Goal: Transaction & Acquisition: Purchase product/service

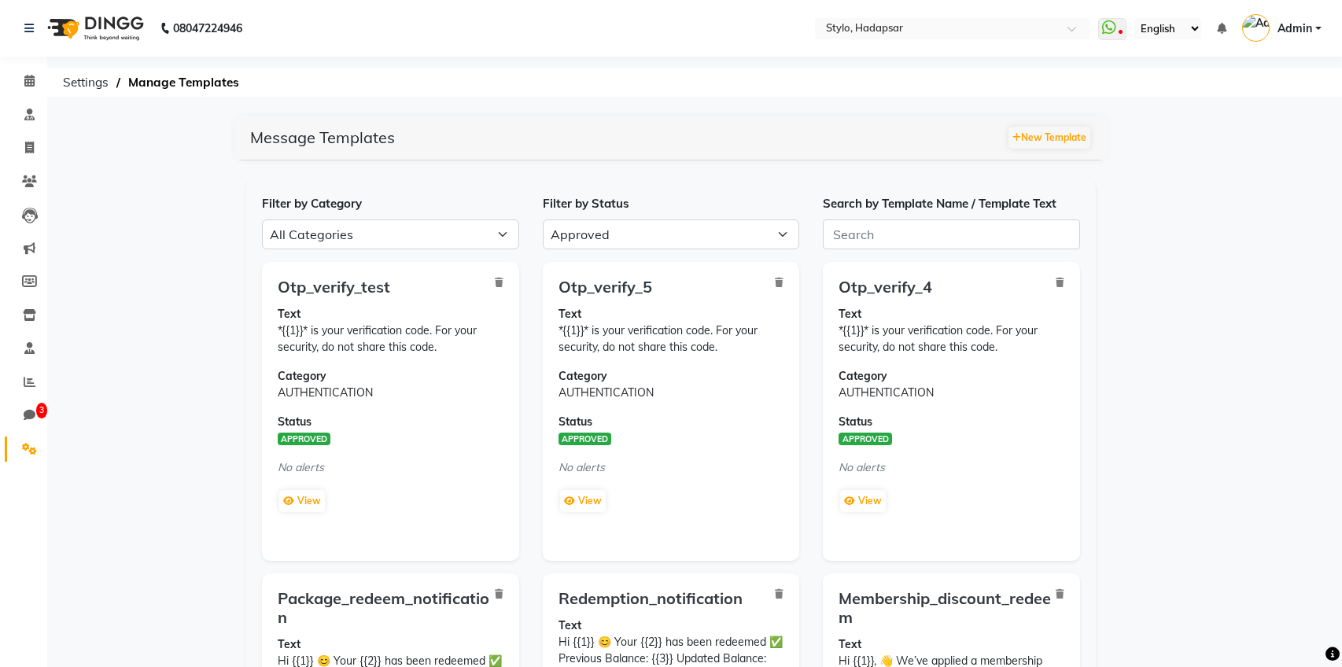
select select "APPROVED"
click at [26, 454] on icon at bounding box center [29, 449] width 15 height 12
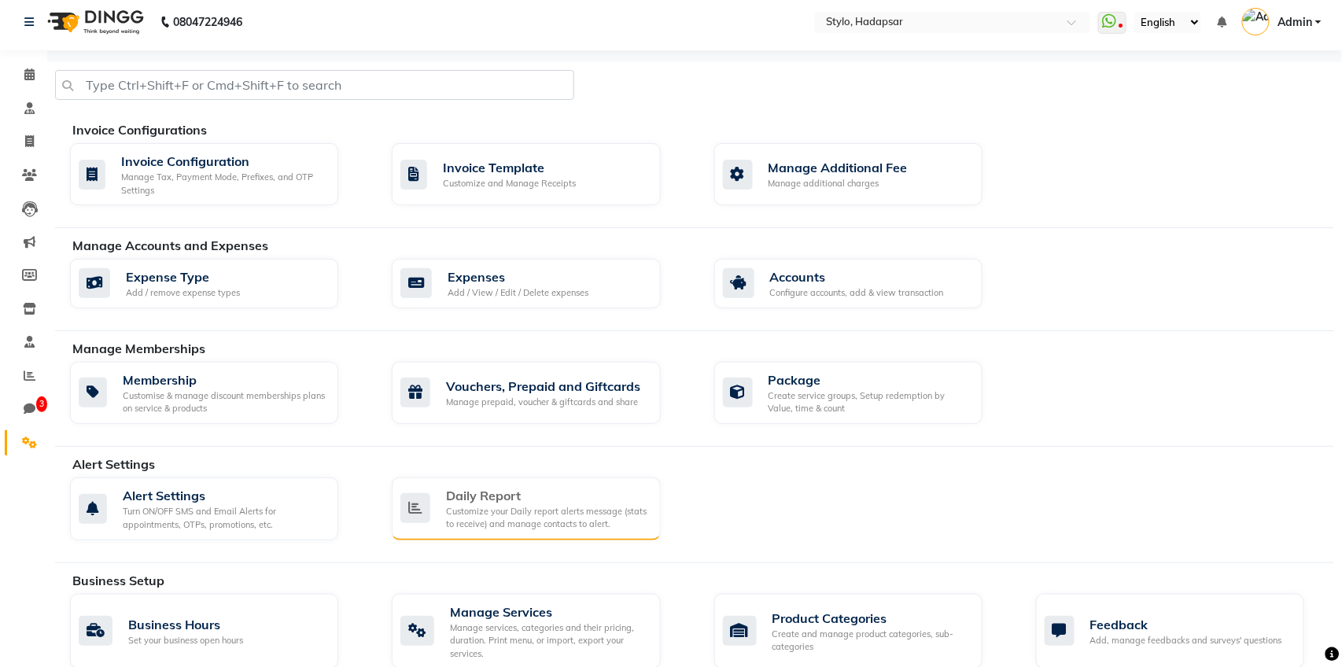
scroll to position [84, 0]
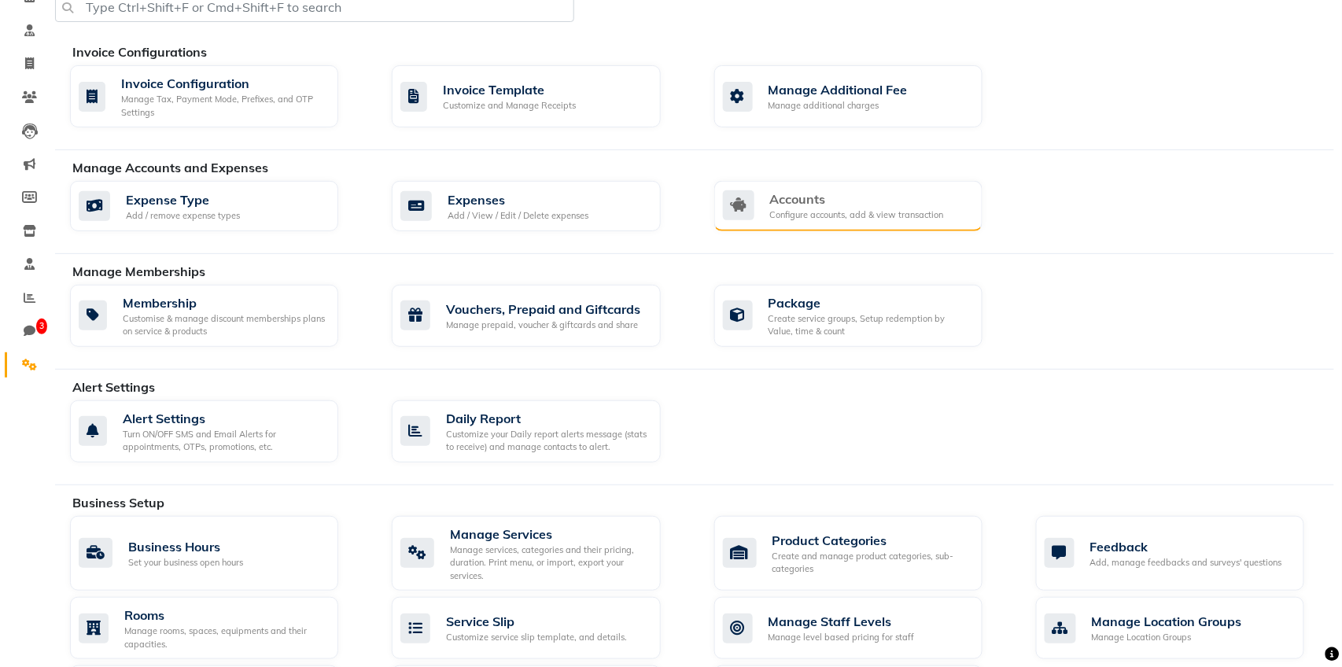
click at [790, 209] on div "Configure accounts, add & view transaction" at bounding box center [857, 215] width 174 height 13
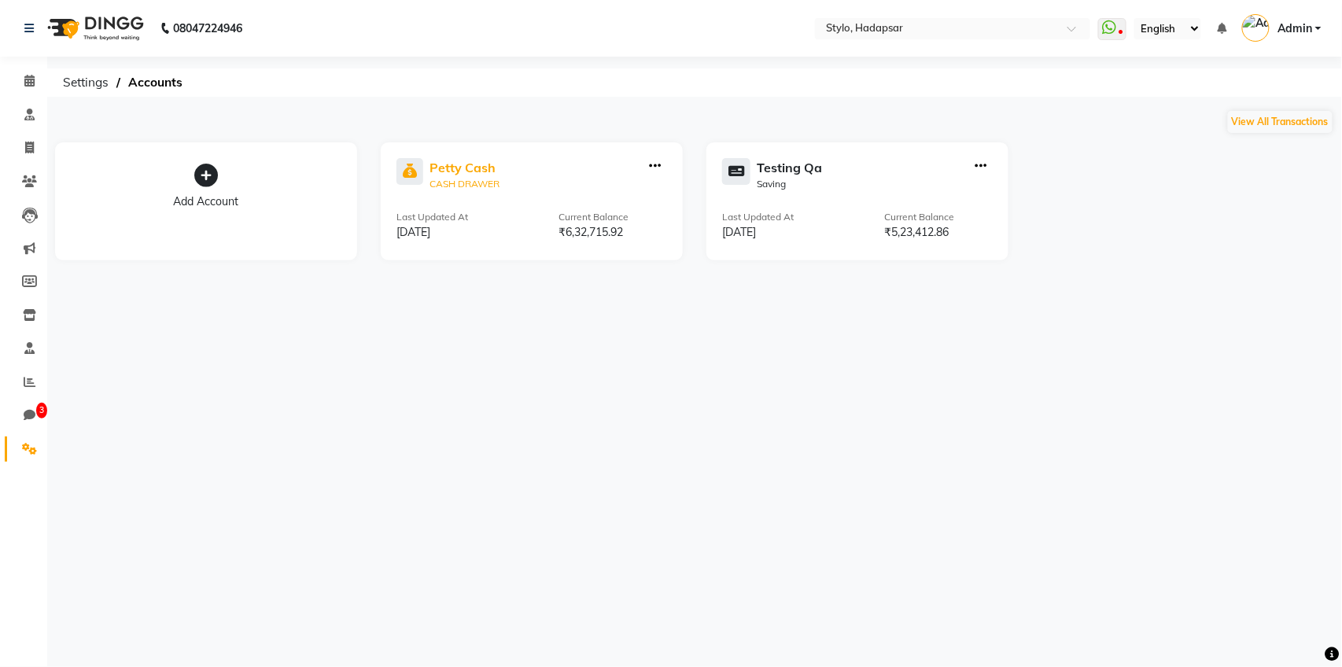
click at [452, 168] on div "Petty Cash" at bounding box center [465, 167] width 70 height 19
select select "81"
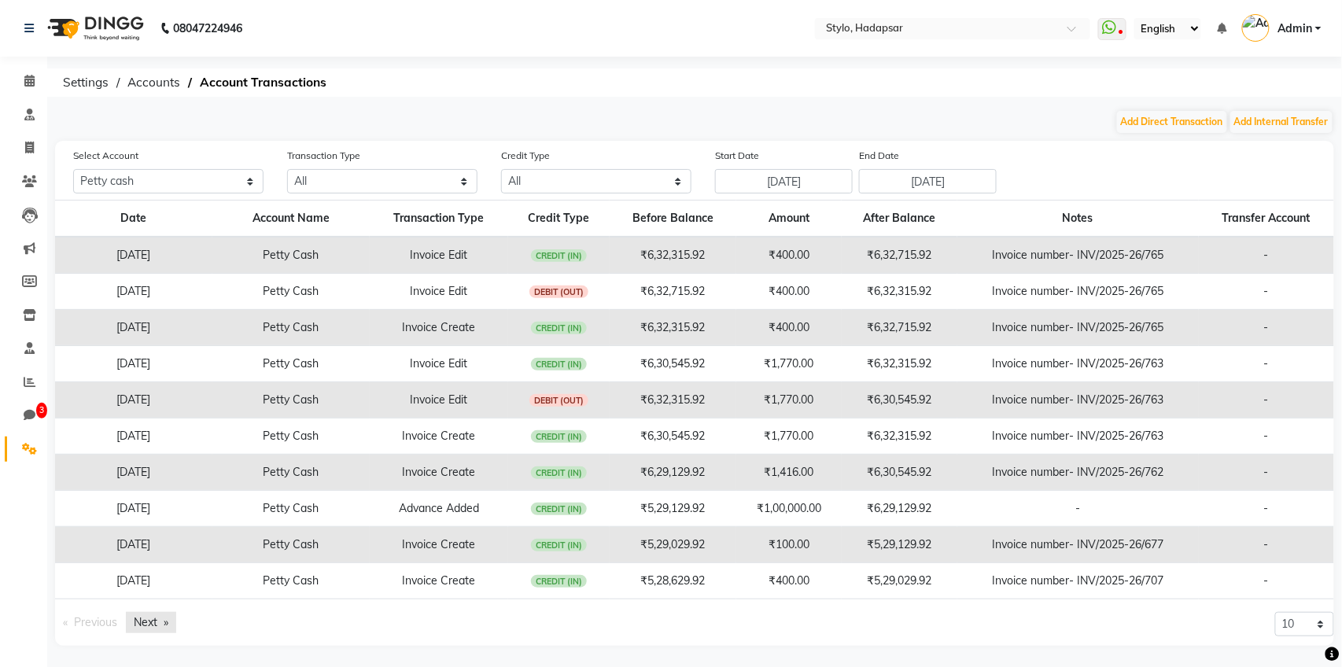
click at [155, 621] on link "Next page" at bounding box center [151, 622] width 50 height 21
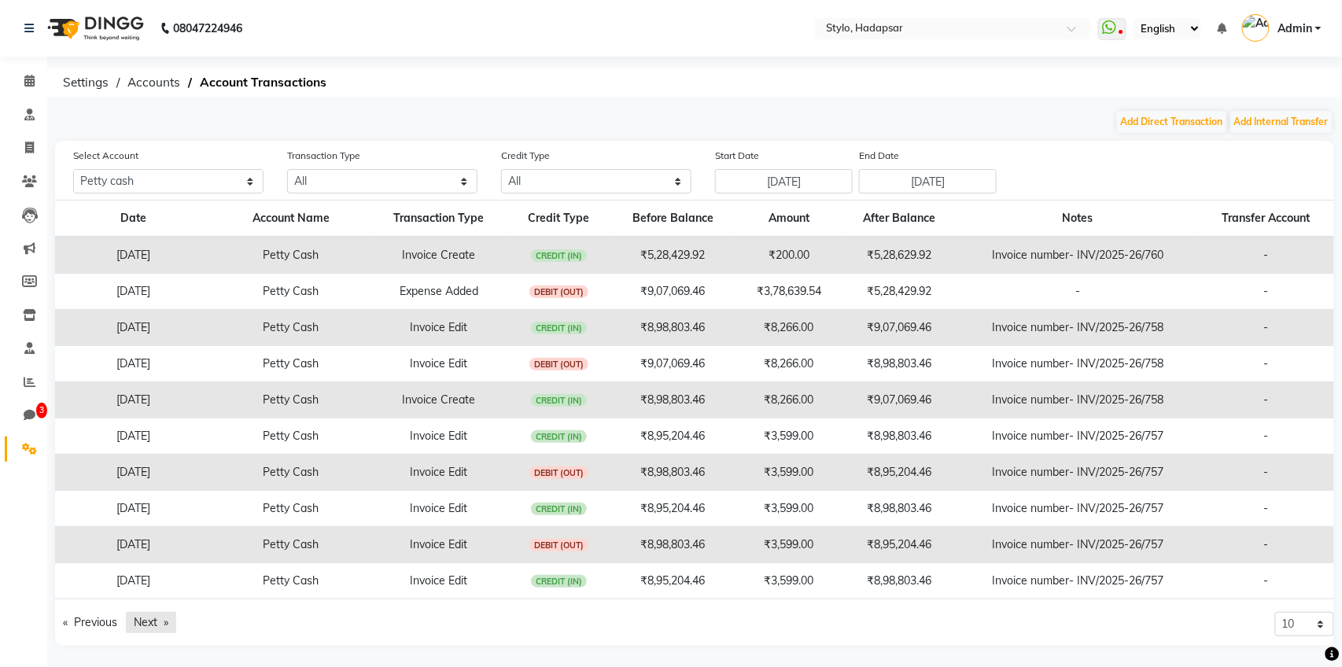
click at [155, 621] on link "Next page" at bounding box center [151, 622] width 50 height 21
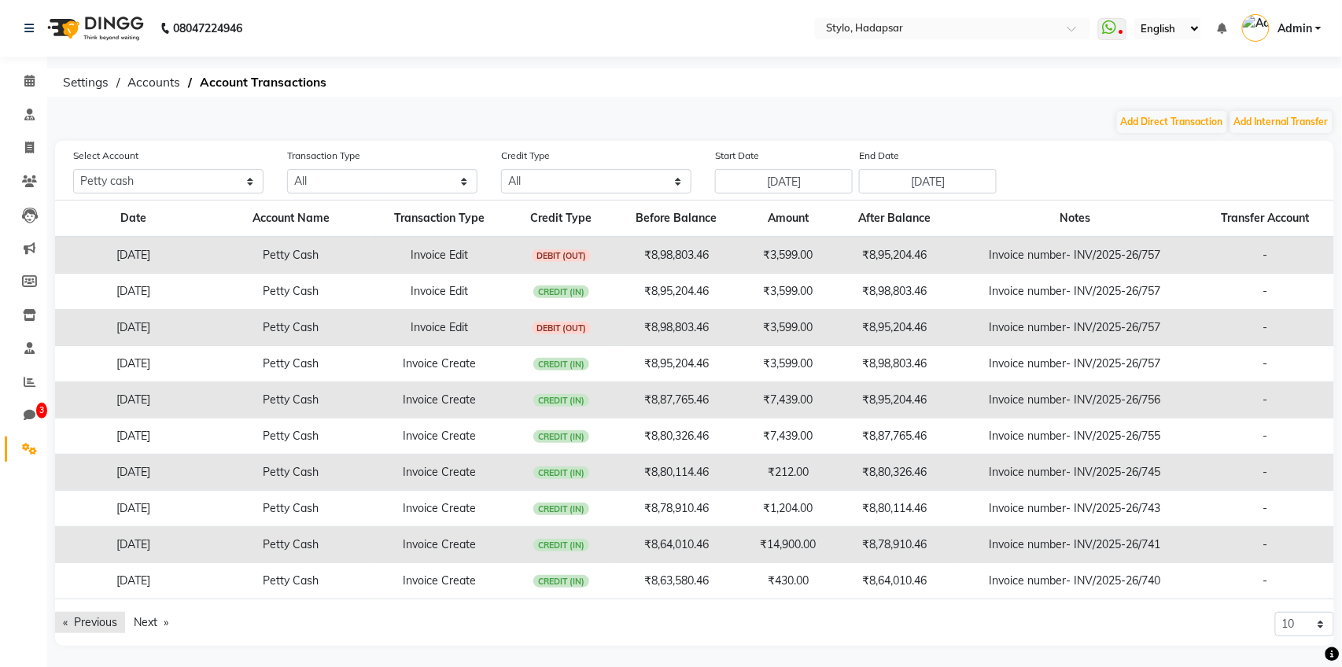
click at [74, 620] on link "Previous page" at bounding box center [90, 622] width 70 height 21
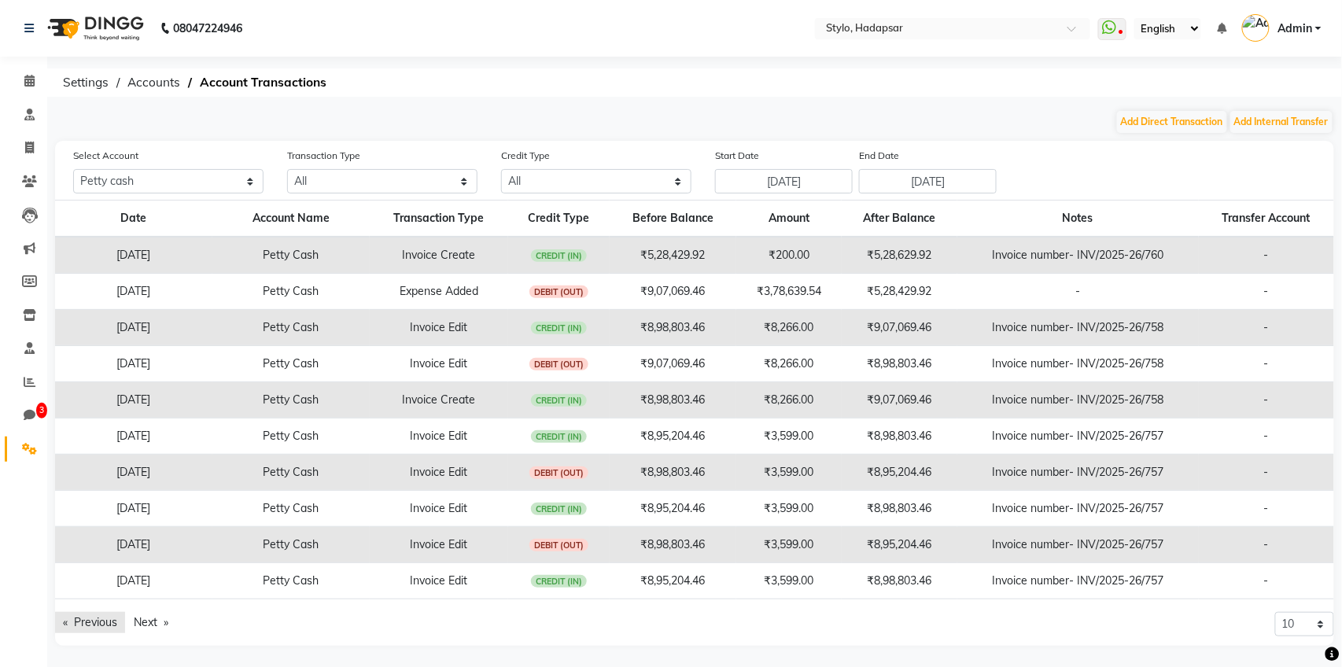
click at [74, 620] on link "Previous page" at bounding box center [90, 622] width 70 height 21
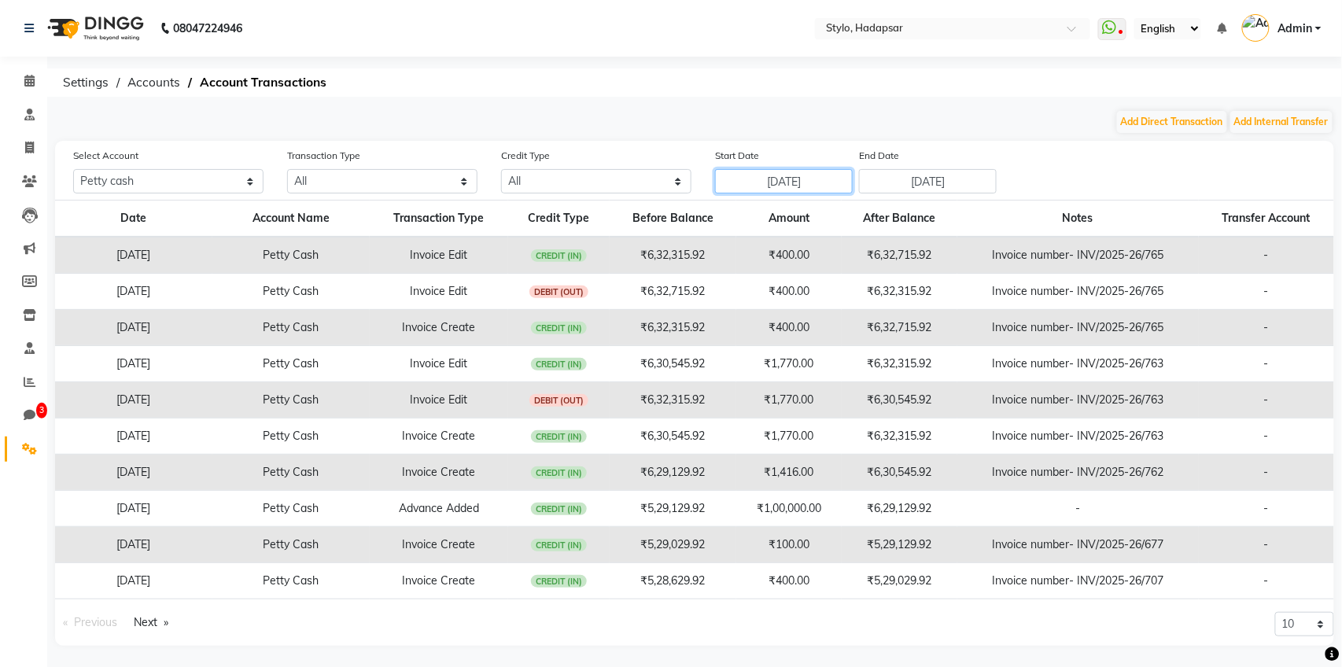
click at [804, 179] on input "Aug 27, 2025" at bounding box center [784, 181] width 138 height 24
select select "8"
select select "2025"
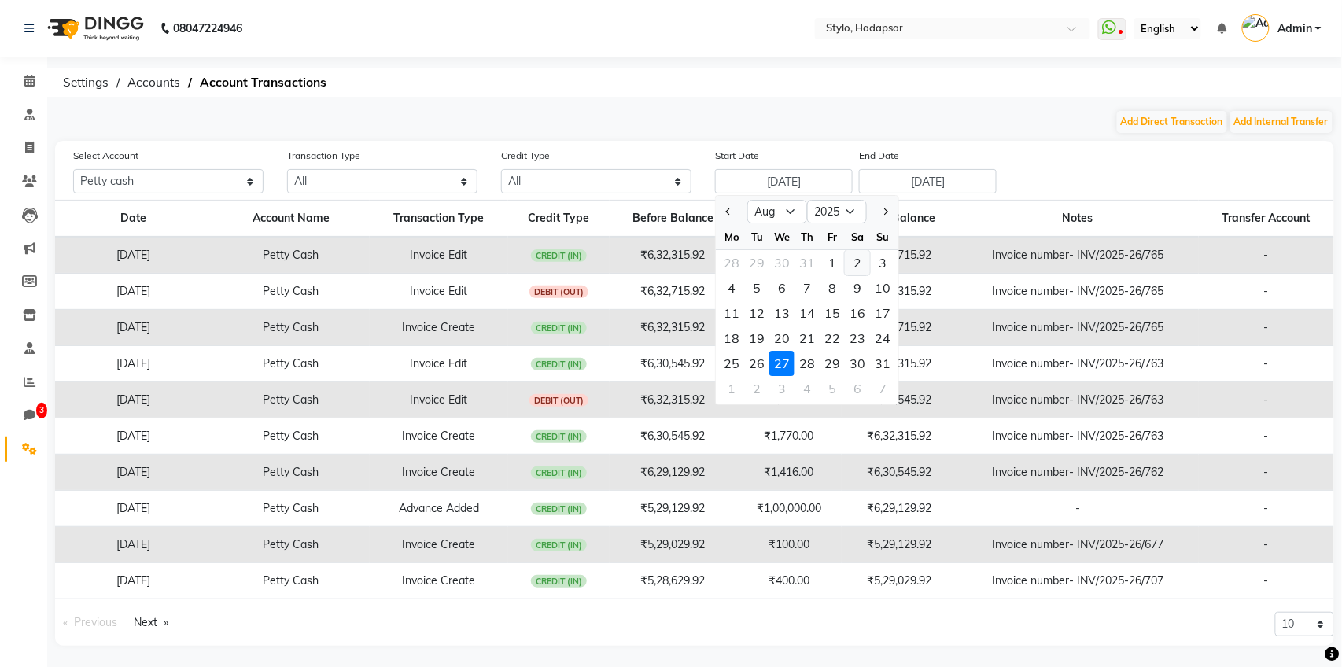
click at [852, 256] on div "2" at bounding box center [857, 262] width 25 height 25
type input "Aug 02, 2025"
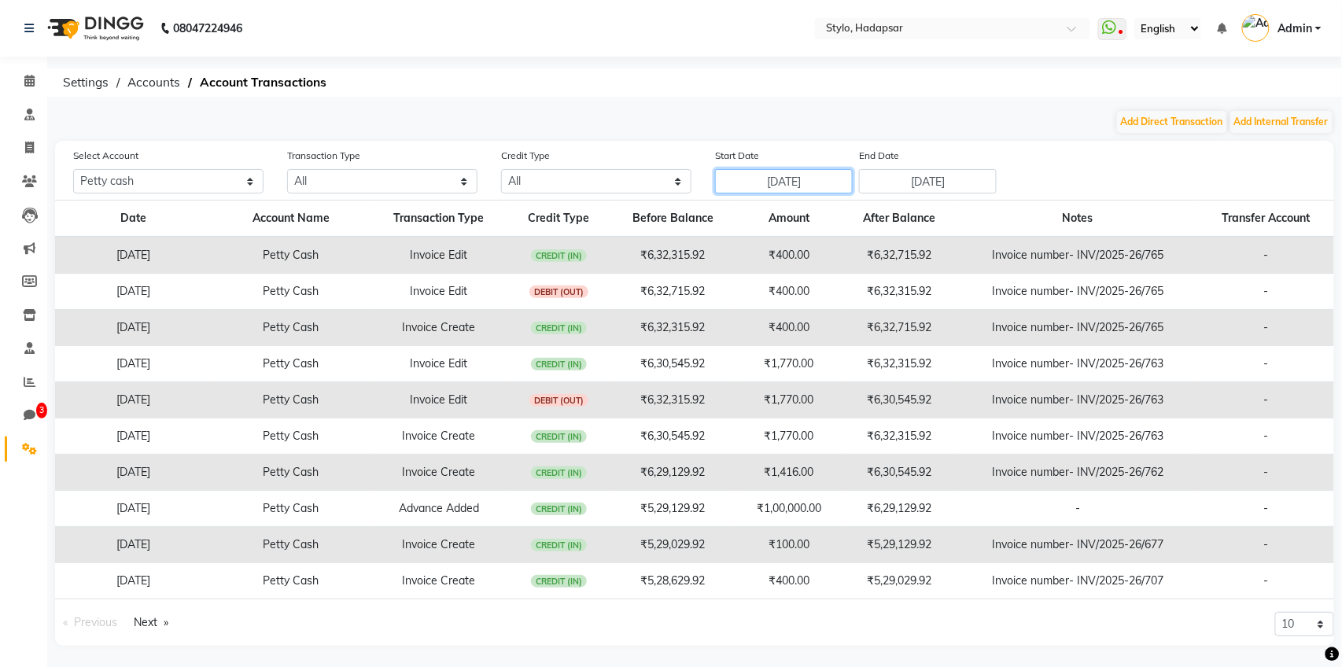
click at [809, 185] on input "Aug 02, 2025" at bounding box center [784, 181] width 138 height 24
select select "8"
select select "2025"
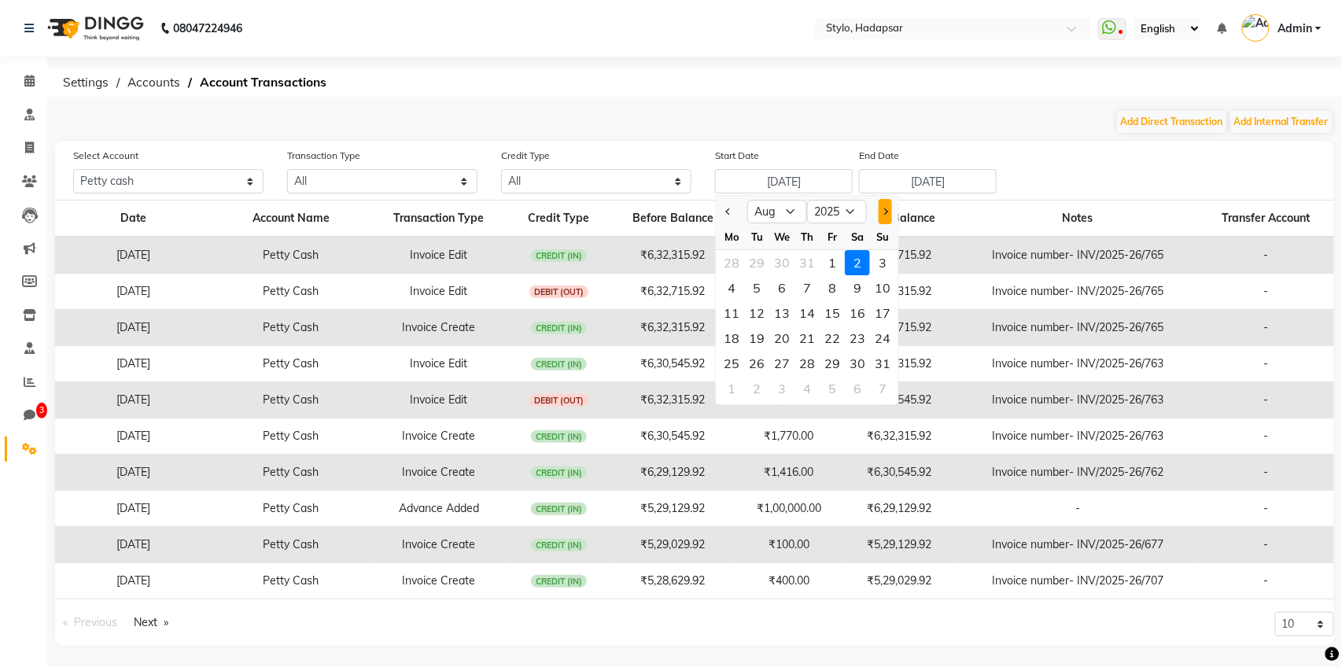
click at [888, 212] on button "Next month" at bounding box center [885, 211] width 13 height 25
select select "9"
click at [751, 256] on div "2" at bounding box center [756, 262] width 25 height 25
type input "[DATE]"
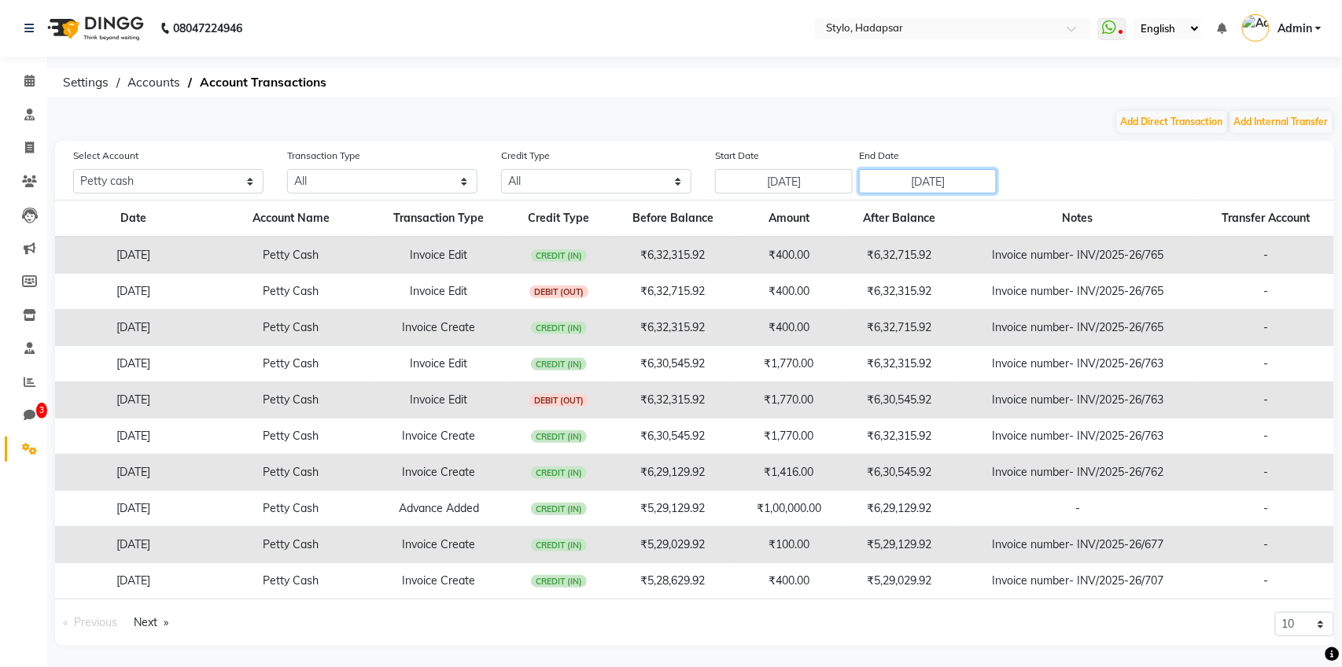
click at [943, 177] on input "Sep 03, 2025" at bounding box center [928, 181] width 138 height 24
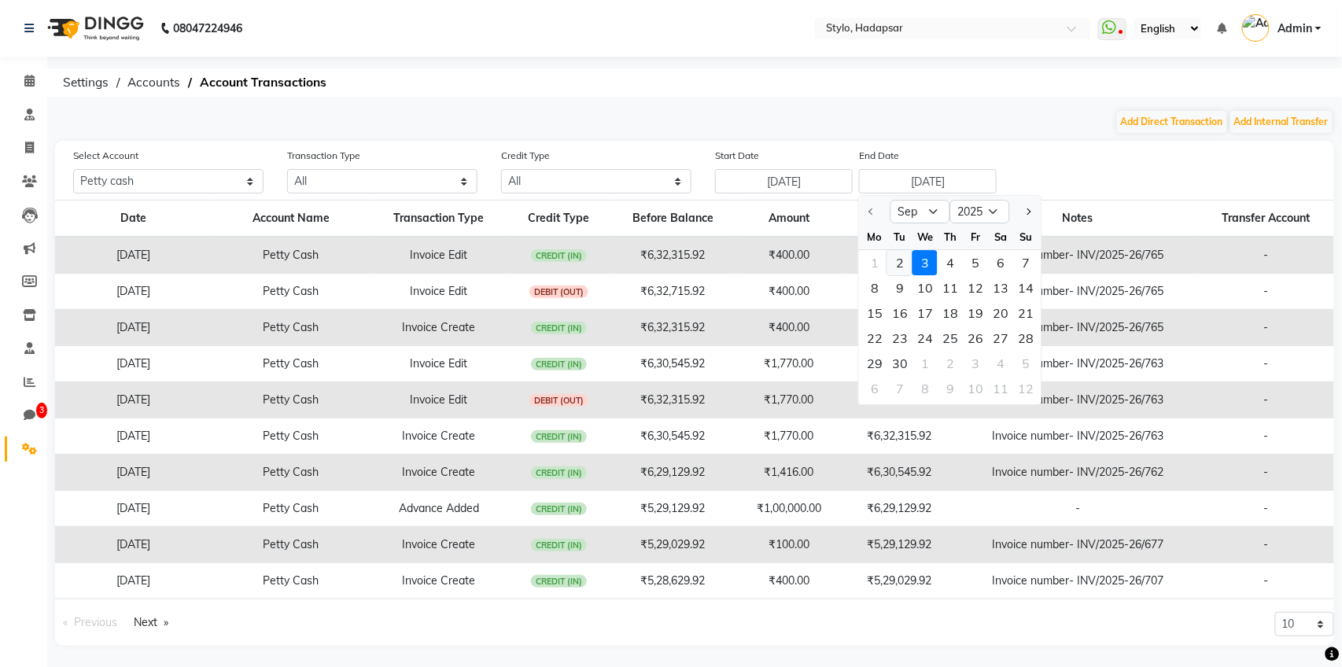
click at [902, 265] on div "2" at bounding box center [900, 262] width 25 height 25
type input "[DATE]"
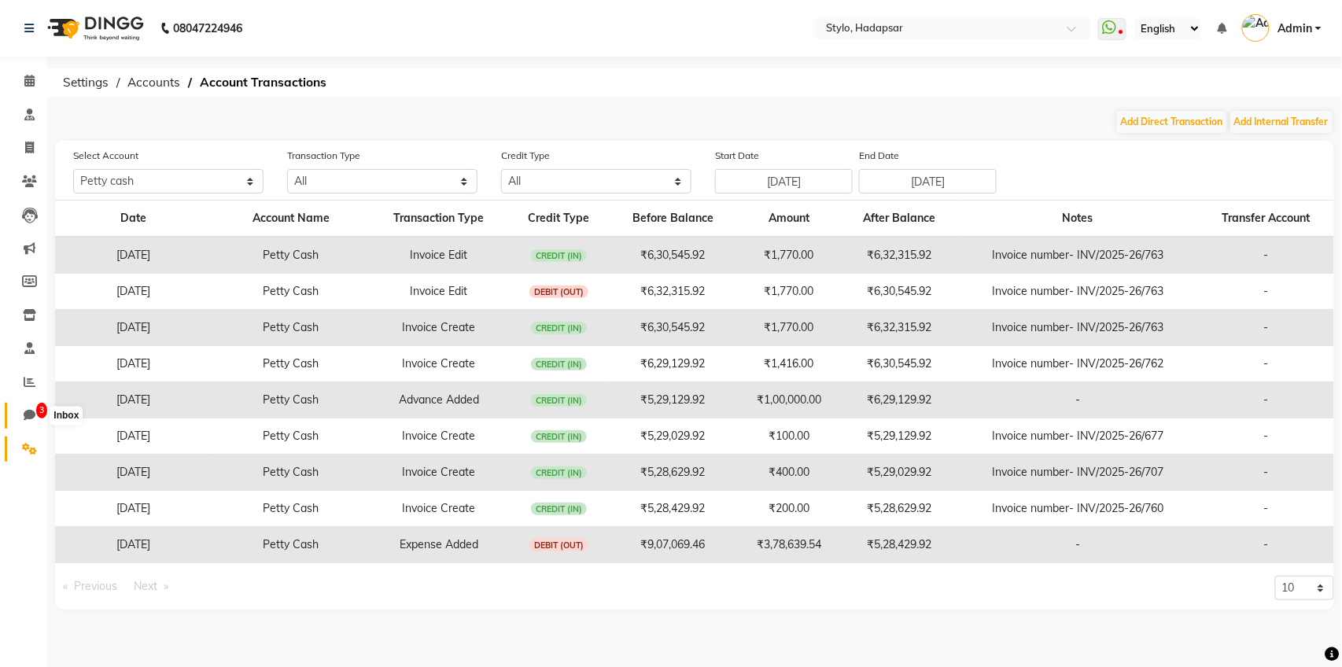
click at [23, 423] on span "3" at bounding box center [30, 416] width 28 height 18
select select "100"
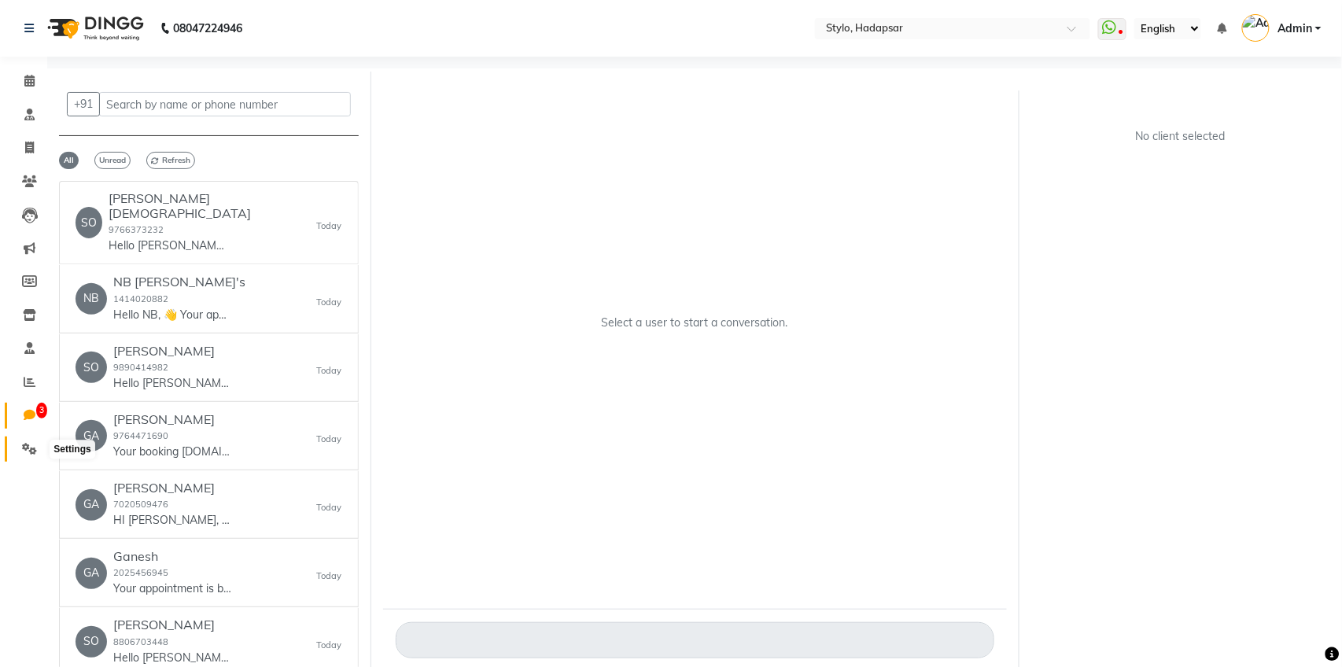
click at [29, 447] on icon at bounding box center [29, 449] width 15 height 12
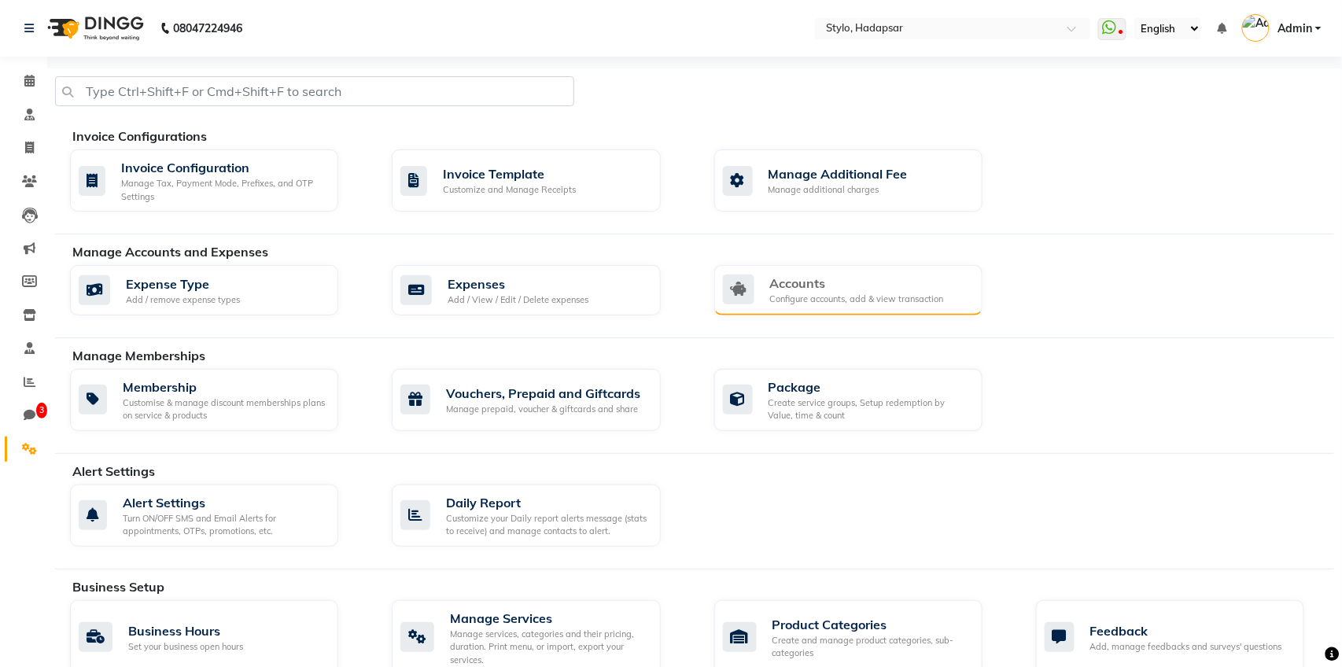
click at [885, 265] on div "Accounts Configure accounts, add & view transaction" at bounding box center [848, 290] width 268 height 50
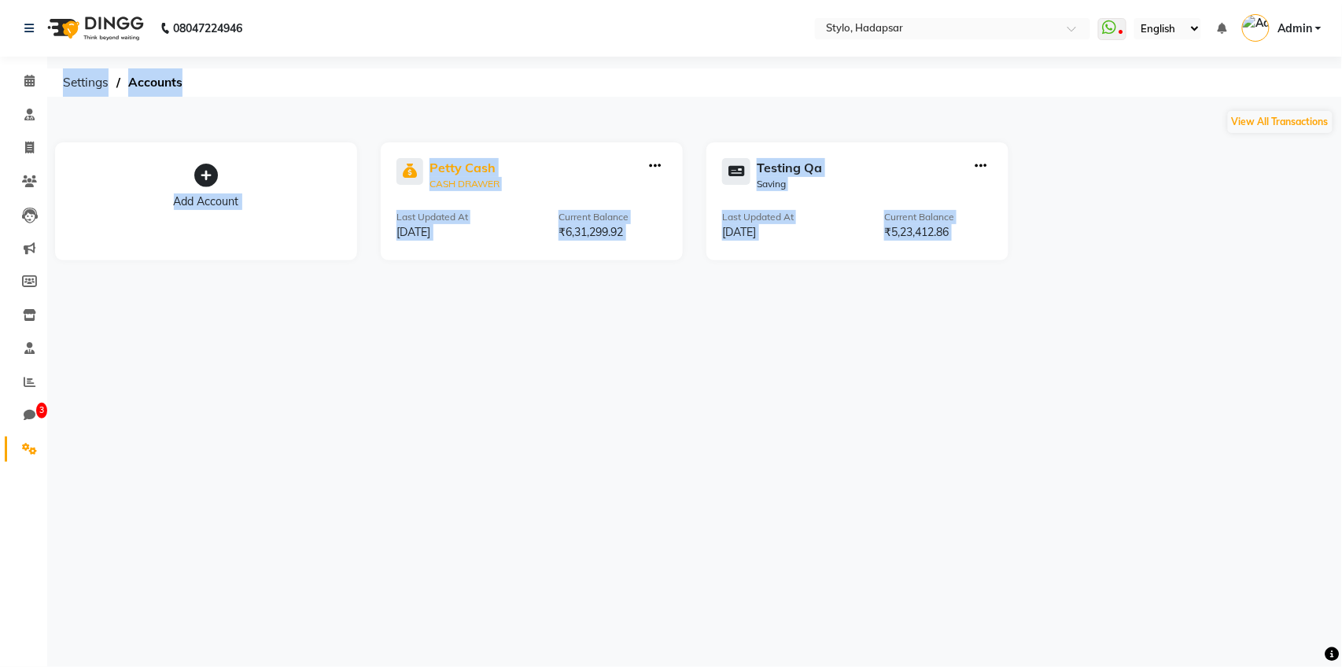
click at [468, 166] on div "Petty Cash" at bounding box center [465, 167] width 70 height 19
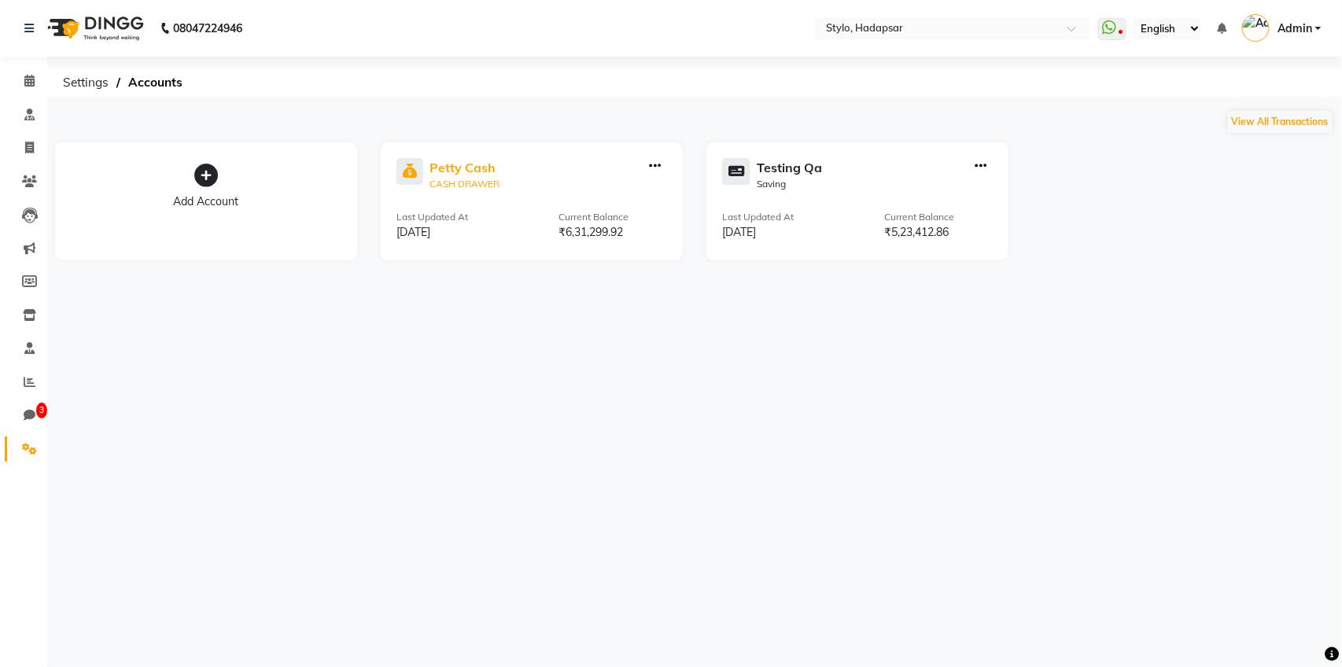
select select "81"
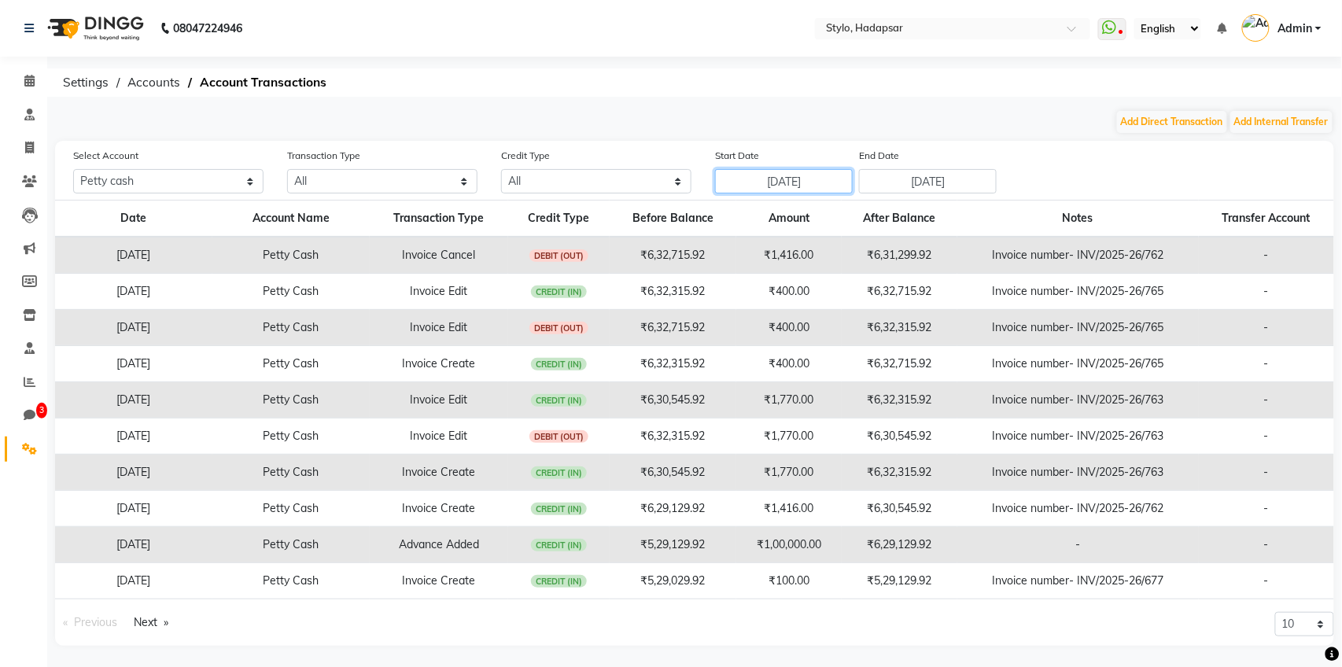
click at [814, 183] on input "Aug 27, 2025" at bounding box center [784, 181] width 138 height 24
select select "8"
select select "2025"
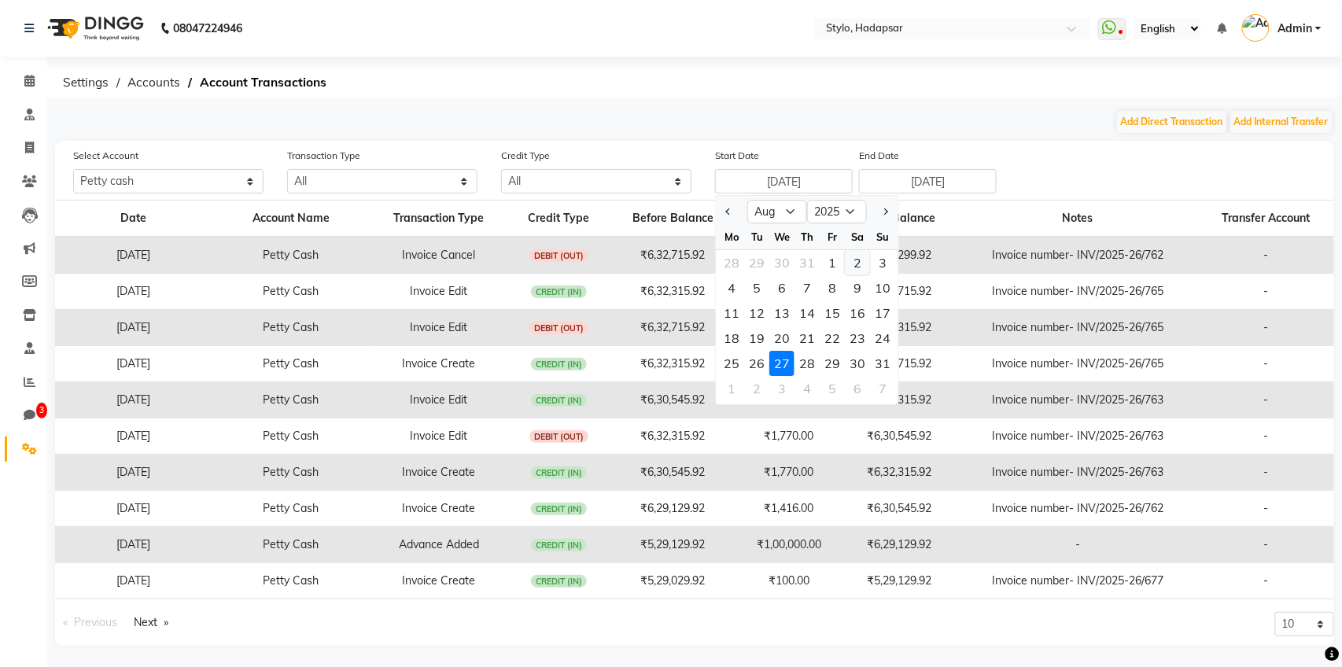
click at [853, 262] on div "2" at bounding box center [857, 262] width 25 height 25
type input "Aug 02, 2025"
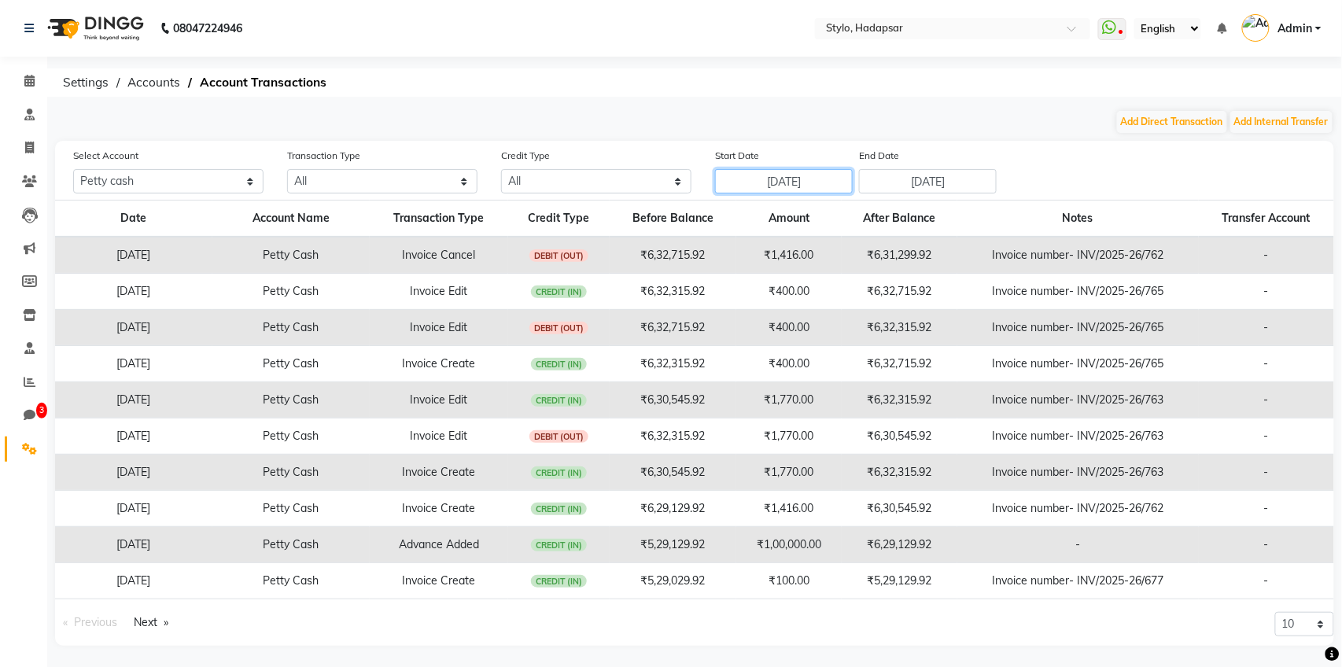
click at [825, 186] on input "Aug 02, 2025" at bounding box center [784, 181] width 138 height 24
select select "8"
select select "2025"
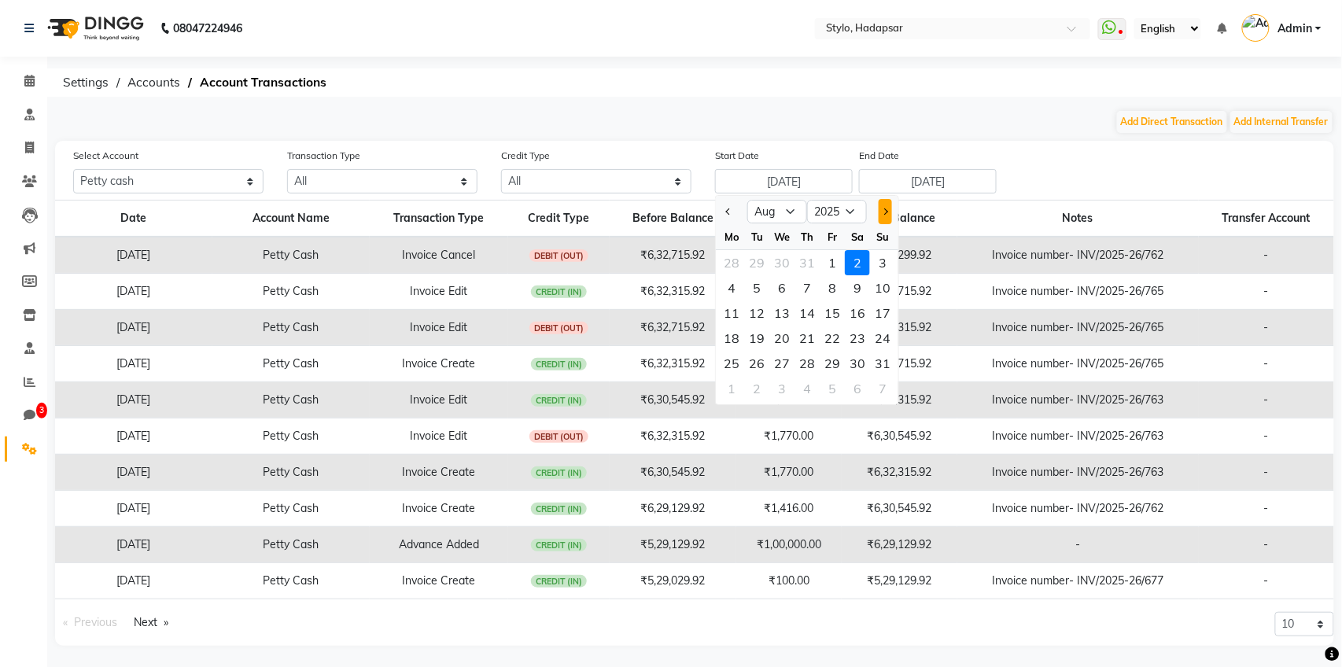
click at [884, 209] on span "Next month" at bounding box center [885, 212] width 6 height 6
select select "9"
click at [757, 268] on div "2" at bounding box center [756, 262] width 25 height 25
type input "Sep 02, 2025"
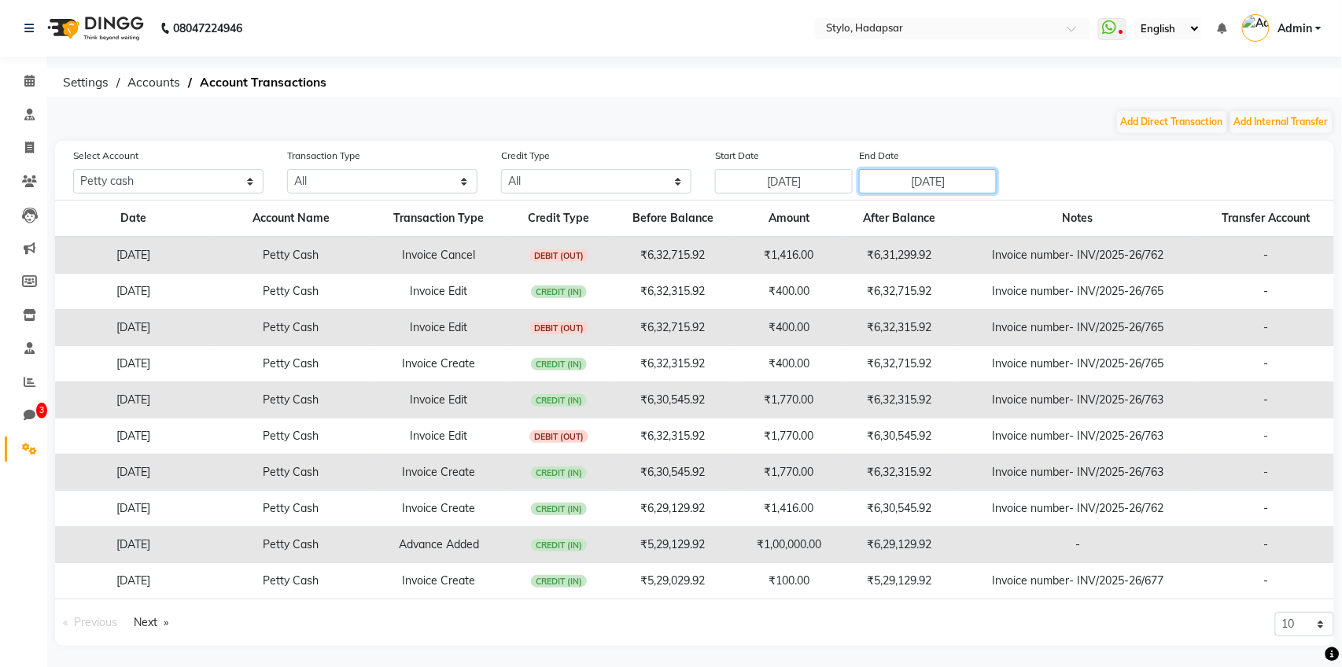
click at [960, 182] on input "Sep 03, 2025" at bounding box center [928, 181] width 138 height 24
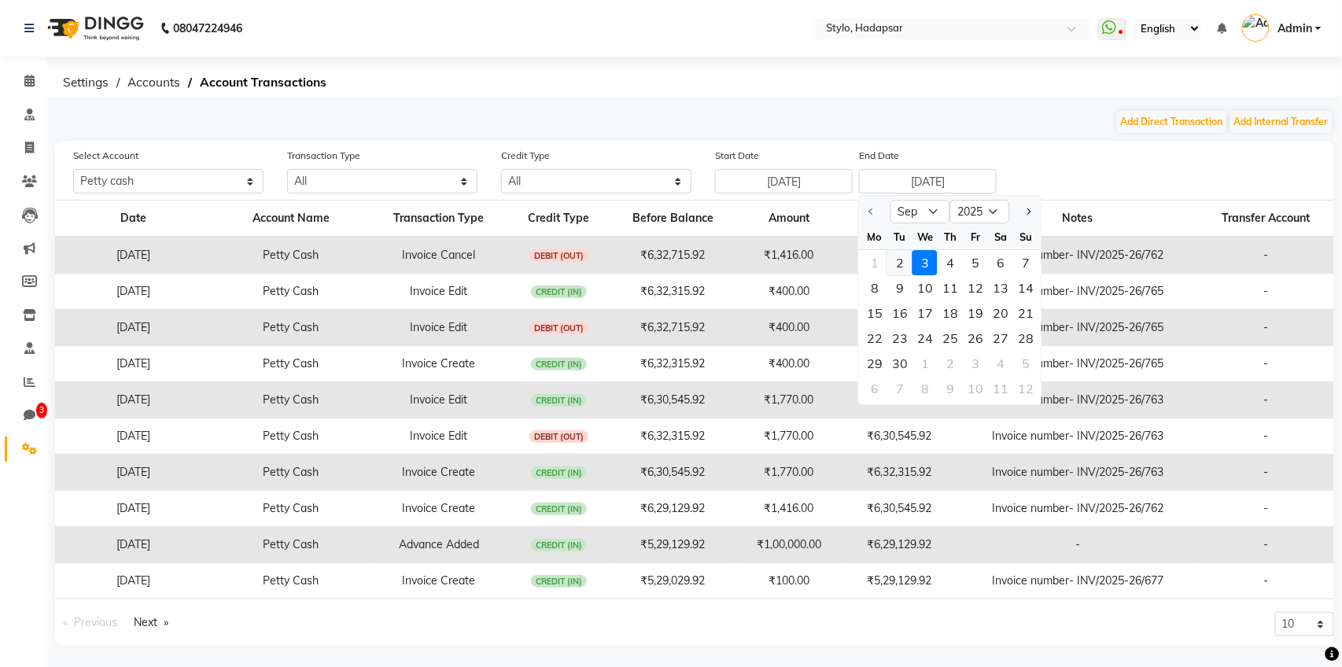
click at [899, 265] on div "2" at bounding box center [900, 262] width 25 height 25
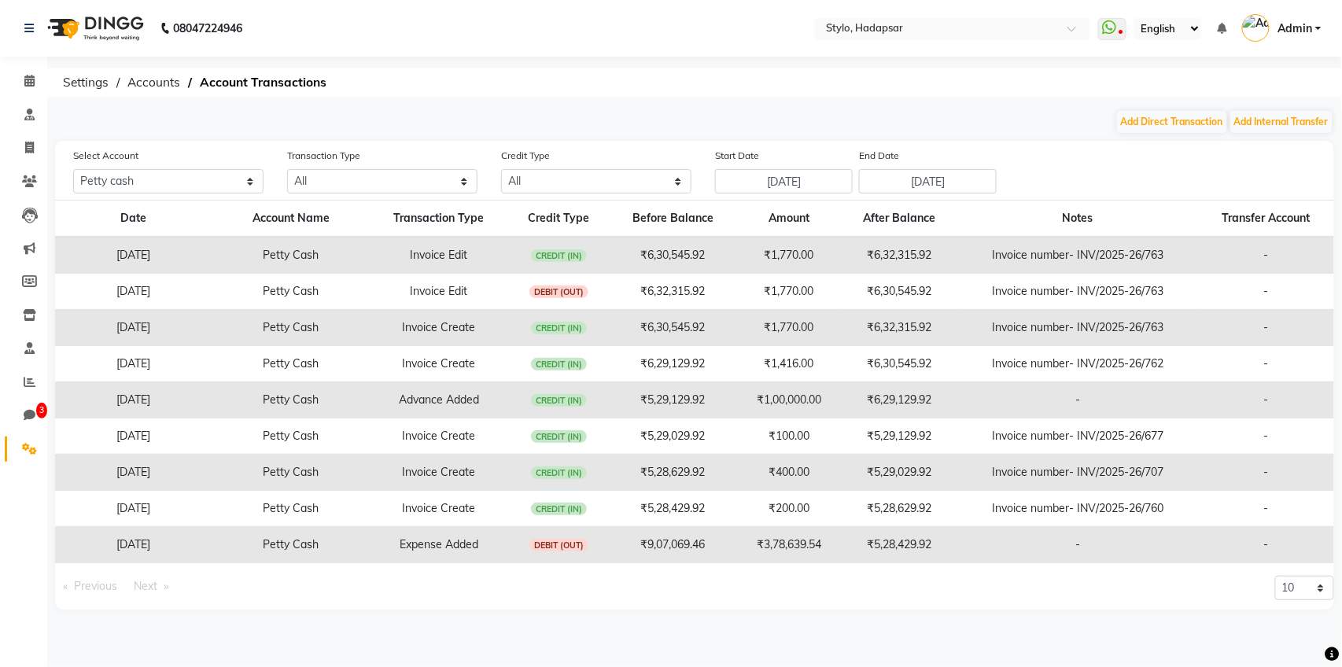
click at [904, 196] on div "Select Account All Petty cash Testing QA Transaction Type All Direct Internal T…" at bounding box center [694, 375] width 1279 height 469
click at [921, 185] on input "Sep 02, 2025" at bounding box center [928, 181] width 138 height 24
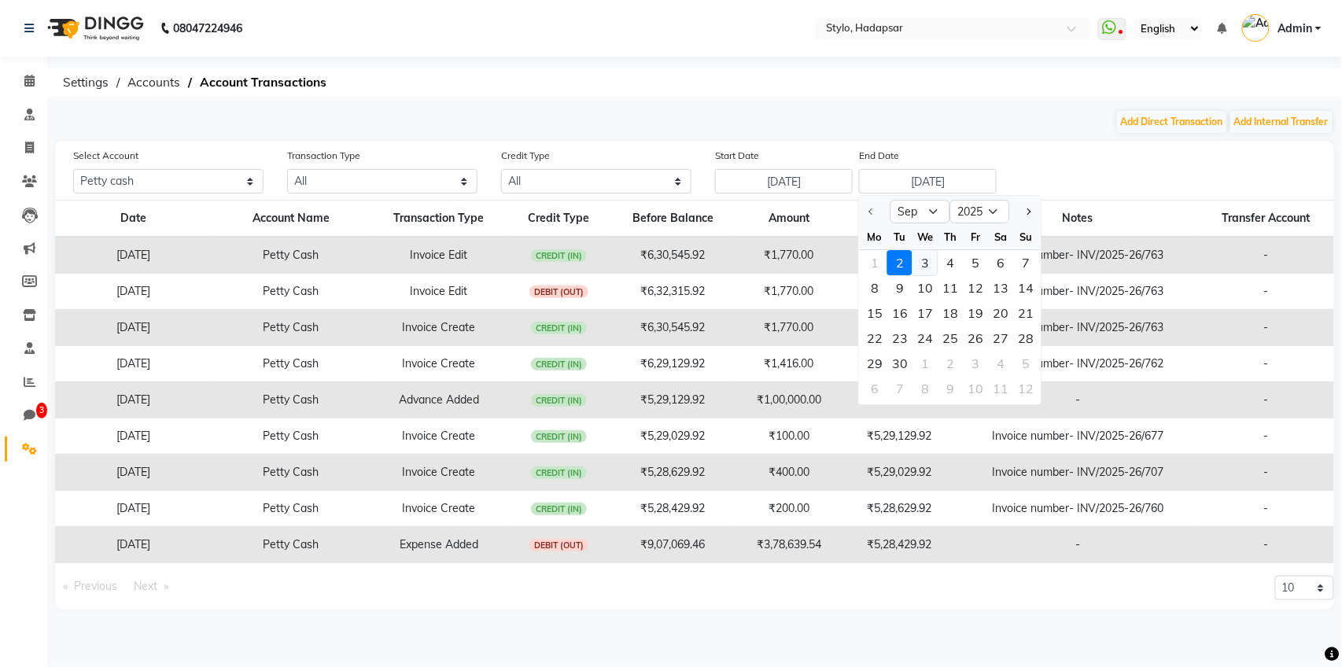
click at [927, 257] on div "3" at bounding box center [925, 262] width 25 height 25
type input "Sep 03, 2025"
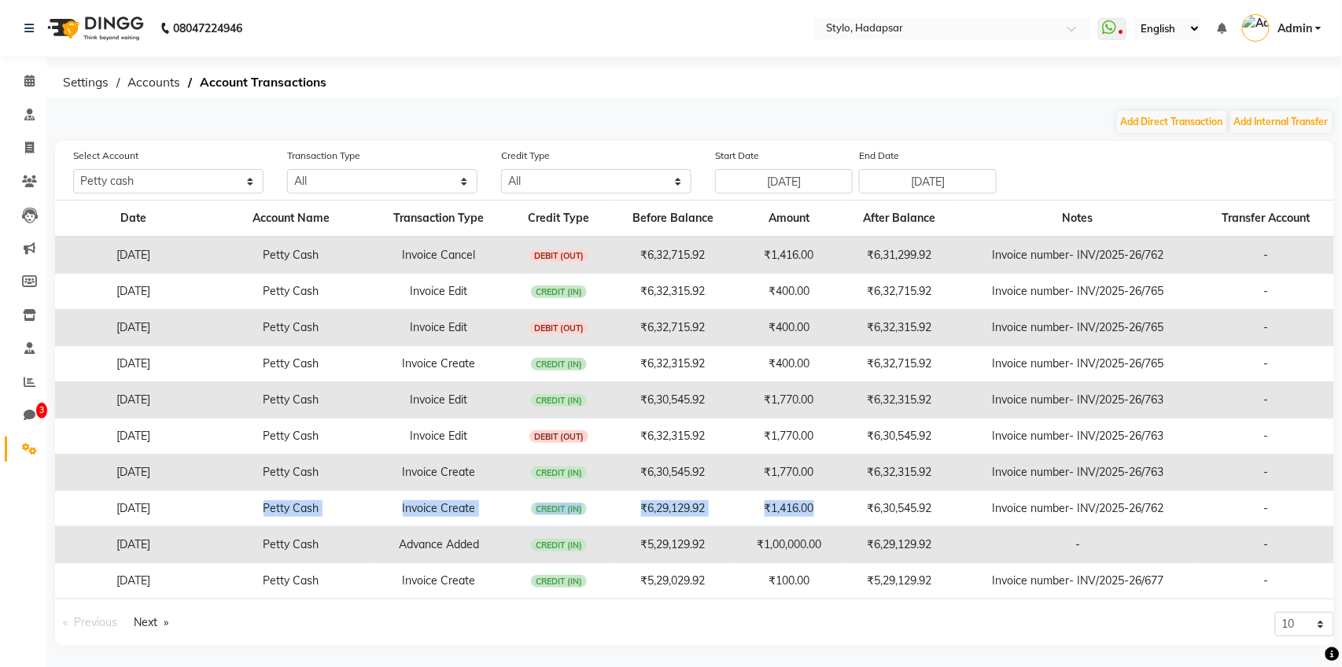
drag, startPoint x: 823, startPoint y: 504, endPoint x: 227, endPoint y: 500, distance: 596.5
click at [227, 500] on tr "Sep 02, 2025 Petty Cash Invoice Create CREDIT (IN) ₹6,29,129.92 ₹1,416.00 ₹6,30…" at bounding box center [694, 509] width 1279 height 36
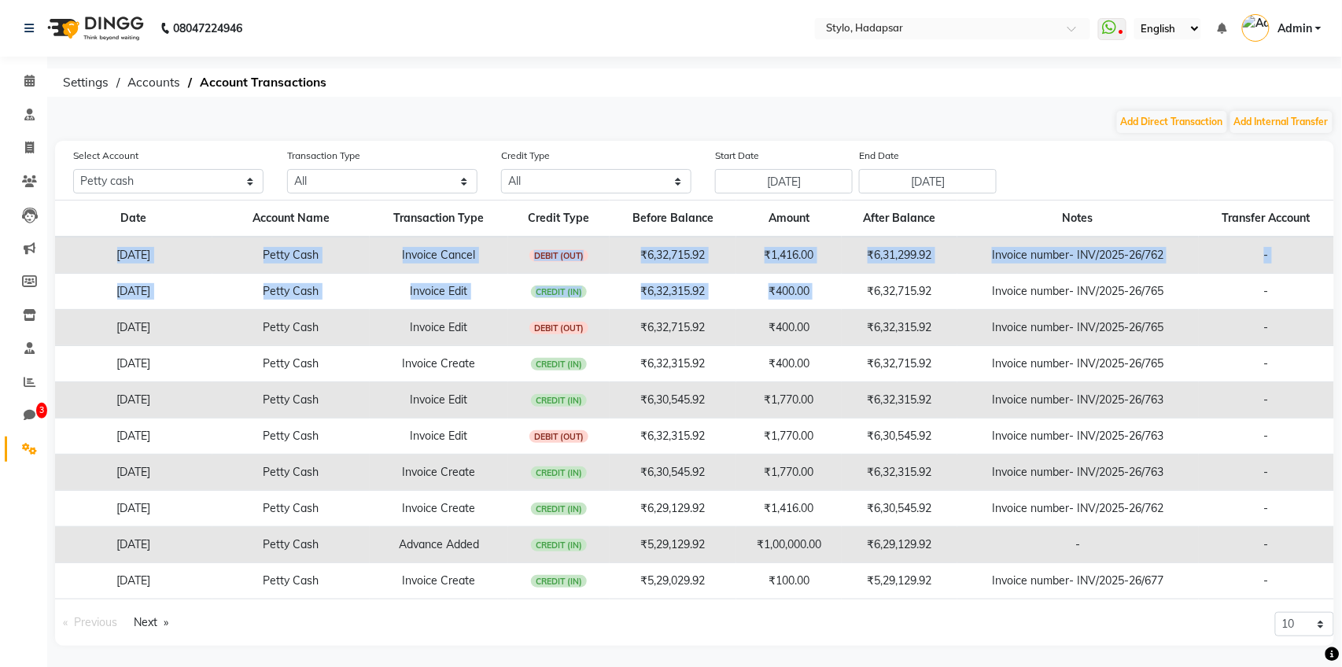
drag, startPoint x: 90, startPoint y: 249, endPoint x: 904, endPoint y: 274, distance: 814.0
click at [904, 274] on tbody "Sep 03, 2025 Petty Cash Invoice Cancel DEBIT (OUT) ₹6,32,715.92 ₹1,416.00 ₹6,31…" at bounding box center [694, 418] width 1279 height 363
click at [995, 257] on td "Invoice number- INV/2025-26/762" at bounding box center [1079, 255] width 242 height 37
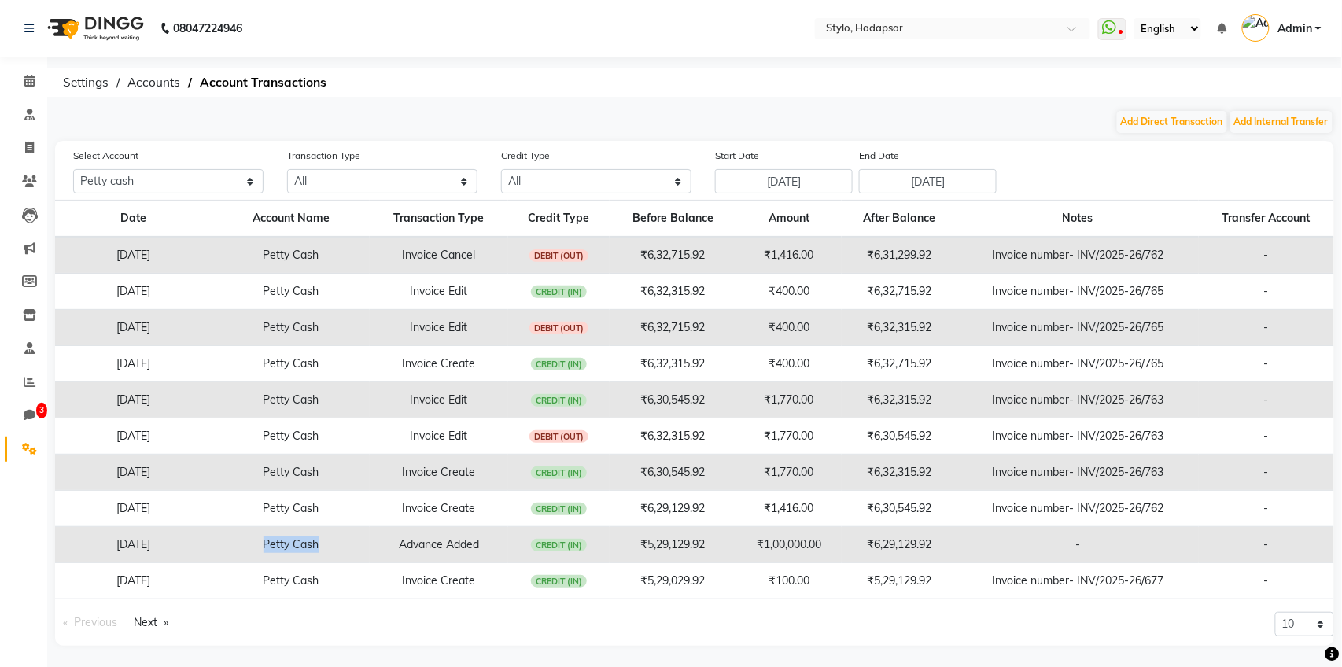
drag, startPoint x: 327, startPoint y: 538, endPoint x: 260, endPoint y: 538, distance: 66.1
click at [260, 538] on td "Petty Cash" at bounding box center [290, 545] width 157 height 36
drag, startPoint x: 711, startPoint y: 540, endPoint x: 634, endPoint y: 543, distance: 77.2
click at [634, 543] on td "₹5,29,129.92" at bounding box center [673, 545] width 127 height 36
drag, startPoint x: 941, startPoint y: 393, endPoint x: 845, endPoint y: 393, distance: 96.0
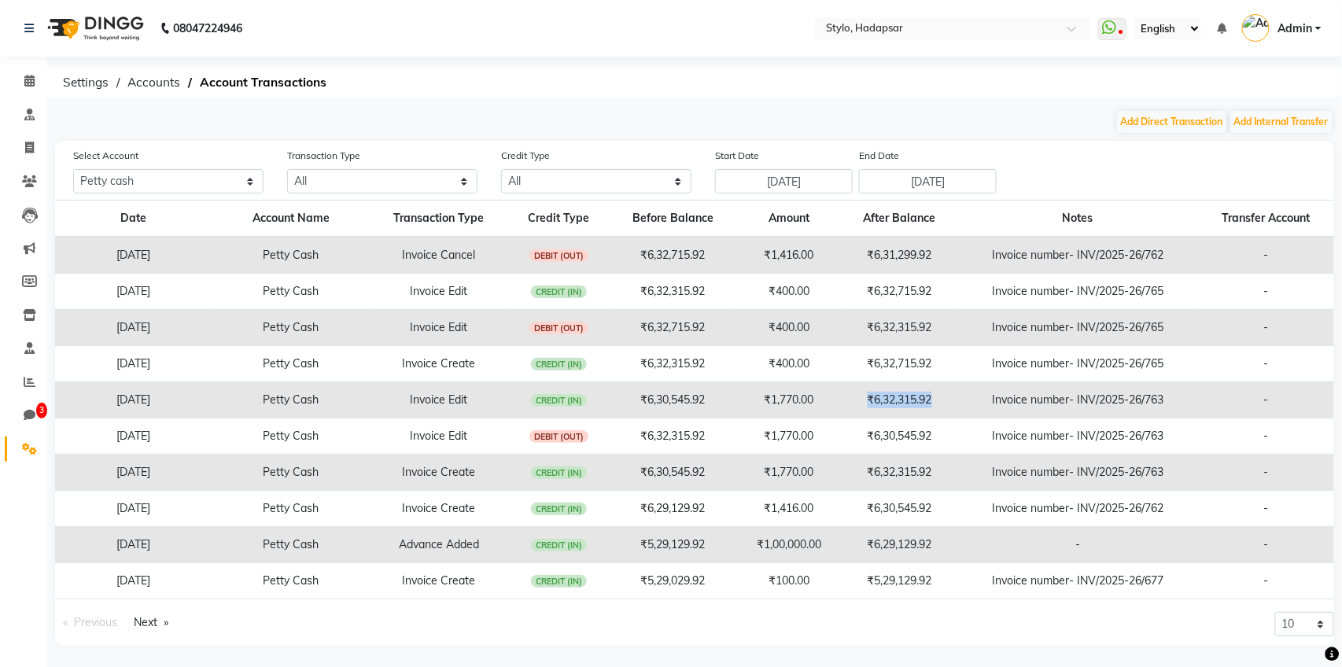
click at [845, 393] on td "₹6,32,315.92" at bounding box center [900, 400] width 116 height 36
click at [958, 394] on td "Invoice number- INV/2025-26/763" at bounding box center [1079, 400] width 242 height 36
drag, startPoint x: 956, startPoint y: 394, endPoint x: 891, endPoint y: 394, distance: 65.3
click at [921, 394] on tr "Sep 02, 2025 Petty Cash Invoice Edit CREDIT (IN) ₹6,30,545.92 ₹1,770.00 ₹6,32,3…" at bounding box center [694, 400] width 1279 height 36
click at [891, 394] on td "₹6,32,315.92" at bounding box center [900, 400] width 116 height 36
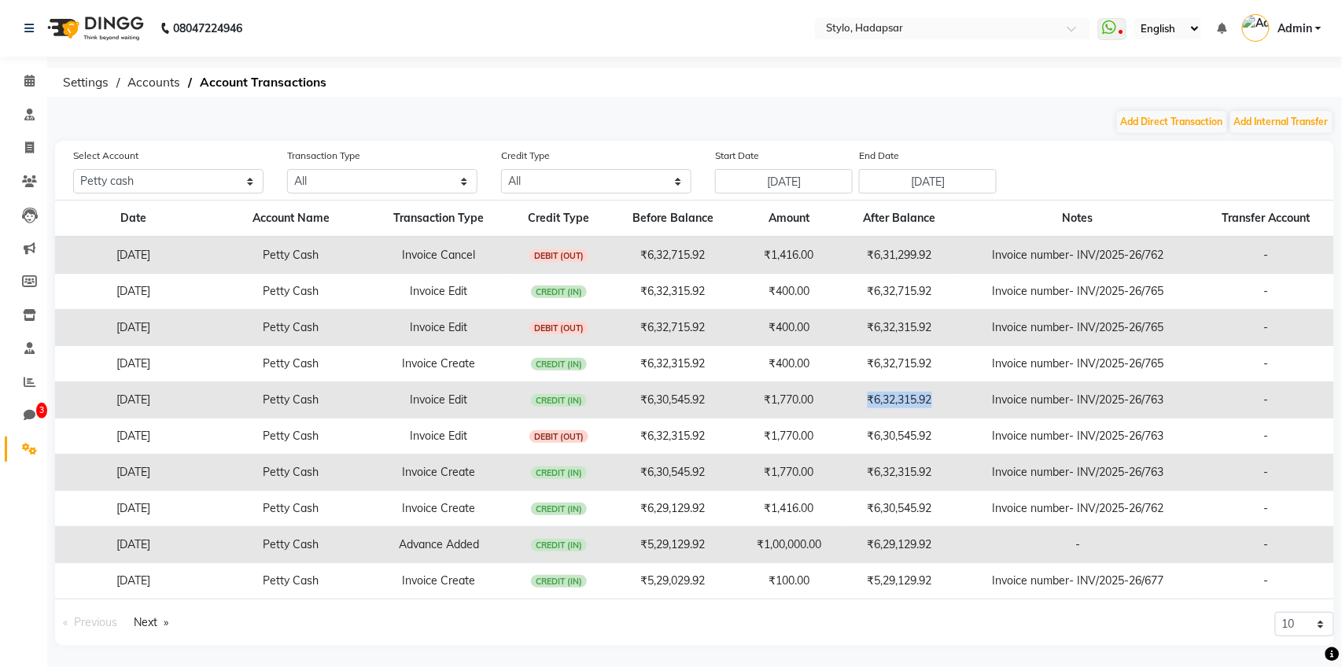
drag, startPoint x: 940, startPoint y: 401, endPoint x: 861, endPoint y: 399, distance: 79.5
click at [861, 399] on td "₹6,32,315.92" at bounding box center [900, 400] width 116 height 36
click at [958, 401] on td "Invoice number- INV/2025-26/763" at bounding box center [1079, 400] width 242 height 36
drag, startPoint x: 958, startPoint y: 401, endPoint x: 866, endPoint y: 400, distance: 92.1
click at [866, 400] on tr "Sep 02, 2025 Petty Cash Invoice Edit CREDIT (IN) ₹6,30,545.92 ₹1,770.00 ₹6,32,3…" at bounding box center [694, 400] width 1279 height 36
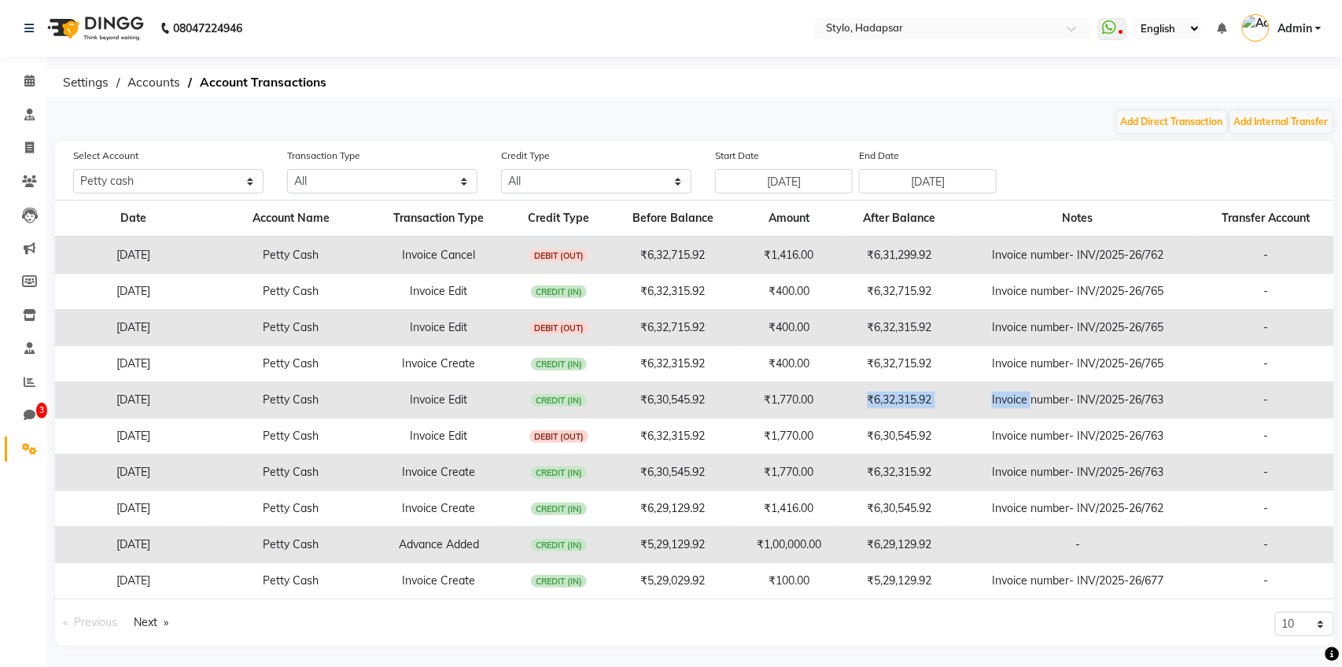
click at [965, 399] on td "Invoice number- INV/2025-26/763" at bounding box center [1079, 400] width 242 height 36
drag, startPoint x: 933, startPoint y: 398, endPoint x: 849, endPoint y: 398, distance: 84.2
click at [849, 398] on td "₹6,32,315.92" at bounding box center [900, 400] width 116 height 36
click at [945, 407] on td "₹6,32,315.92" at bounding box center [900, 400] width 116 height 36
drag, startPoint x: 947, startPoint y: 397, endPoint x: 833, endPoint y: 396, distance: 113.3
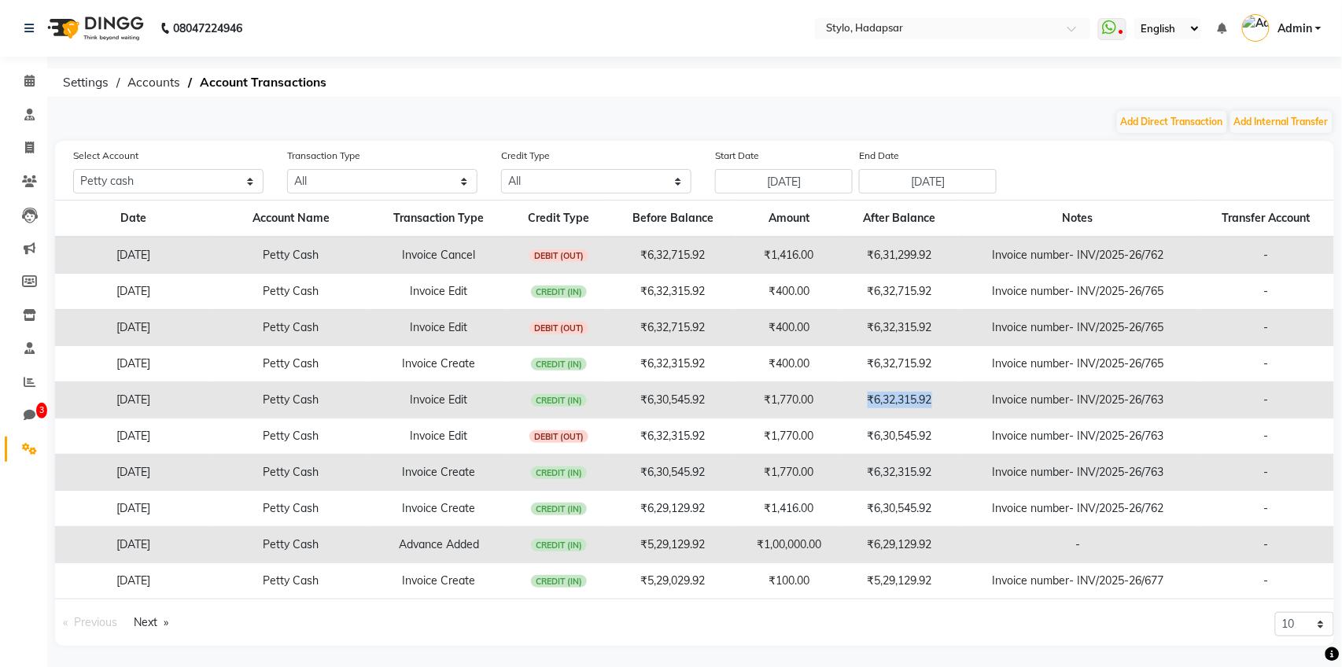
click at [833, 396] on tr "Sep 02, 2025 Petty Cash Invoice Edit CREDIT (IN) ₹6,30,545.92 ₹1,770.00 ₹6,32,3…" at bounding box center [694, 400] width 1279 height 36
click at [977, 424] on td "Invoice number- INV/2025-26/763" at bounding box center [1079, 437] width 242 height 36
drag, startPoint x: 952, startPoint y: 397, endPoint x: 788, endPoint y: 385, distance: 164.1
click at [788, 385] on tr "Sep 02, 2025 Petty Cash Invoice Edit CREDIT (IN) ₹6,30,545.92 ₹1,770.00 ₹6,32,3…" at bounding box center [694, 400] width 1279 height 36
click at [952, 404] on td "₹6,32,315.92" at bounding box center [900, 400] width 116 height 36
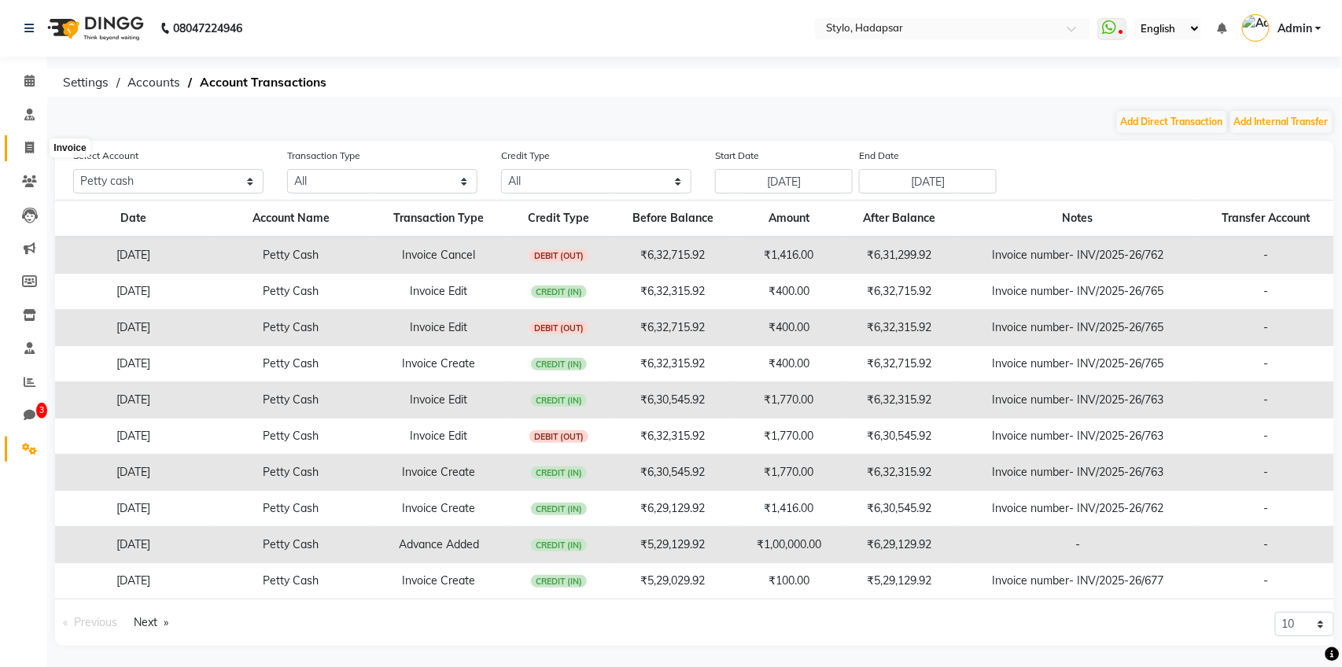
click at [33, 146] on icon at bounding box center [29, 148] width 9 height 12
select select "service"
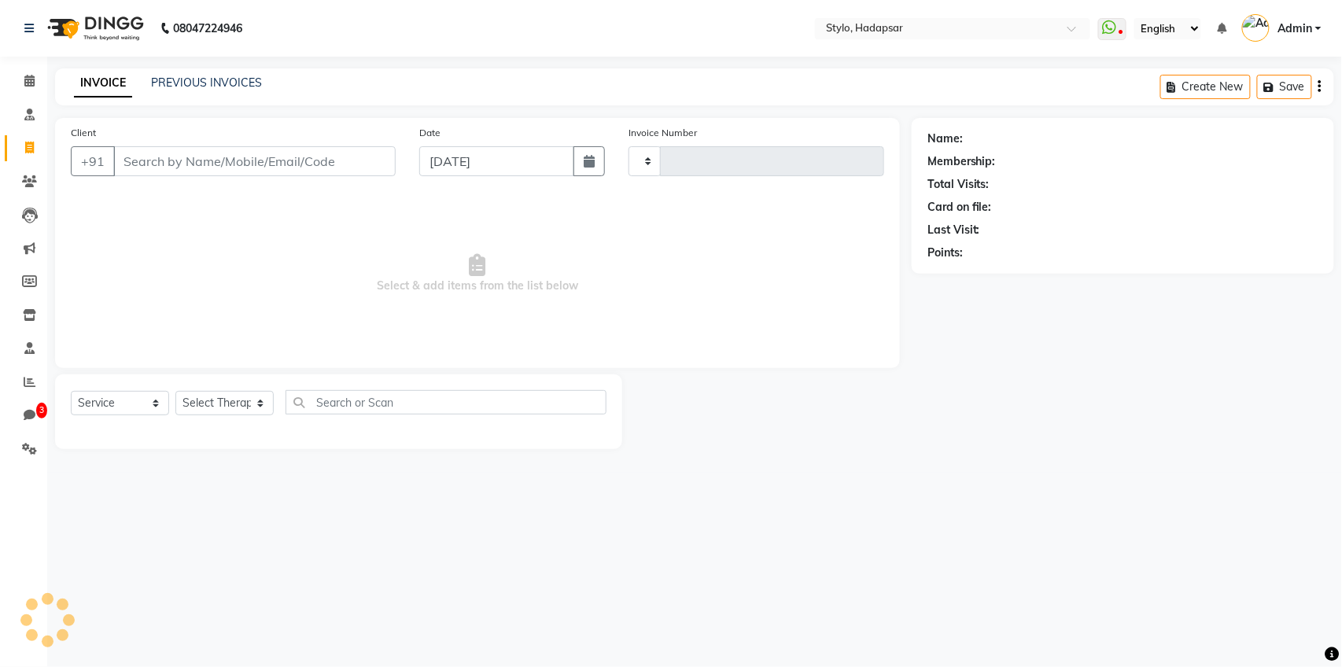
type input "767"
select select "157"
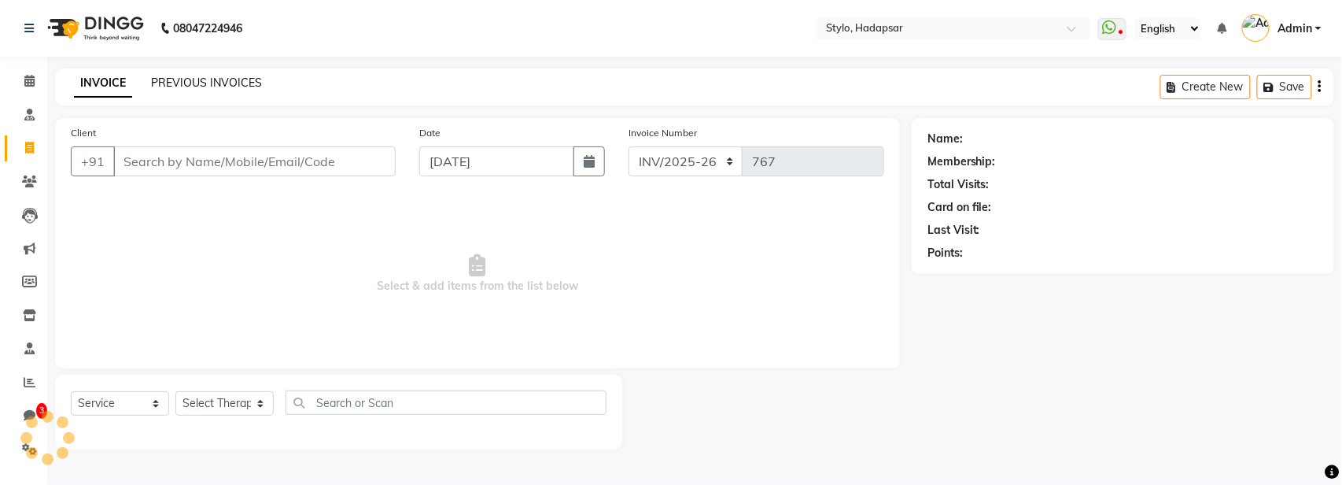
click at [192, 81] on link "PREVIOUS INVOICES" at bounding box center [206, 83] width 111 height 14
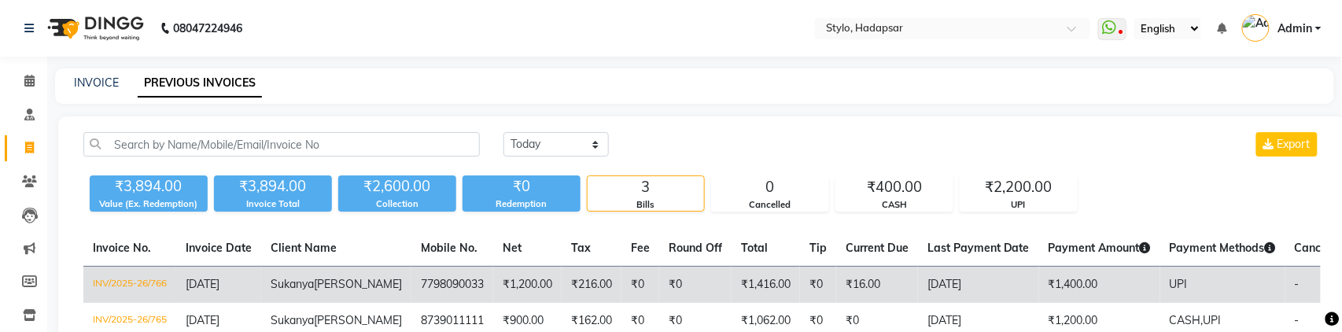
click at [732, 282] on td "₹1,416.00" at bounding box center [766, 285] width 68 height 37
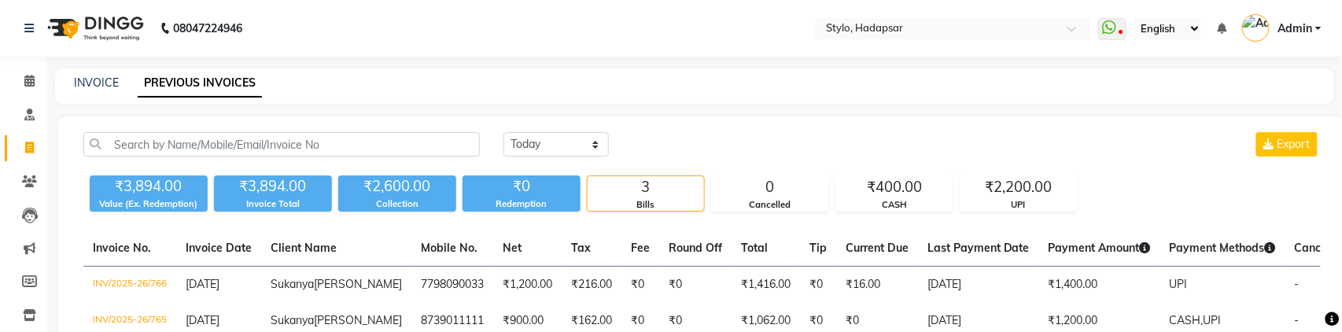
click at [98, 75] on div "INVOICE" at bounding box center [96, 83] width 45 height 17
click at [98, 81] on link "INVOICE" at bounding box center [96, 83] width 45 height 14
select select "service"
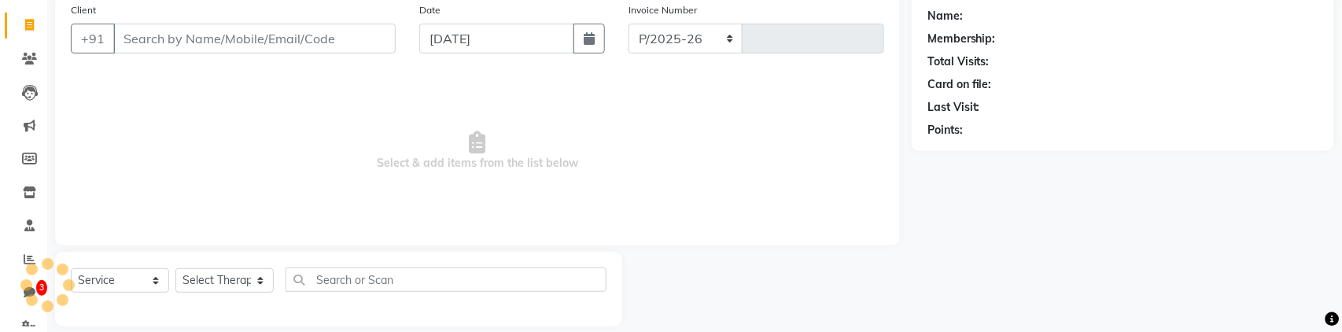
select select "157"
type input "768"
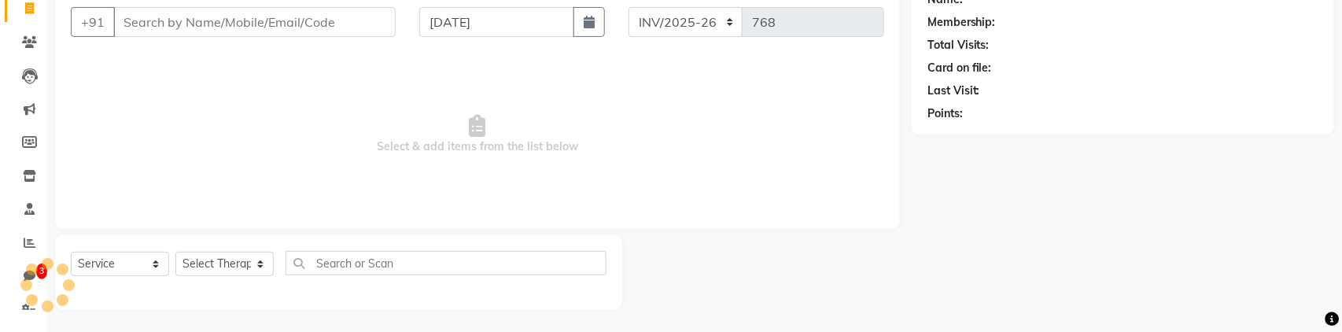
click at [292, 24] on input "Client" at bounding box center [254, 22] width 282 height 30
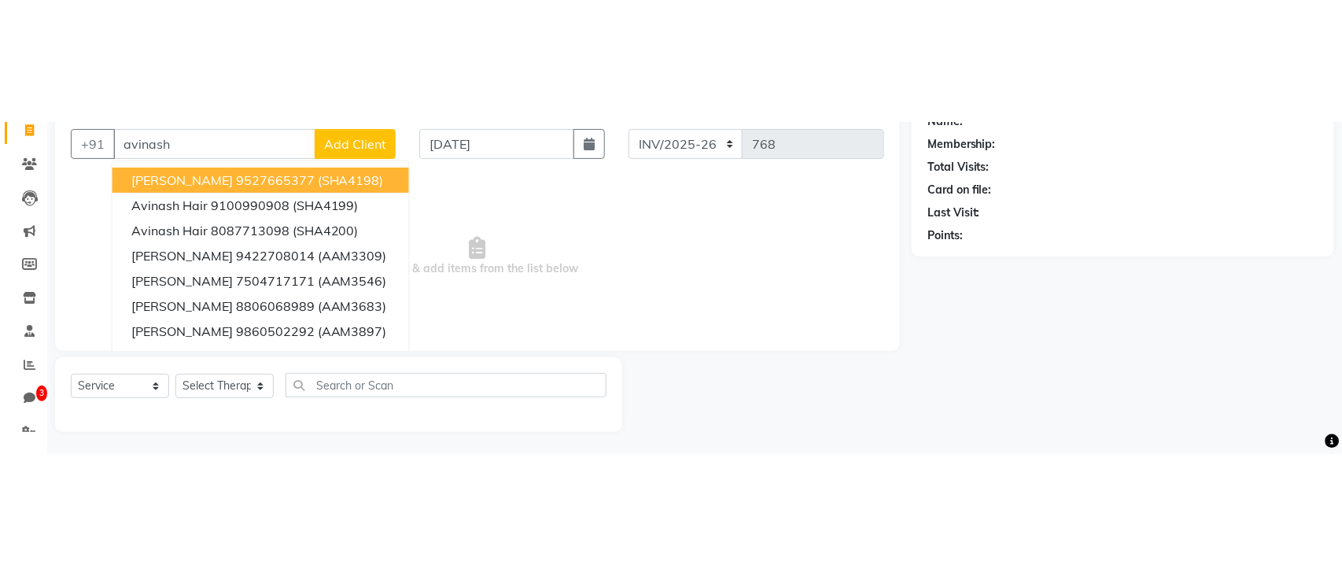
scroll to position [0, 0]
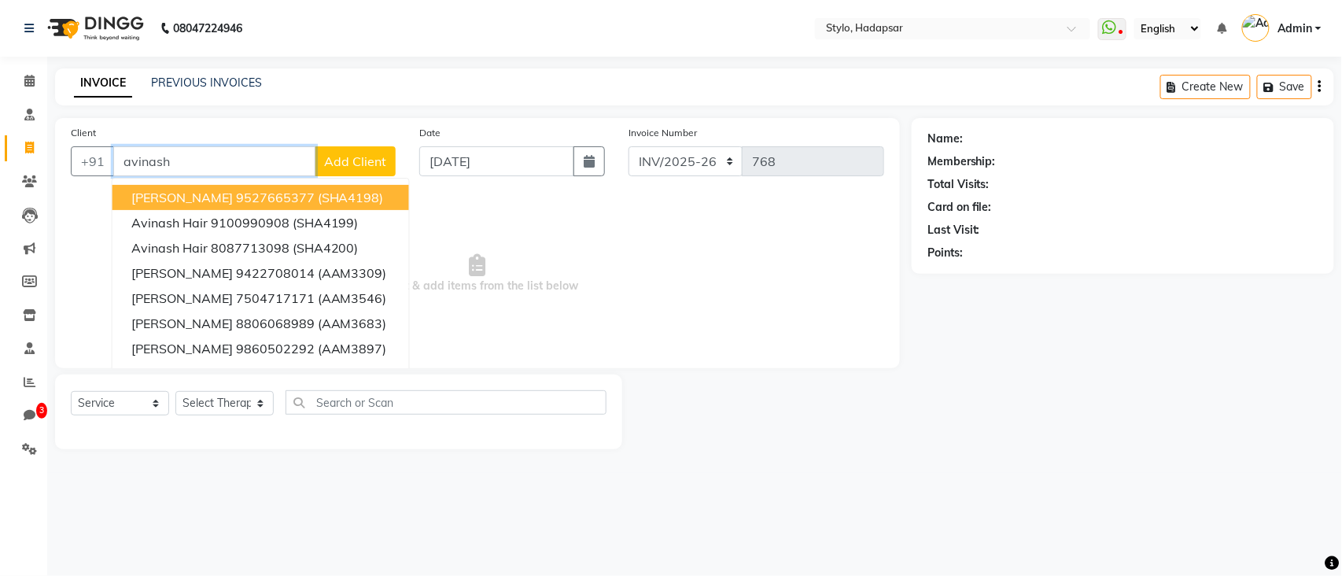
click at [212, 195] on span "Avinash Choudhary" at bounding box center [182, 198] width 102 height 16
type input "9527665377"
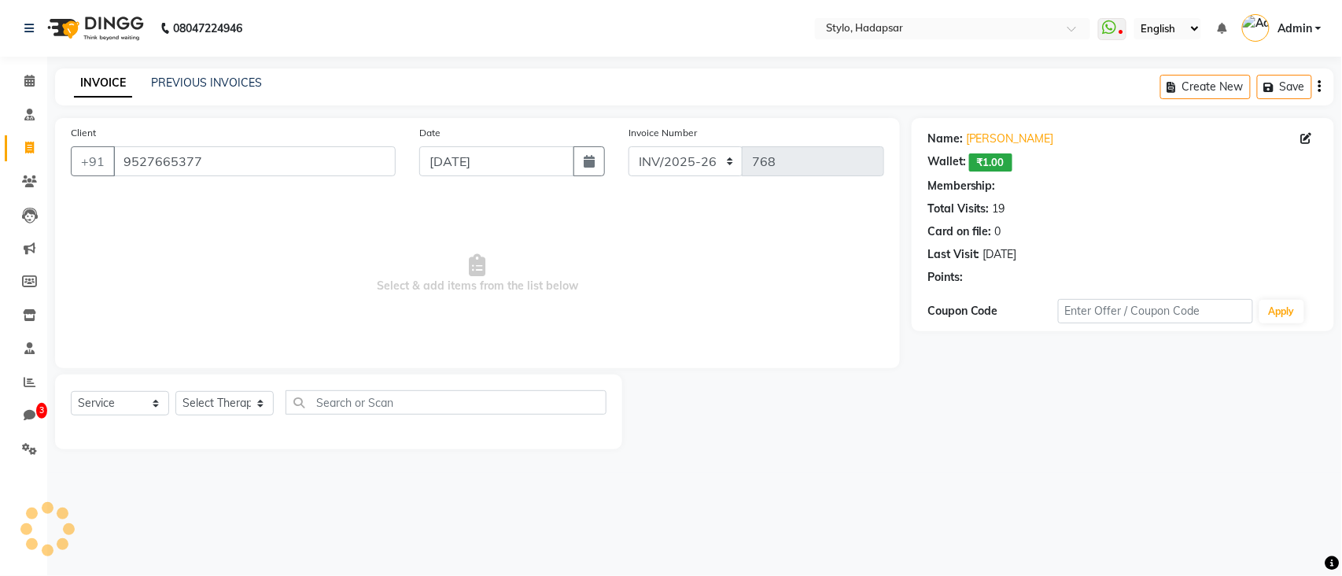
select select "2: Object"
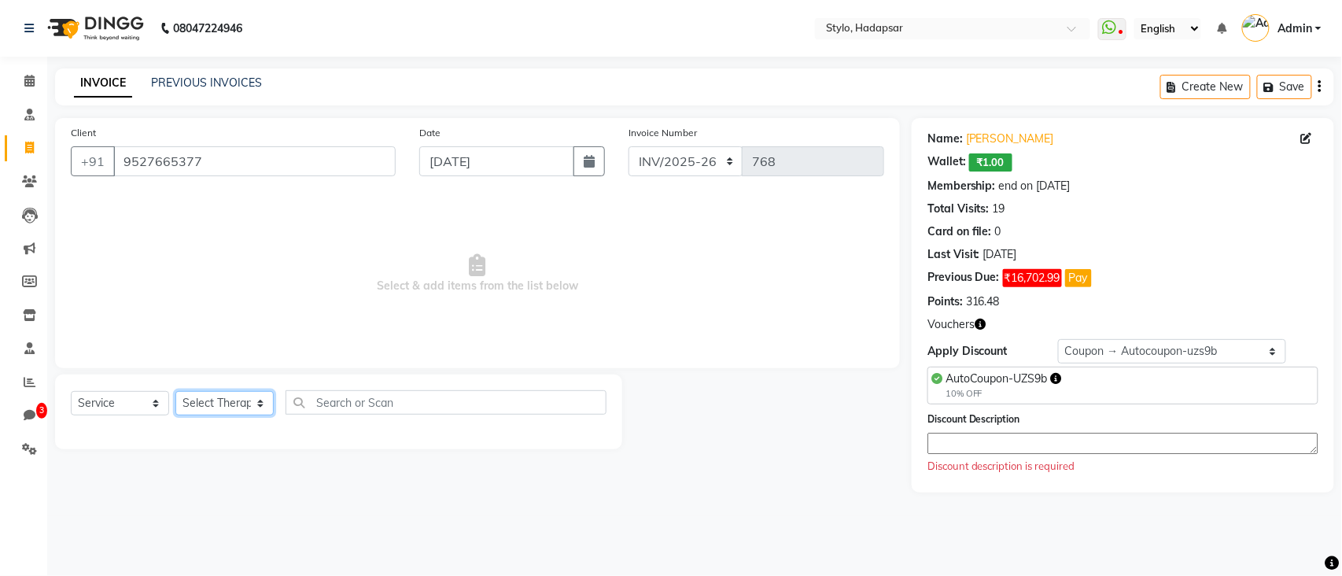
click at [239, 398] on select "Select Therapist AAAb aadi manav abc testing Abc testing abhi Admin A Amit Anki…" at bounding box center [224, 403] width 98 height 24
select select "476"
click at [175, 391] on select "Select Therapist AAAb aadi manav abc testing Abc testing abhi Admin A Amit Anki…" at bounding box center [224, 403] width 98 height 24
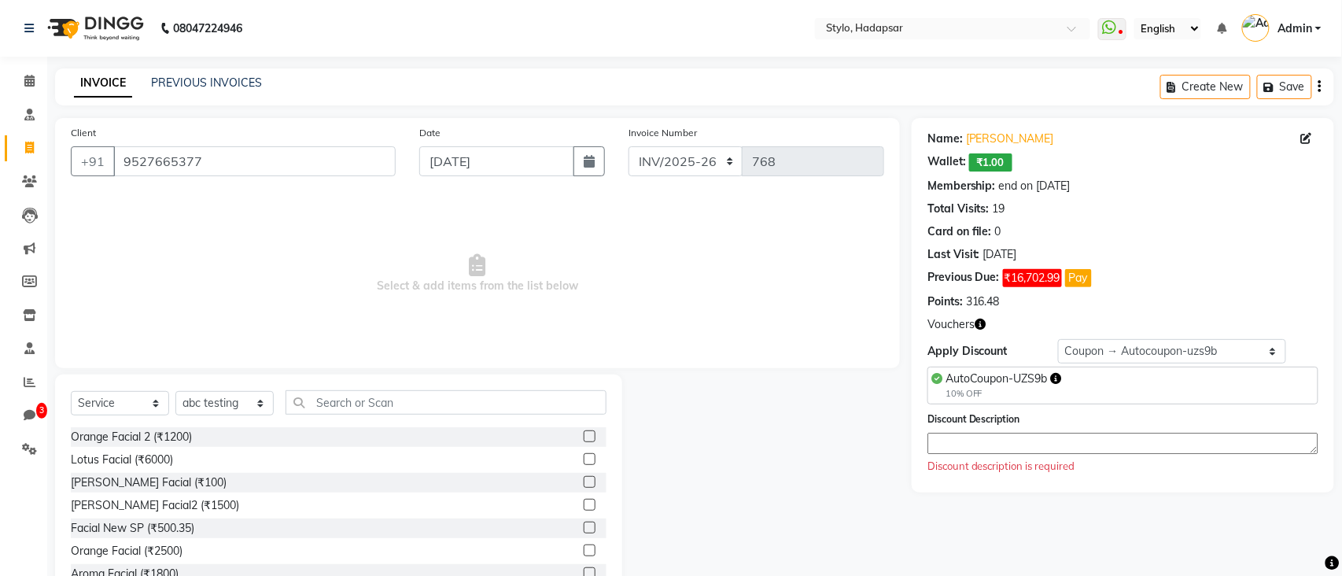
click at [590, 438] on label at bounding box center [590, 436] width 12 height 12
click at [590, 438] on input "checkbox" at bounding box center [589, 437] width 10 height 10
checkbox input "true"
select select "Z73944"
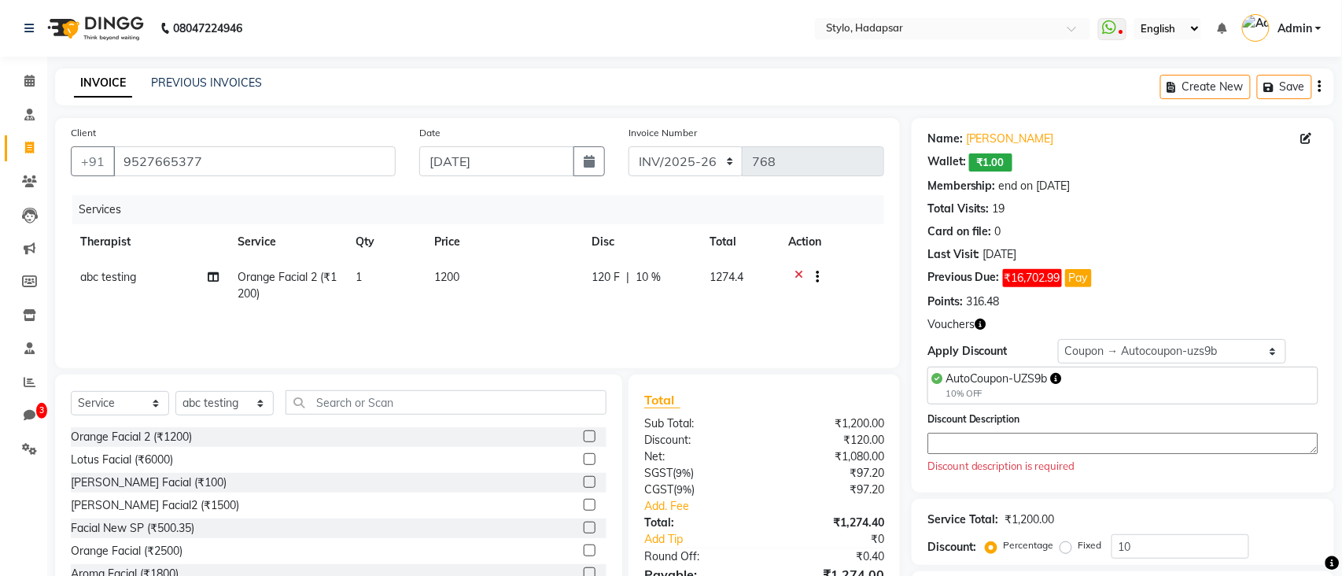
checkbox input "false"
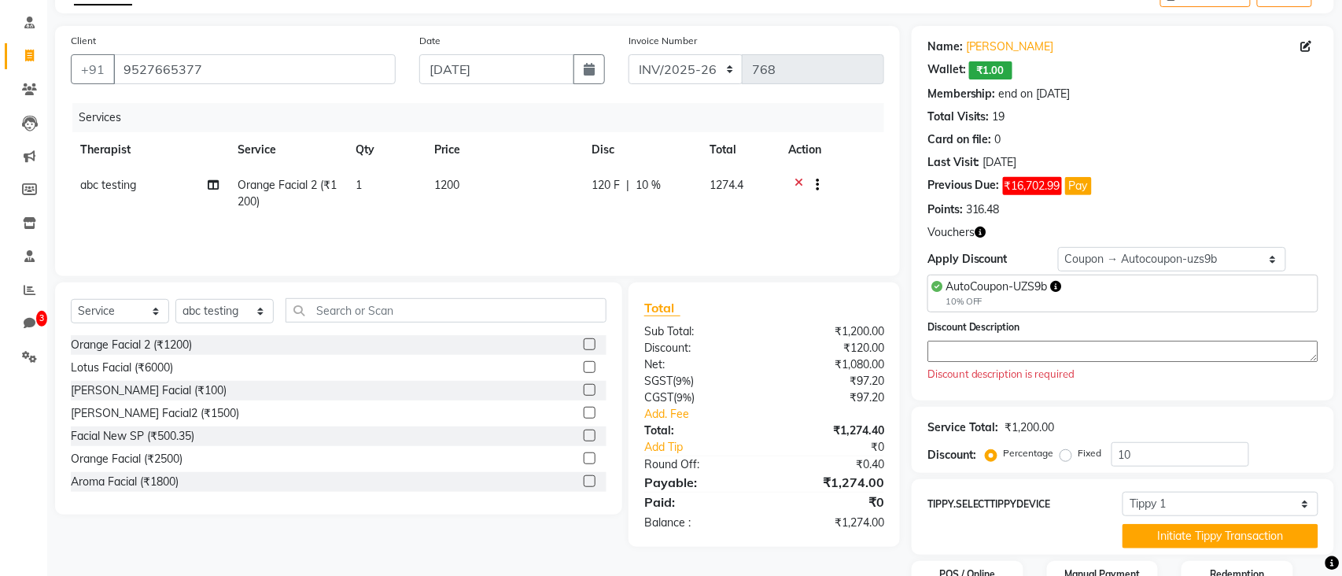
scroll to position [215, 0]
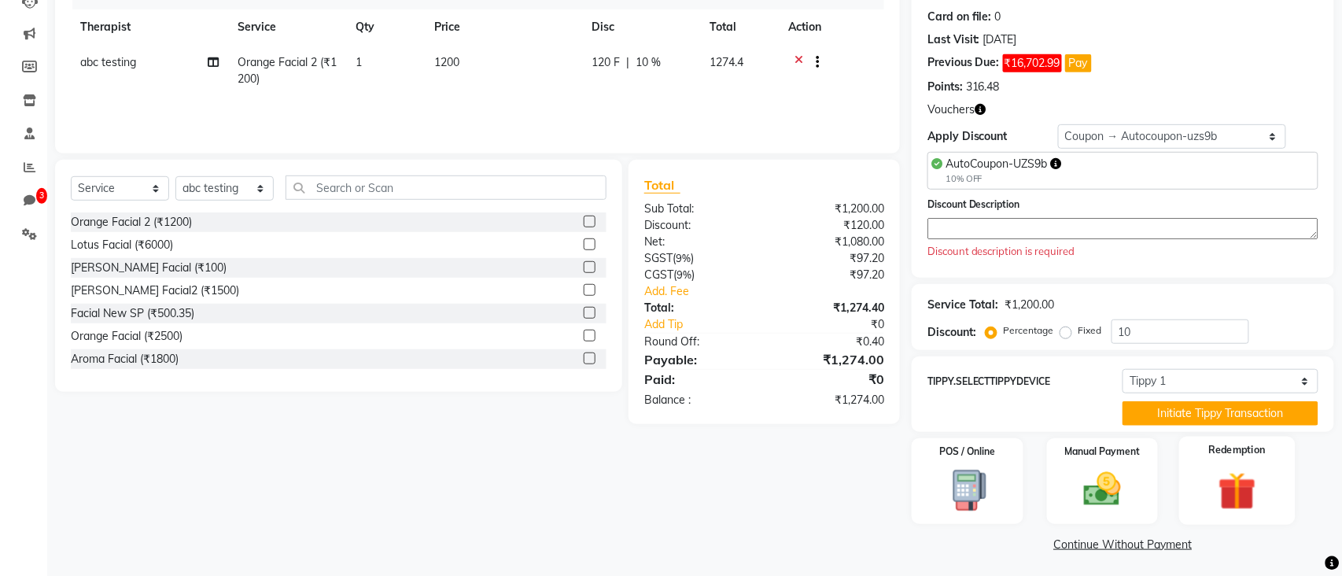
click at [1224, 484] on img at bounding box center [1238, 492] width 62 height 48
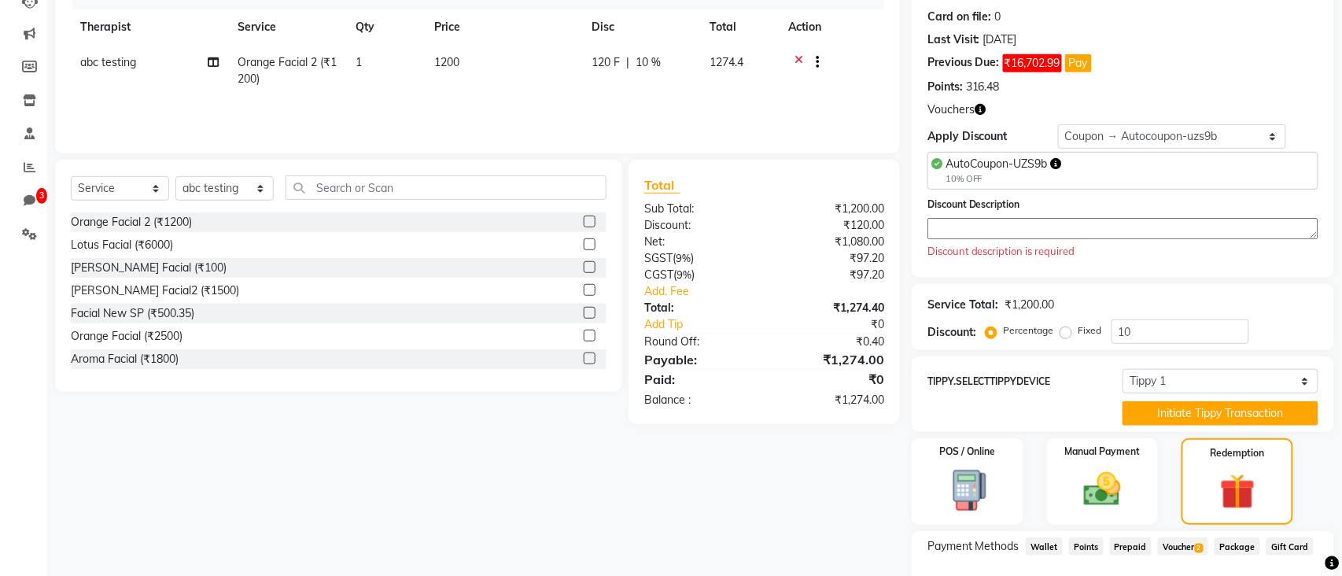
click at [1051, 542] on span "Wallet" at bounding box center [1044, 546] width 37 height 18
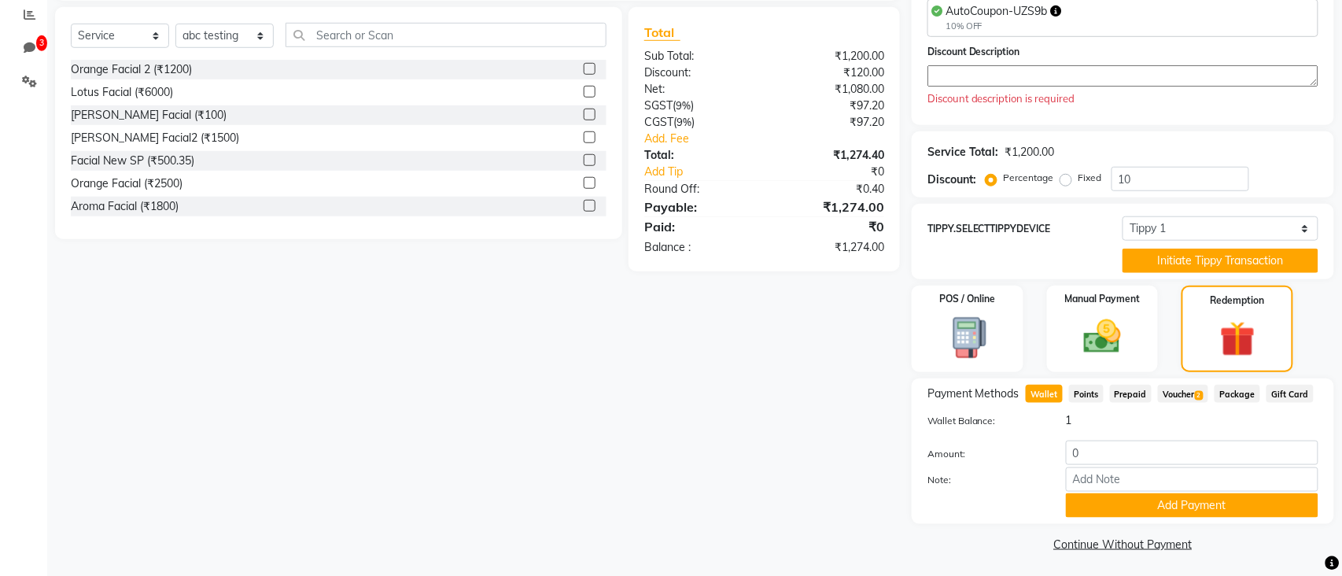
scroll to position [0, 0]
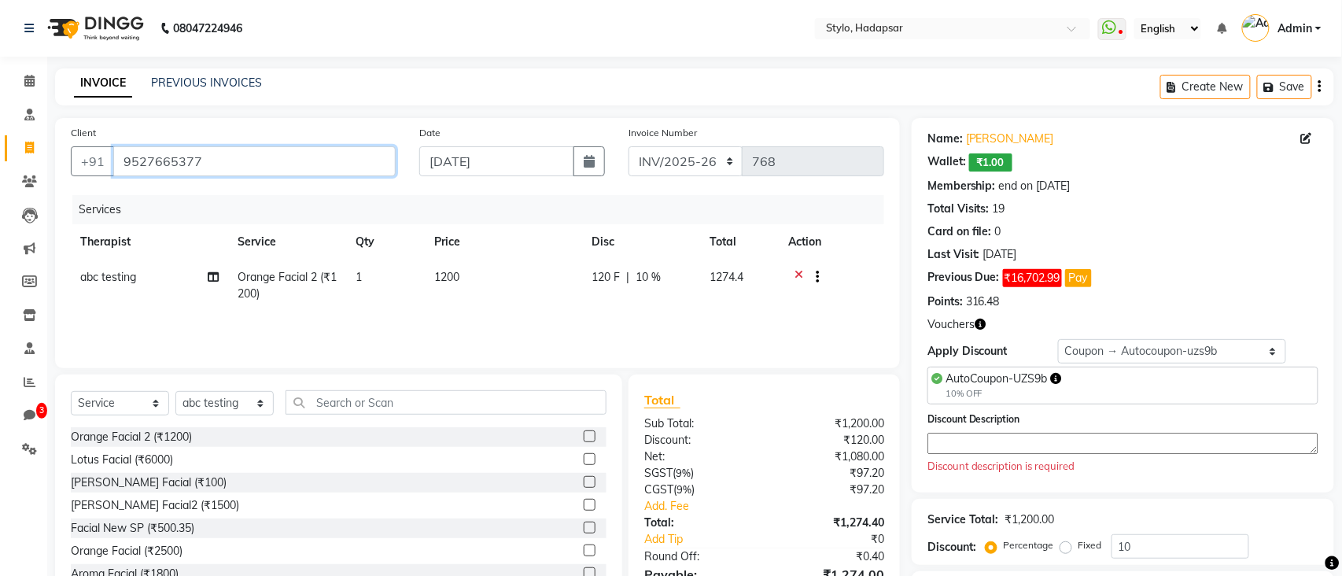
click at [209, 160] on input "9527665377" at bounding box center [254, 161] width 282 height 30
type input "\"
type input "s"
type input "0"
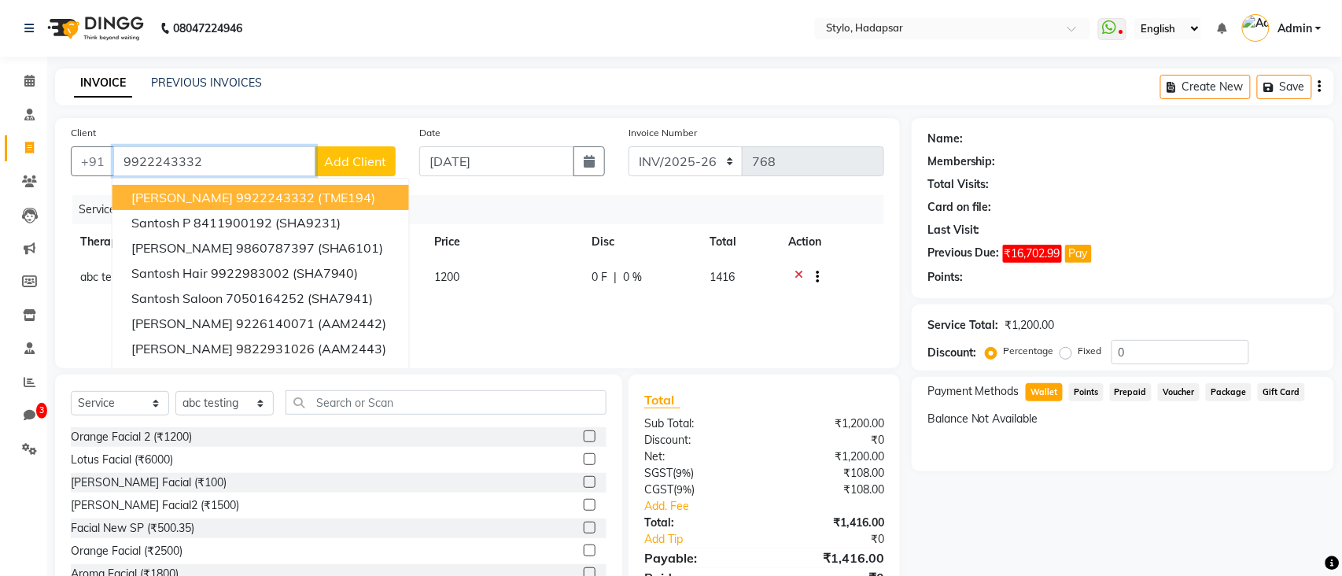
type input "9922243332"
select select "Z73944"
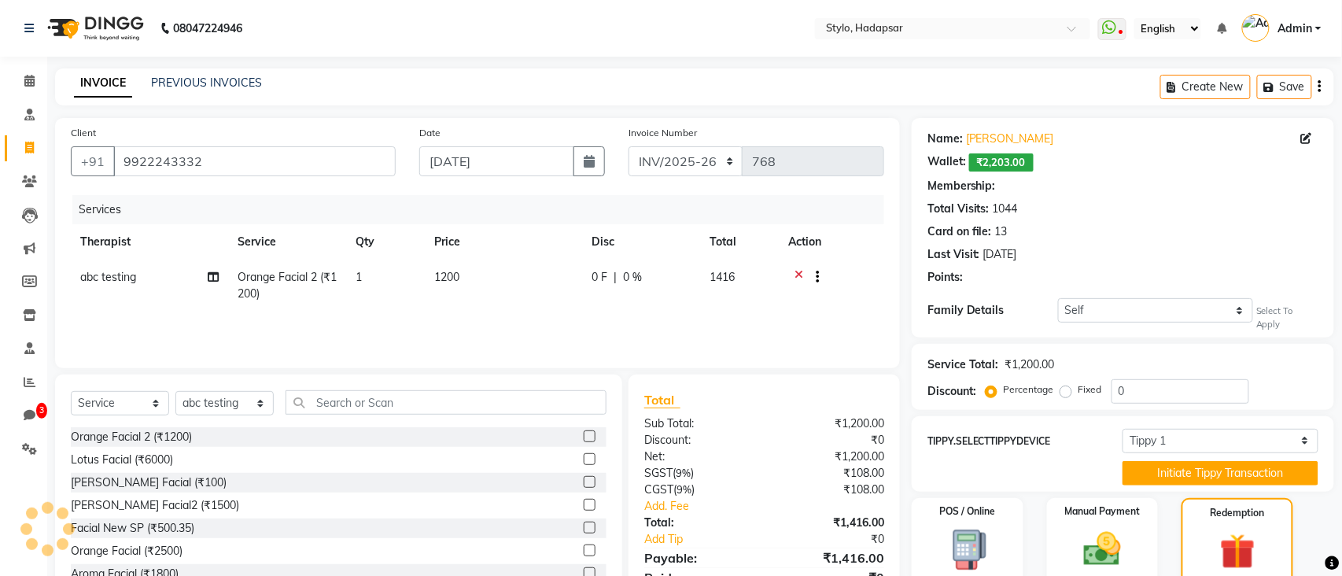
select select "15: Object"
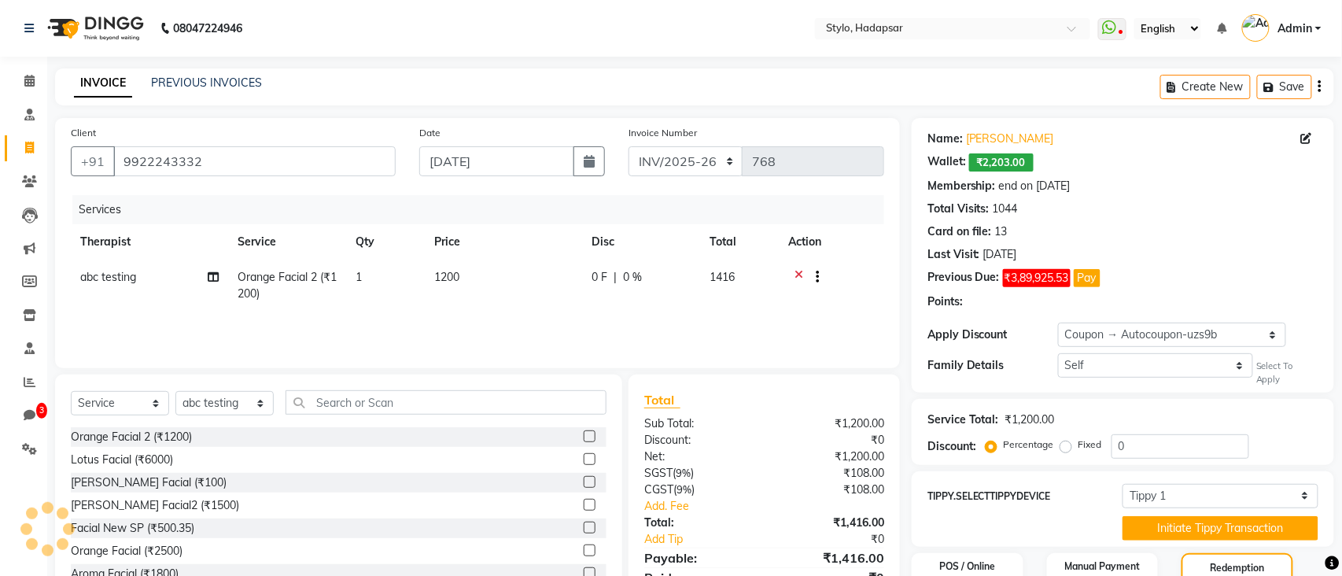
type input "10"
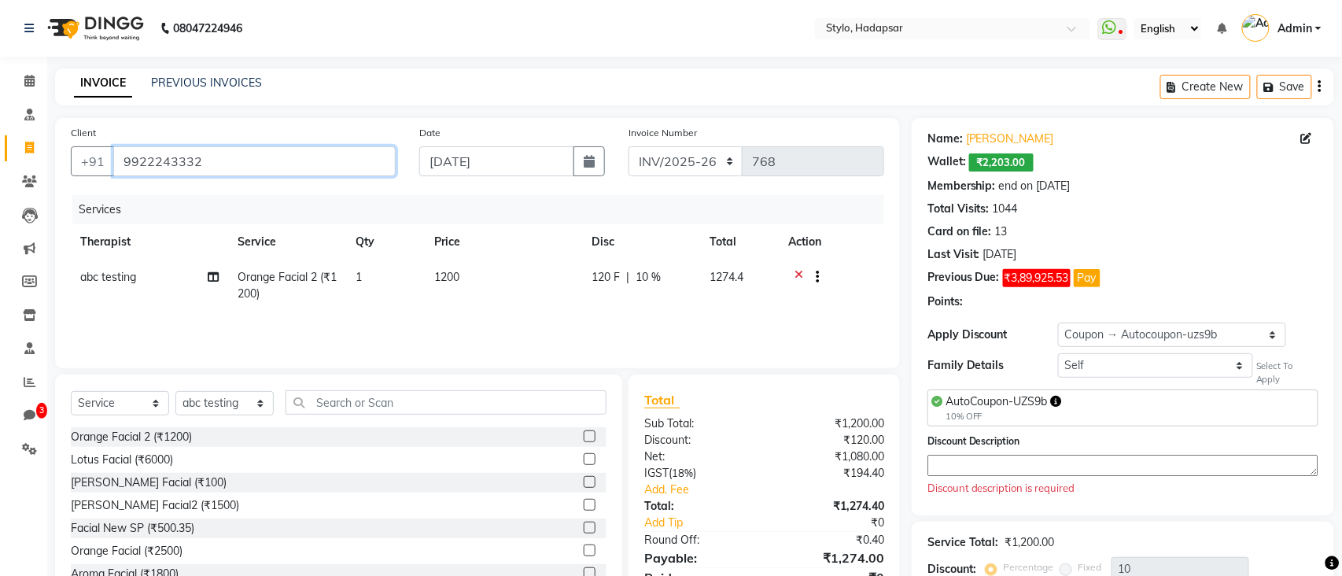
click at [224, 167] on input "9922243332" at bounding box center [254, 161] width 282 height 30
type input "g"
type input "0"
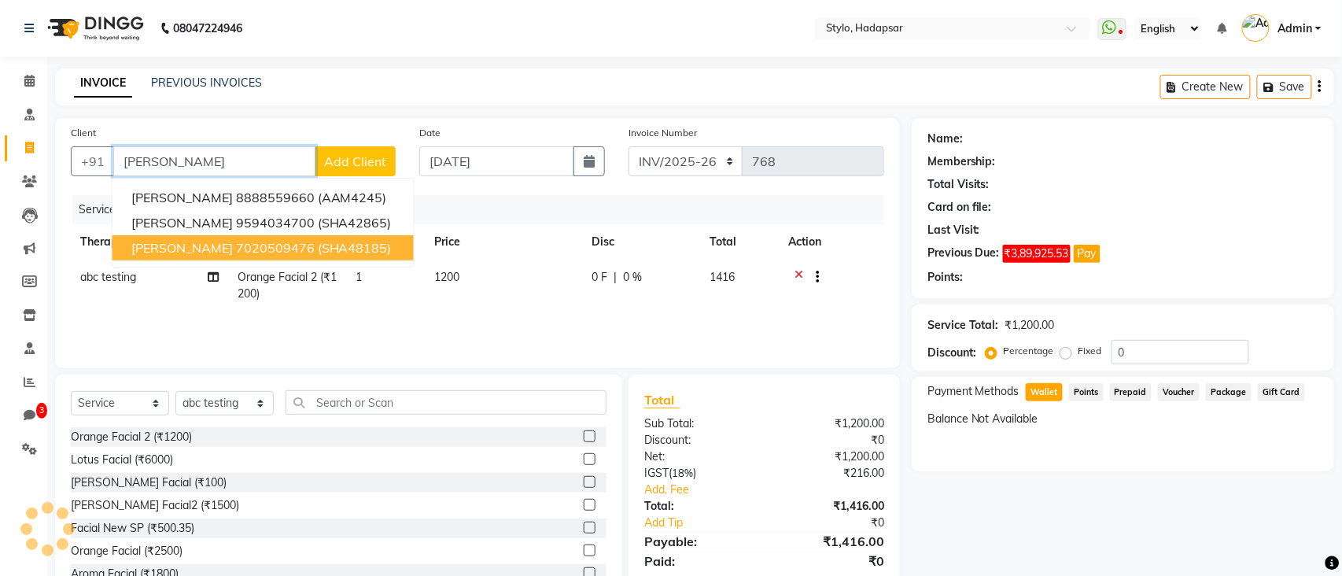
click at [257, 253] on ngb-highlight "7020509476" at bounding box center [275, 248] width 79 height 16
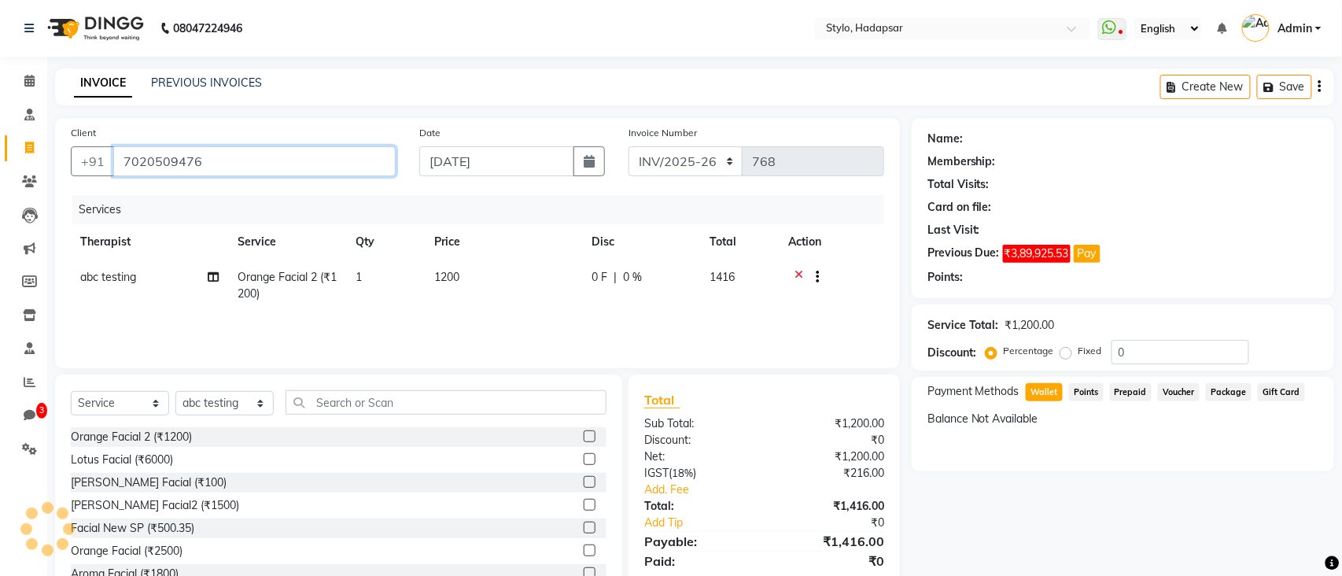
type input "7020509476"
select select "Z73944"
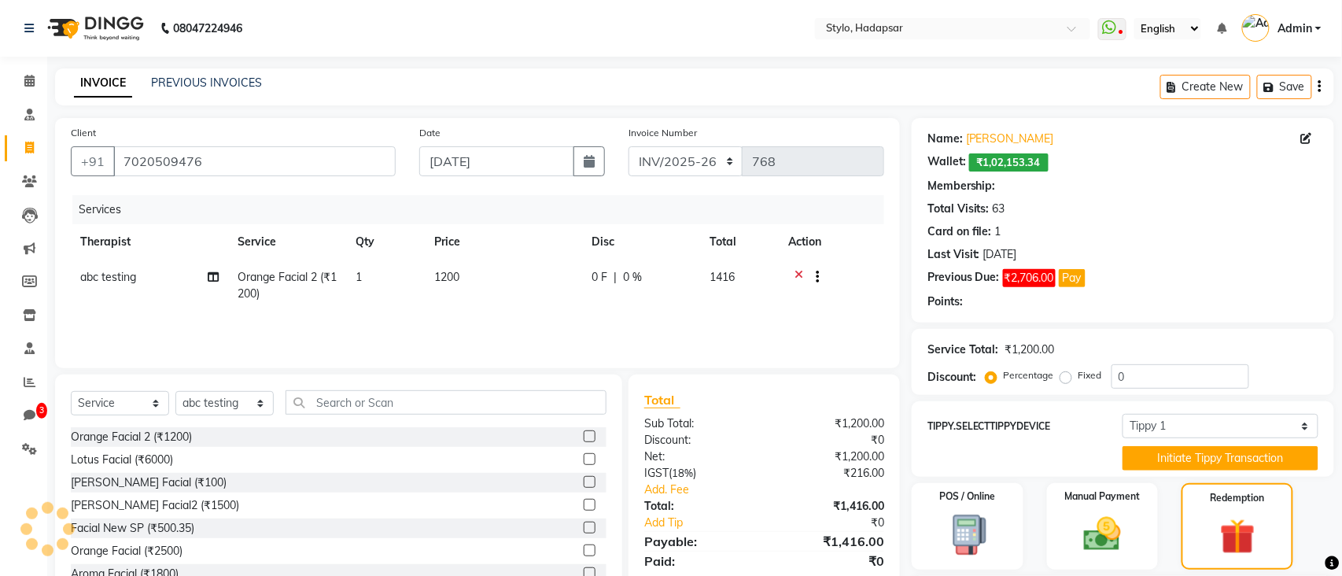
type input "10"
select select "6: Object"
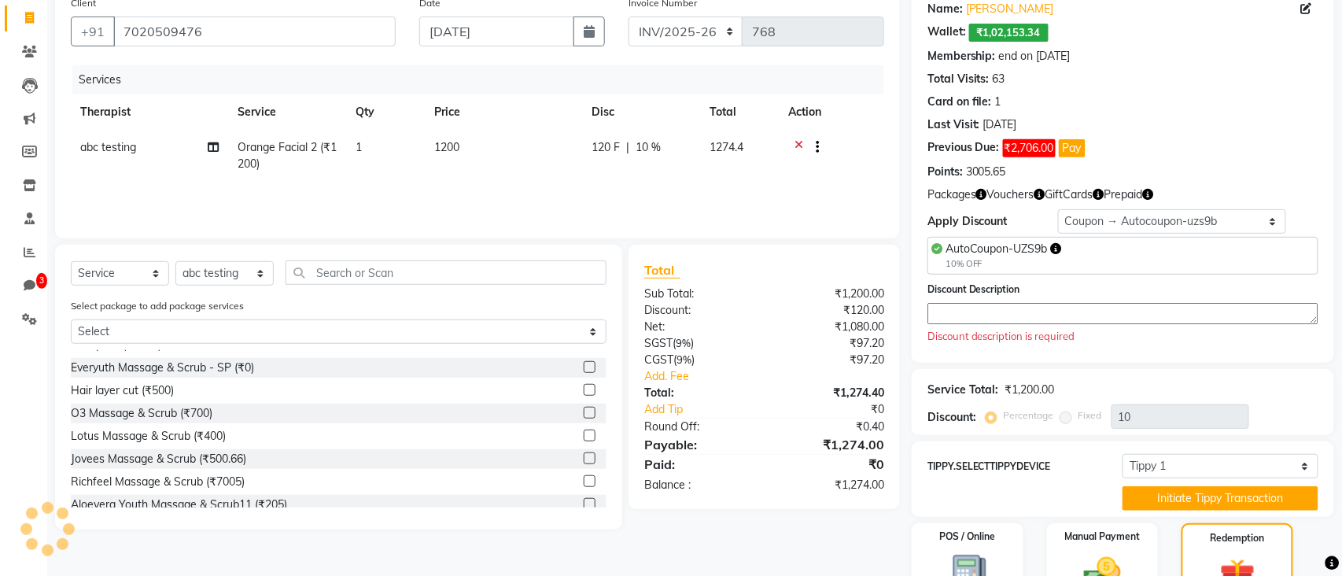
scroll to position [389, 0]
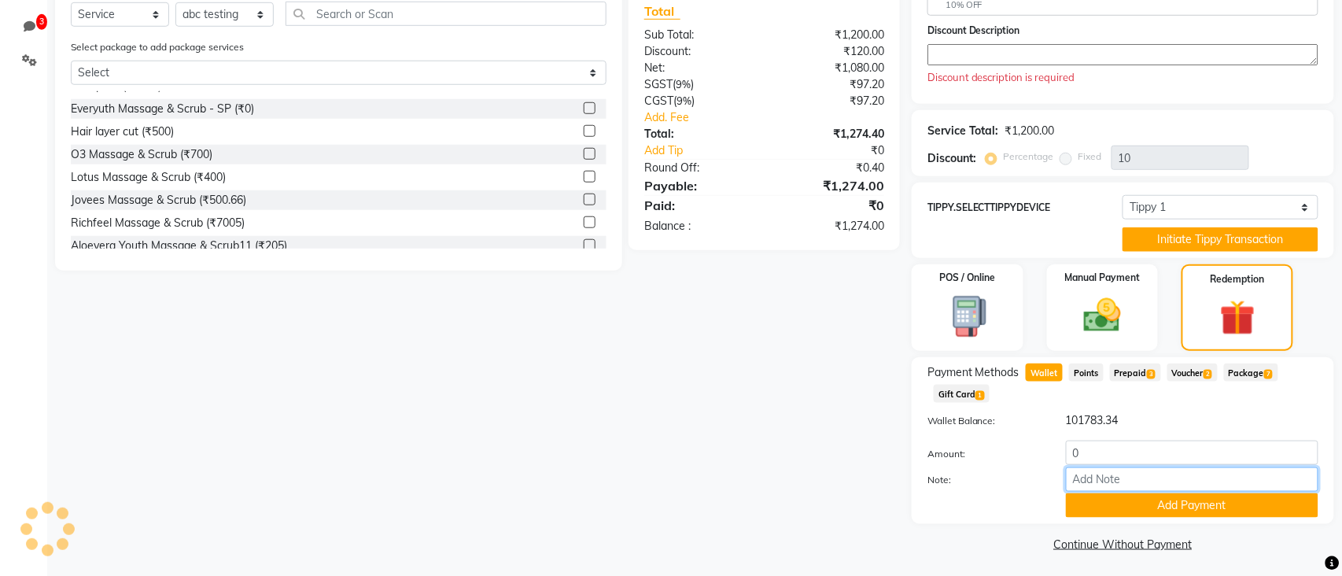
click at [1109, 472] on input "Note:" at bounding box center [1192, 479] width 253 height 24
click at [1123, 454] on input "0" at bounding box center [1192, 453] width 253 height 24
click at [1124, 449] on input "0" at bounding box center [1192, 453] width 253 height 24
type input "1"
type input "1274"
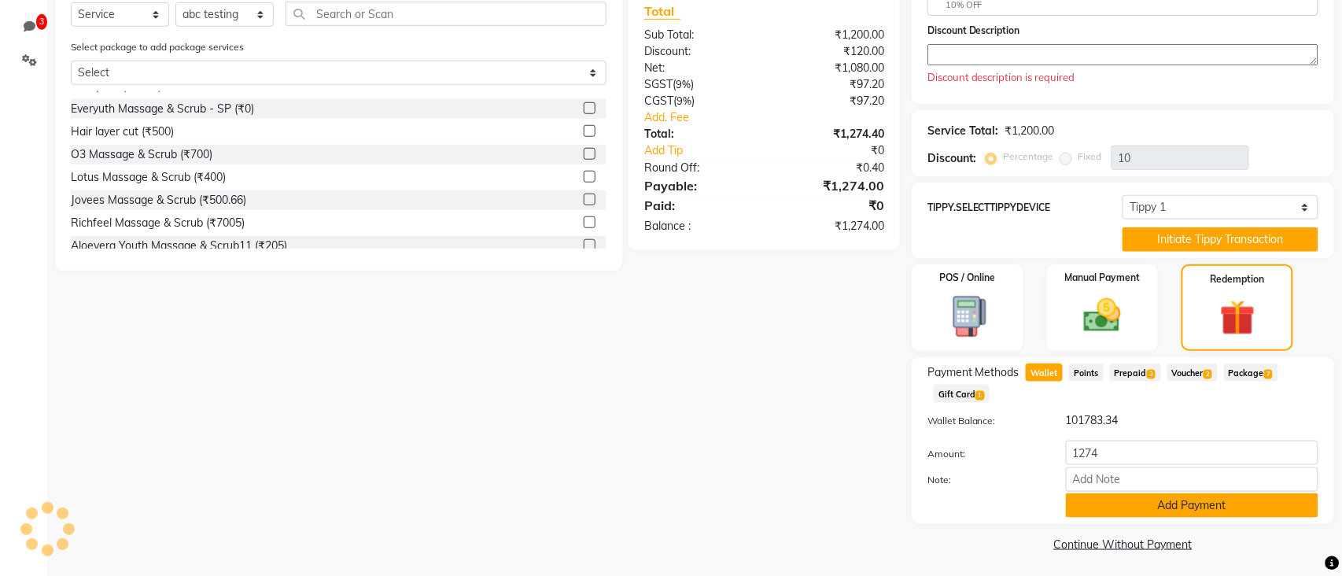
click at [1174, 499] on button "Add Payment" at bounding box center [1192, 505] width 253 height 24
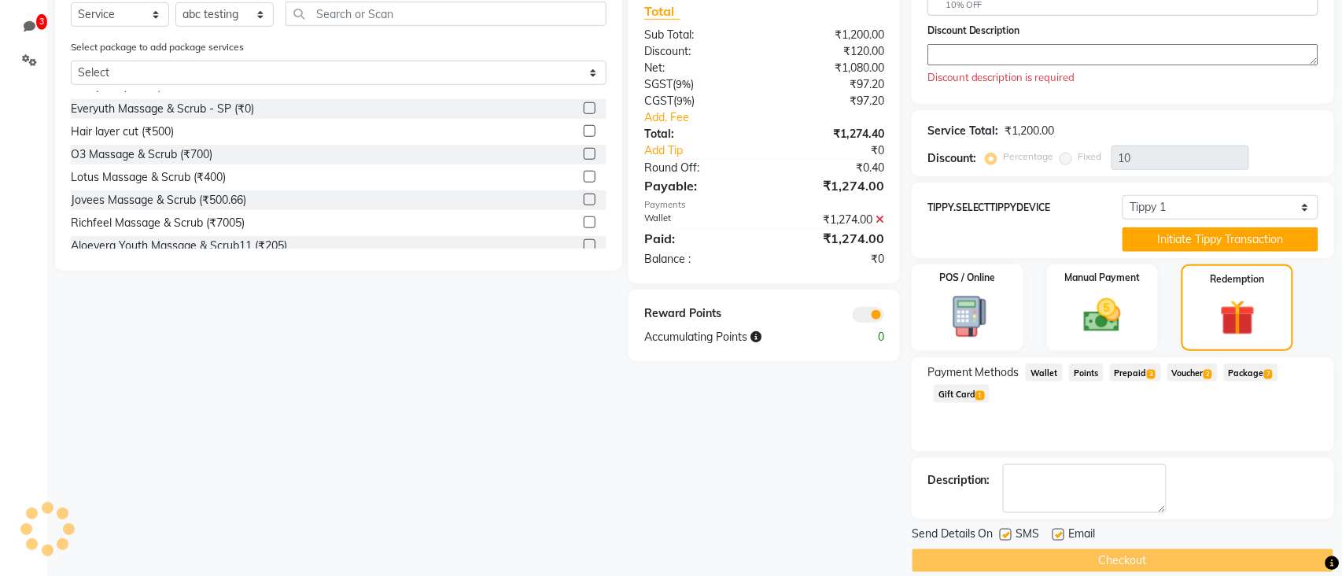
scroll to position [404, 0]
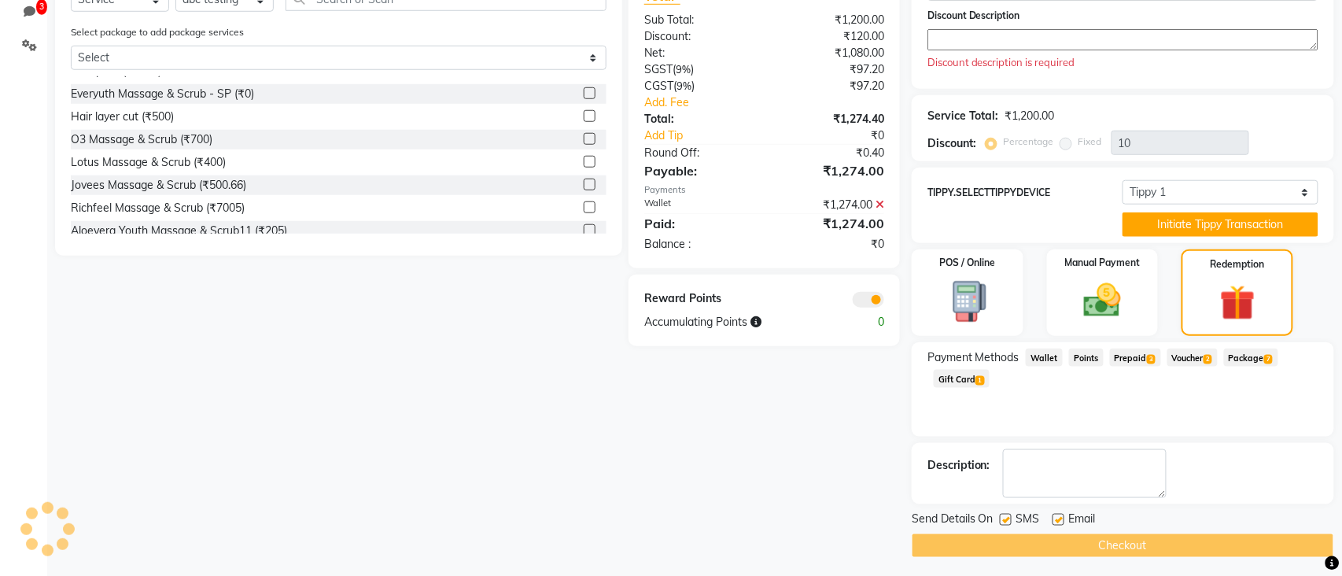
click at [1010, 518] on label at bounding box center [1006, 520] width 12 height 12
click at [1010, 518] on input "checkbox" at bounding box center [1005, 520] width 10 height 10
checkbox input "false"
click at [1061, 518] on label at bounding box center [1059, 520] width 12 height 12
click at [1061, 518] on input "checkbox" at bounding box center [1058, 520] width 10 height 10
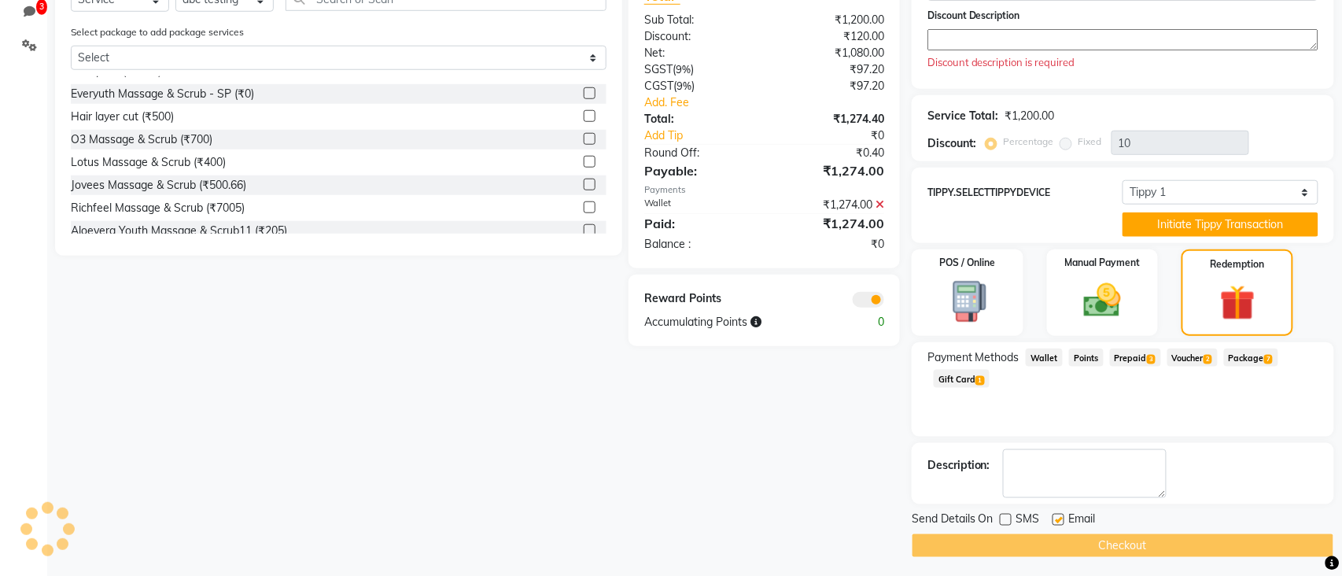
checkbox input "false"
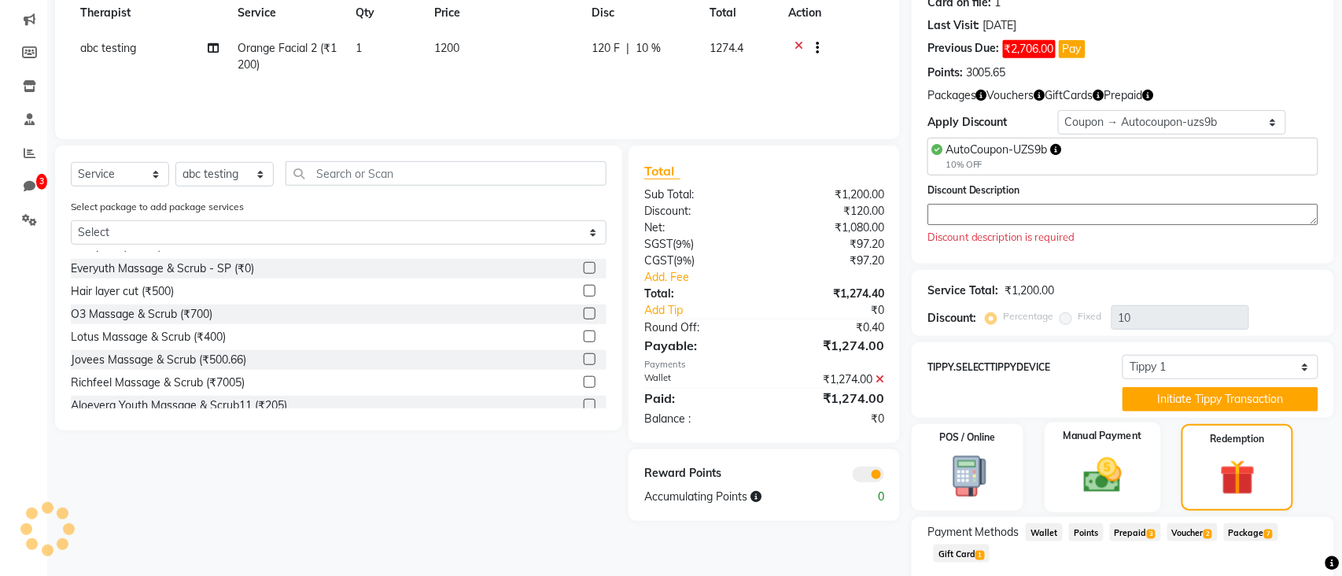
scroll to position [227, 0]
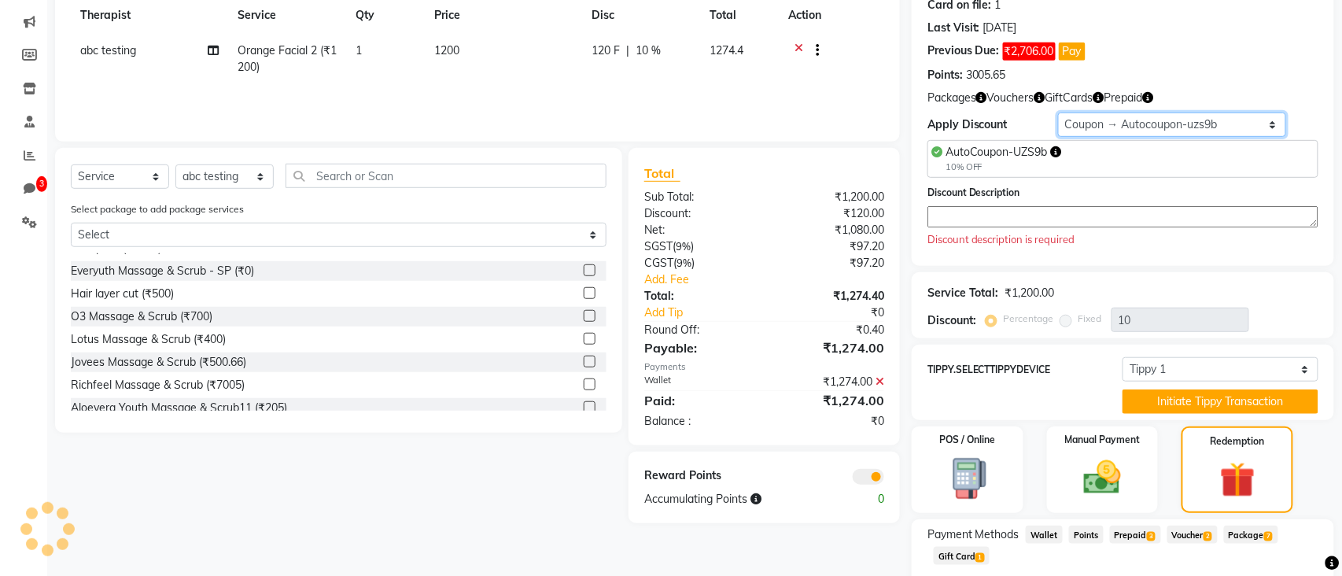
click at [1258, 121] on select "Select Membership → Membership Redemption Test Membership → testing San Members…" at bounding box center [1172, 125] width 228 height 24
select select "0:"
click at [1058, 113] on select "Select Membership → Membership Redemption Test Membership → testing San Members…" at bounding box center [1172, 125] width 228 height 24
type input "0"
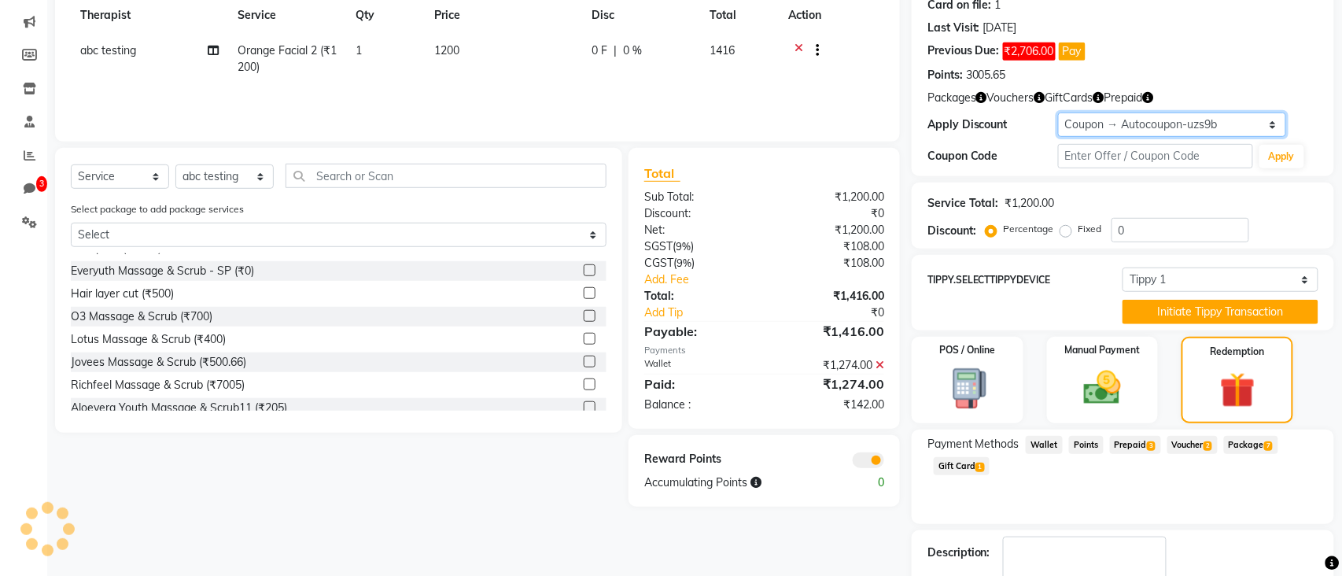
scroll to position [311, 0]
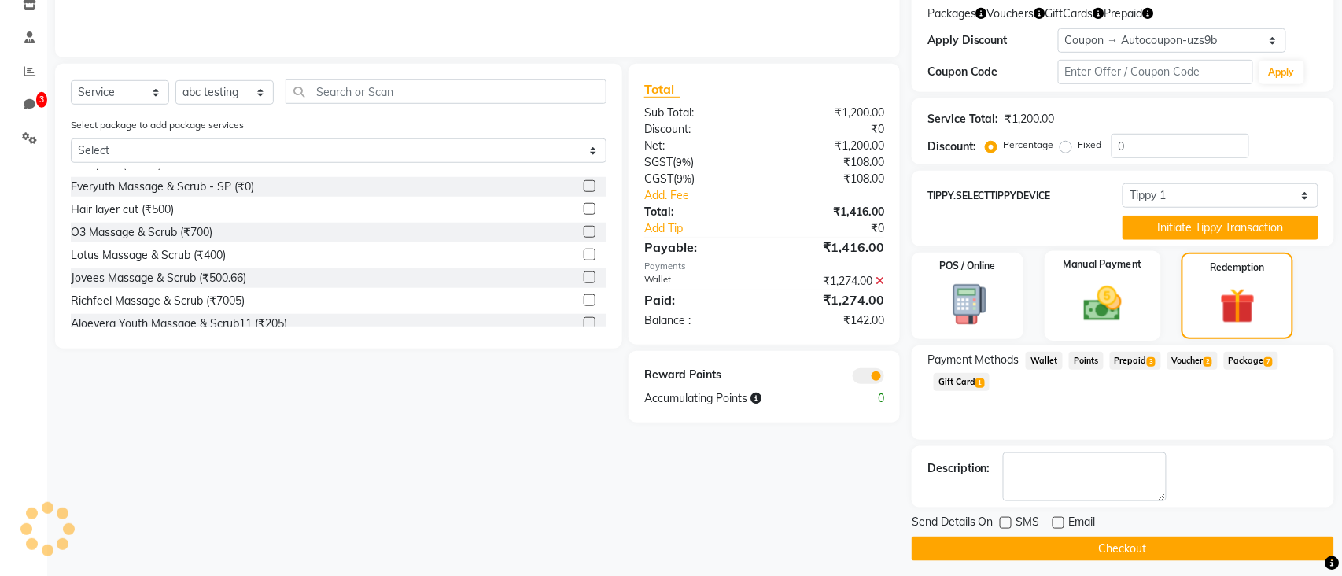
click at [1076, 276] on div "Manual Payment" at bounding box center [1103, 296] width 116 height 90
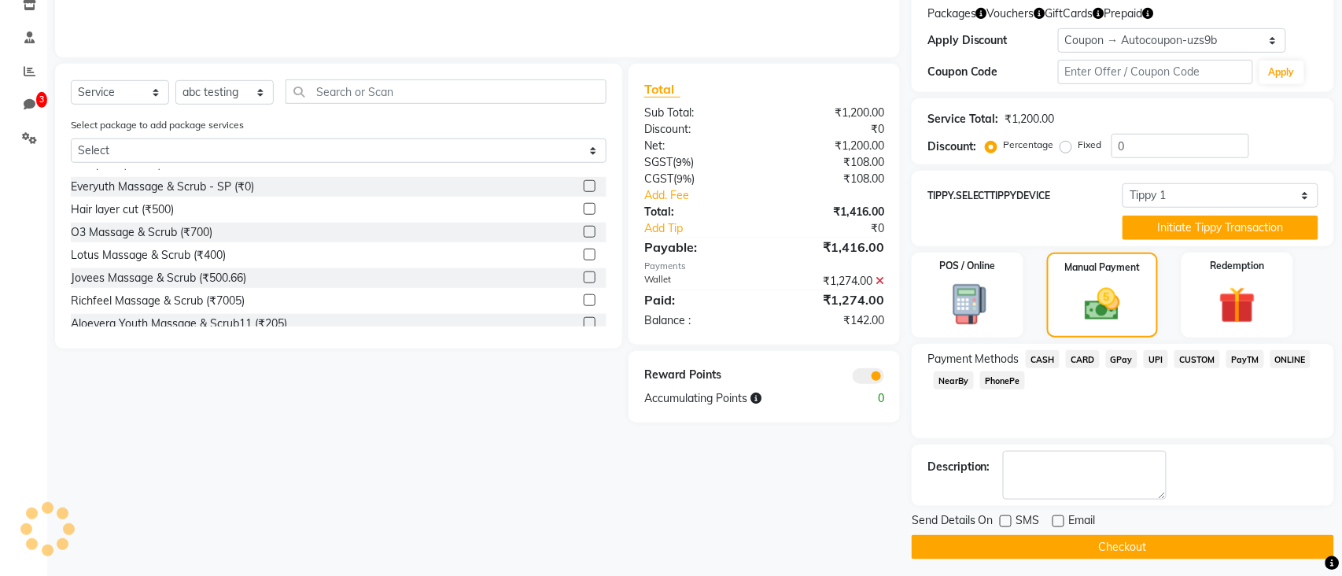
click at [1047, 356] on span "CASH" at bounding box center [1043, 359] width 34 height 18
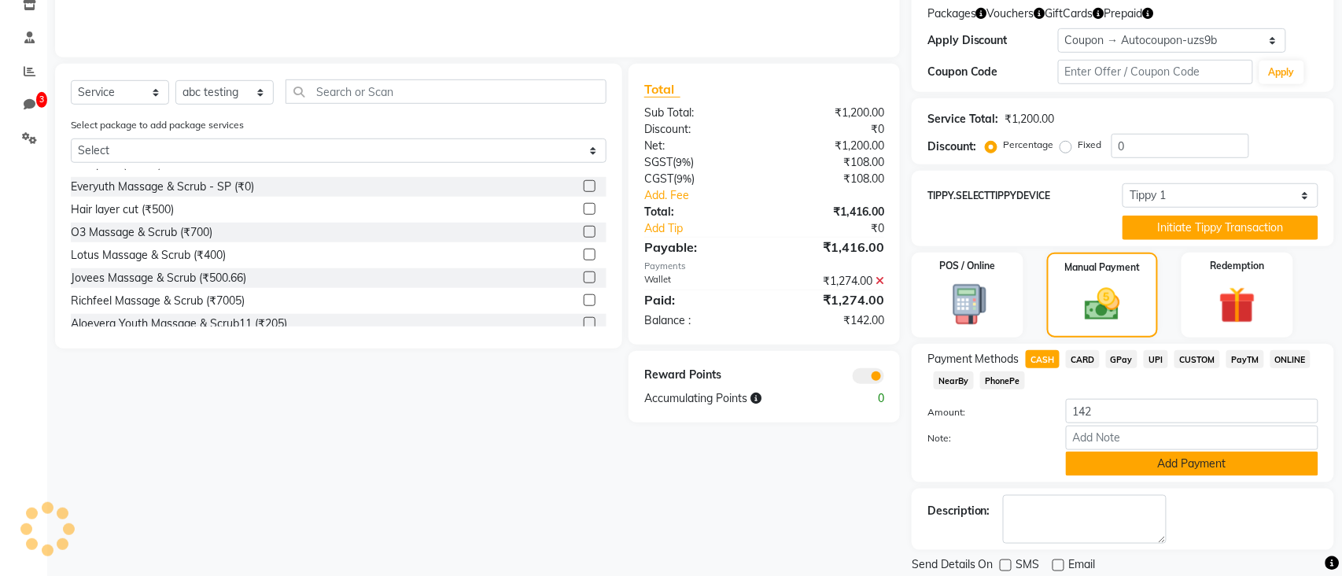
click at [1116, 463] on button "Add Payment" at bounding box center [1192, 464] width 253 height 24
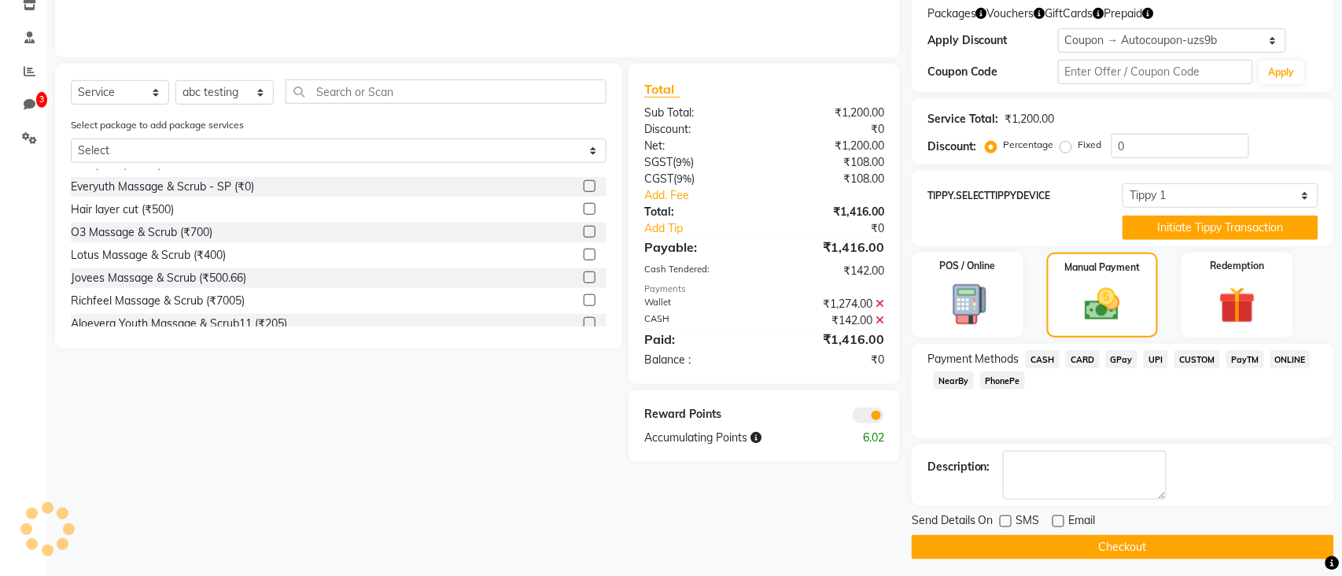
scroll to position [315, 0]
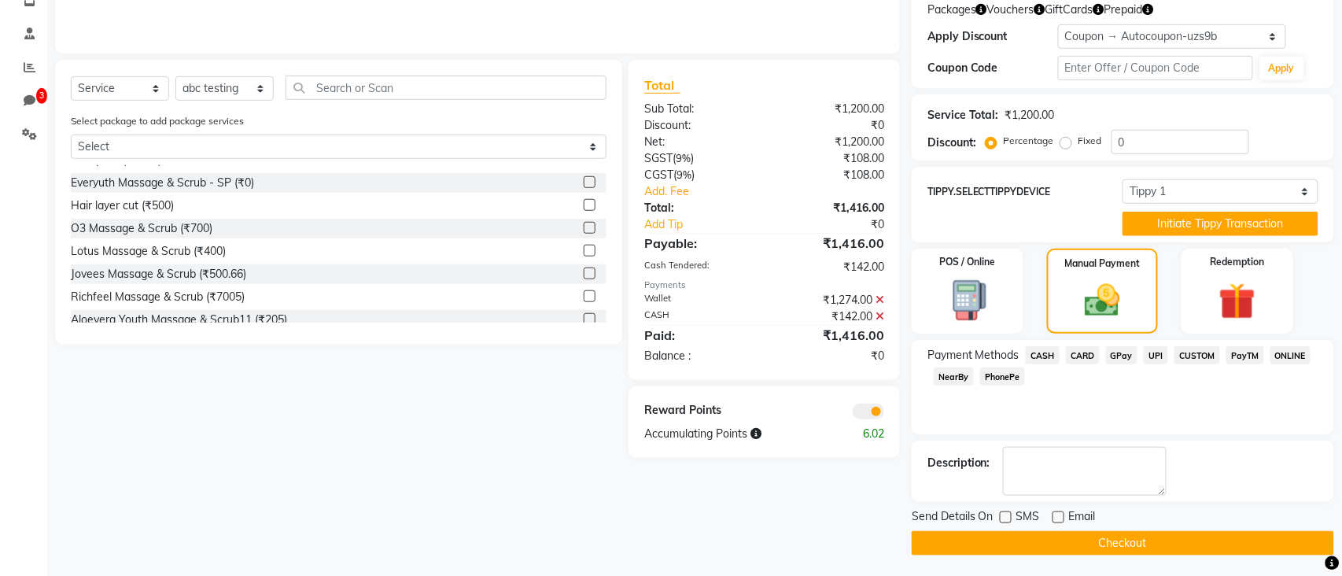
click at [1193, 548] on button "Checkout" at bounding box center [1123, 543] width 423 height 24
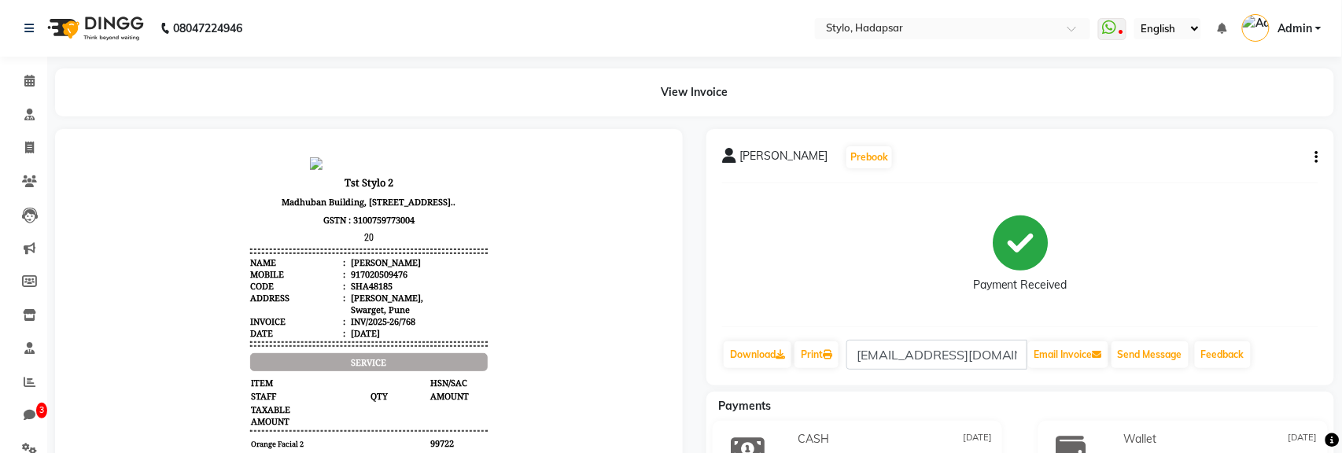
click at [1317, 157] on icon "button" at bounding box center [1317, 157] width 3 height 1
click at [1204, 148] on div "Split Service Amount" at bounding box center [1212, 148] width 161 height 20
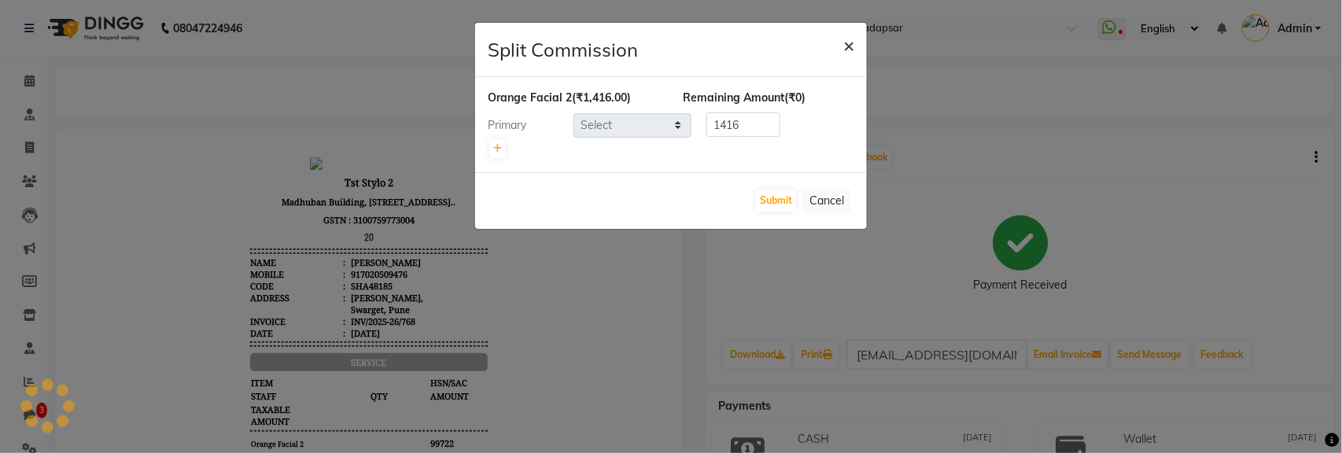
select select "476"
click at [852, 46] on span "×" at bounding box center [849, 45] width 11 height 24
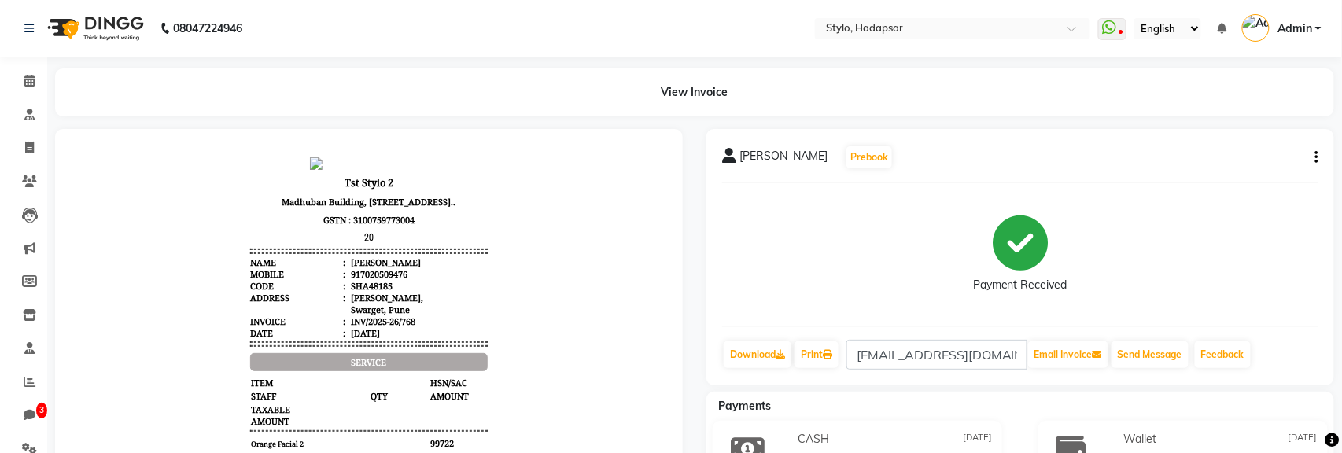
click at [1320, 162] on div "Ganesh Poul Prebook Payment Received Download Print dummyemail@gmail.com Email …" at bounding box center [1021, 257] width 628 height 257
click at [1316, 158] on icon "button" at bounding box center [1317, 157] width 3 height 1
click at [1319, 205] on div "Payment Received" at bounding box center [1020, 255] width 596 height 118
click at [33, 157] on link "Invoice" at bounding box center [24, 148] width 38 height 26
select select "157"
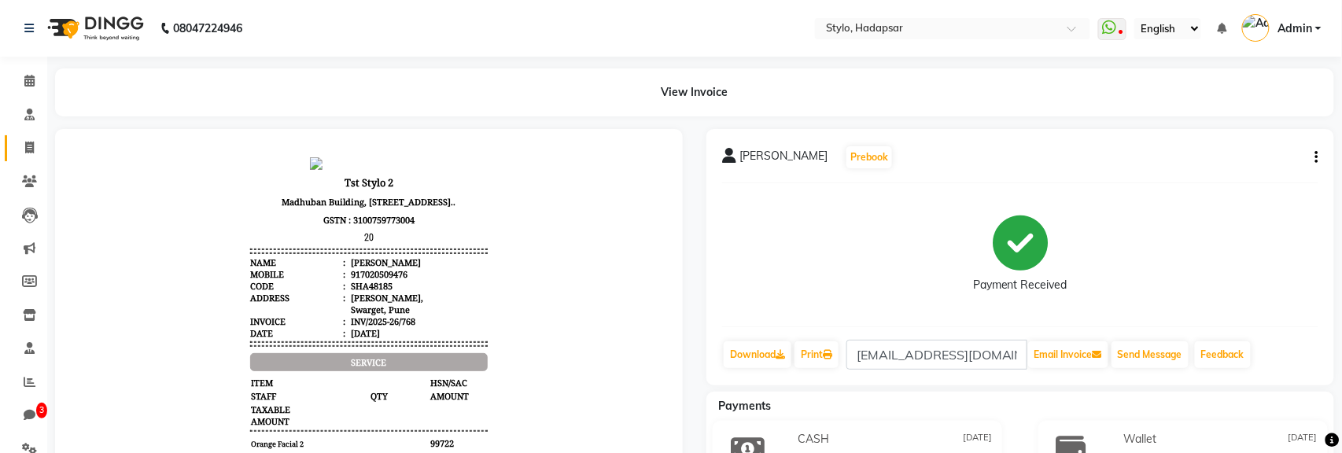
select select "service"
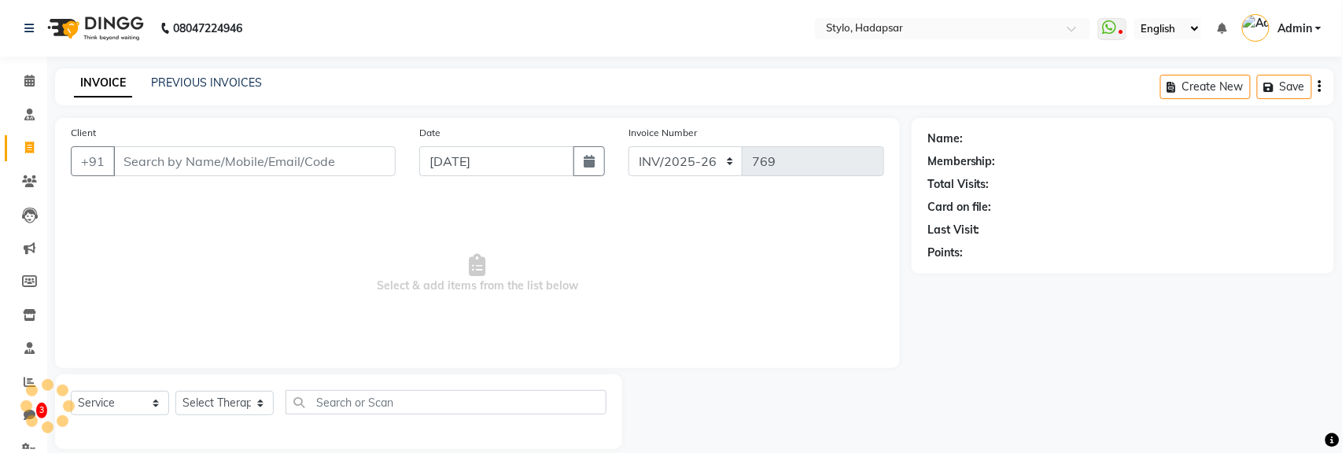
scroll to position [18, 0]
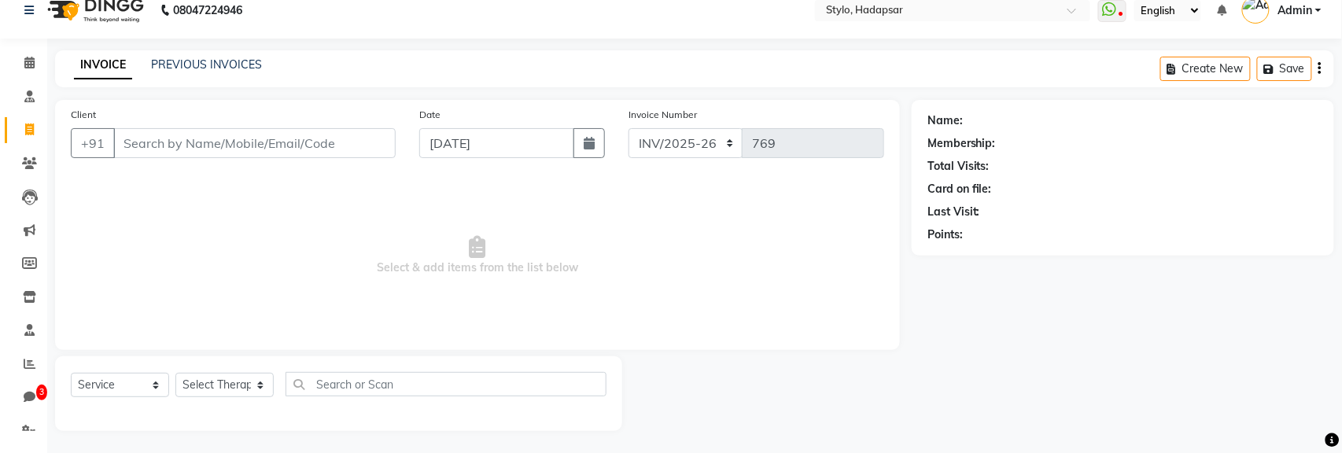
click at [253, 144] on input "Client" at bounding box center [254, 143] width 282 height 30
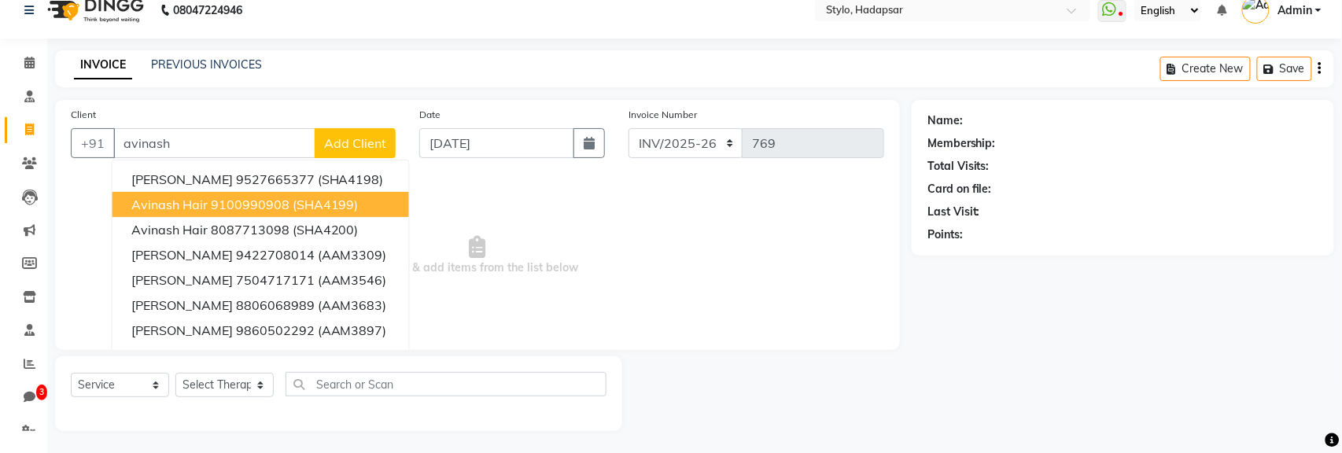
click at [201, 215] on button "Avinash Hair 9100990908 (SHA4199)" at bounding box center [261, 204] width 297 height 25
type input "9100990908"
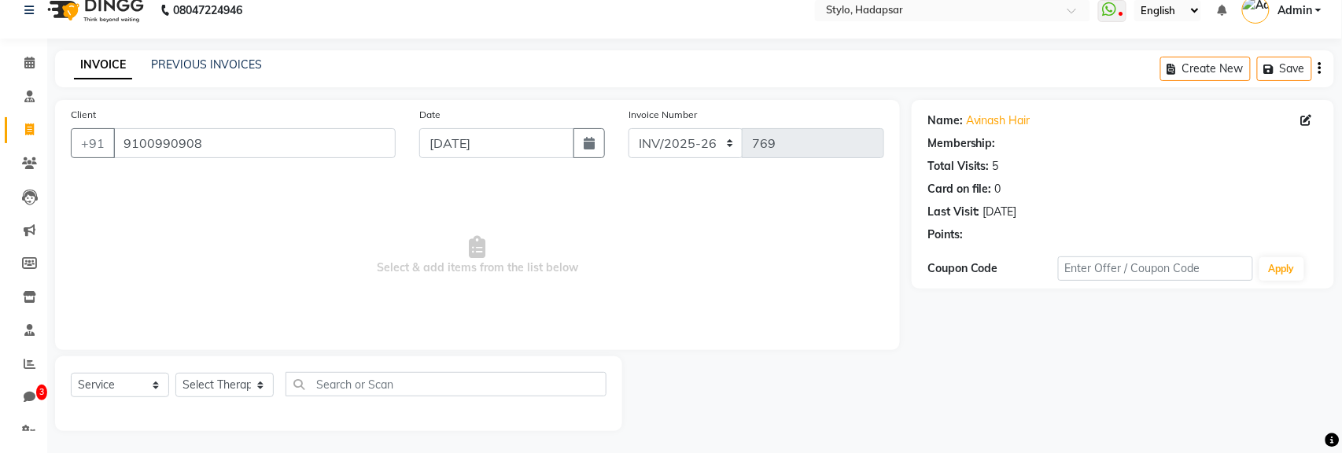
select select "1: Object"
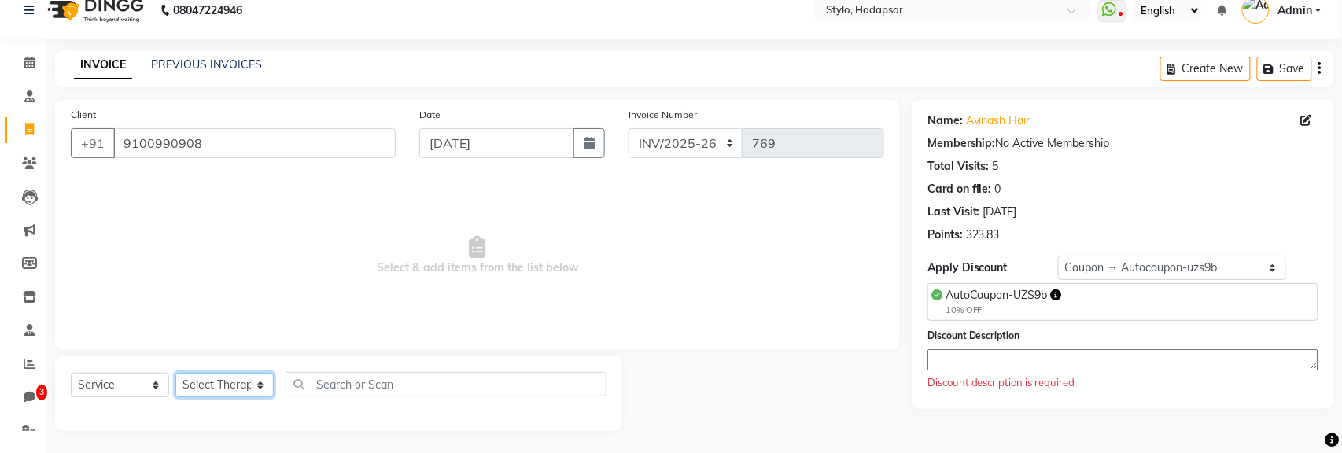
click at [202, 390] on select "Select Therapist AAAb aadi manav abc testing Abc testing abhi Admin A Amit Anki…" at bounding box center [224, 385] width 98 height 24
select select "1670"
click at [175, 373] on select "Select Therapist AAAb aadi manav abc testing Abc testing abhi Admin A Amit Anki…" at bounding box center [224, 385] width 98 height 24
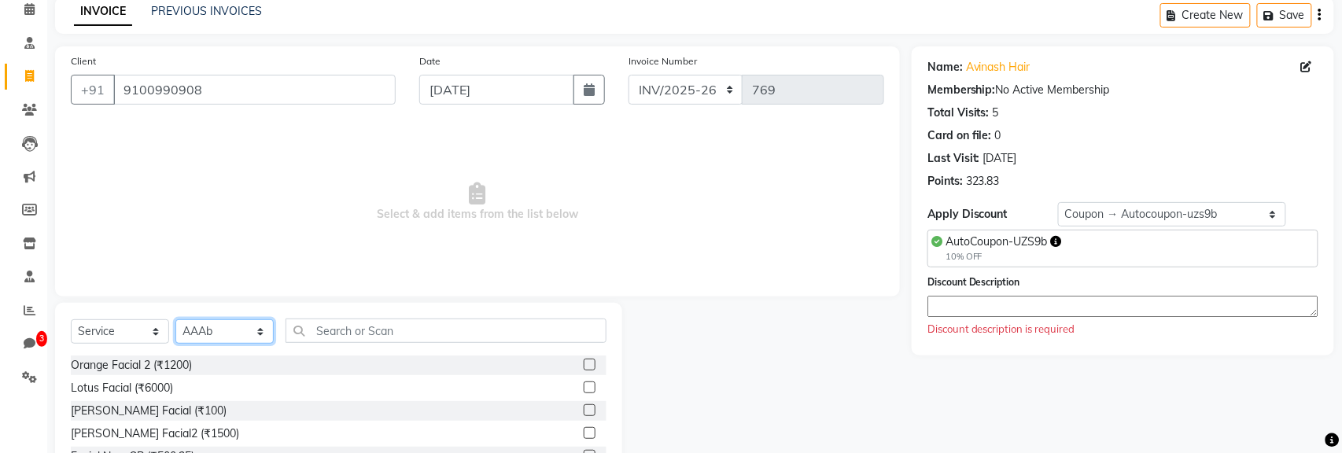
scroll to position [175, 0]
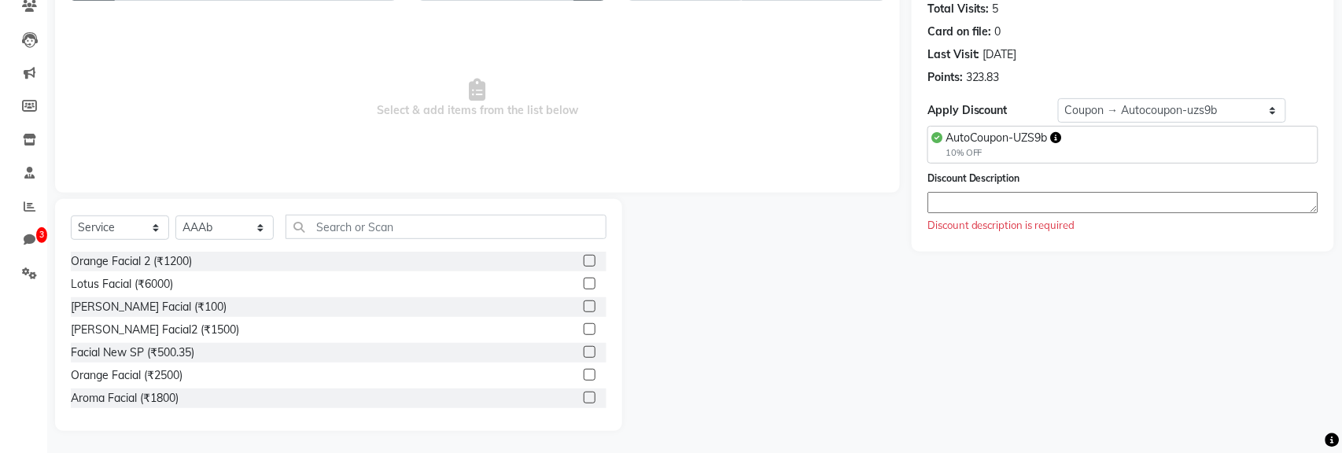
click at [589, 279] on label at bounding box center [590, 284] width 12 height 12
click at [589, 279] on input "checkbox" at bounding box center [589, 284] width 10 height 10
checkbox input "true"
select select "Z73944"
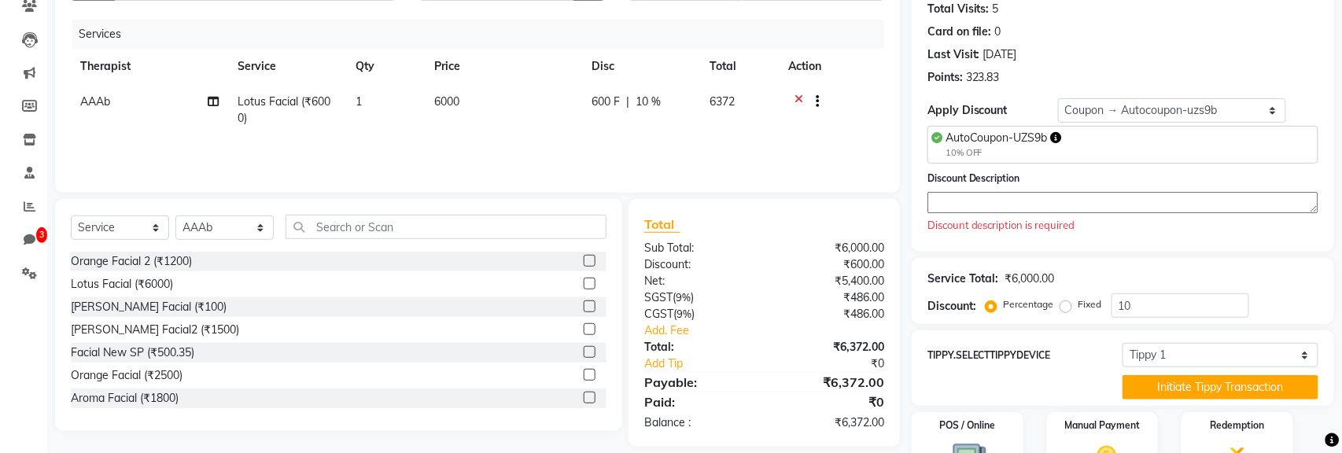
checkbox input "false"
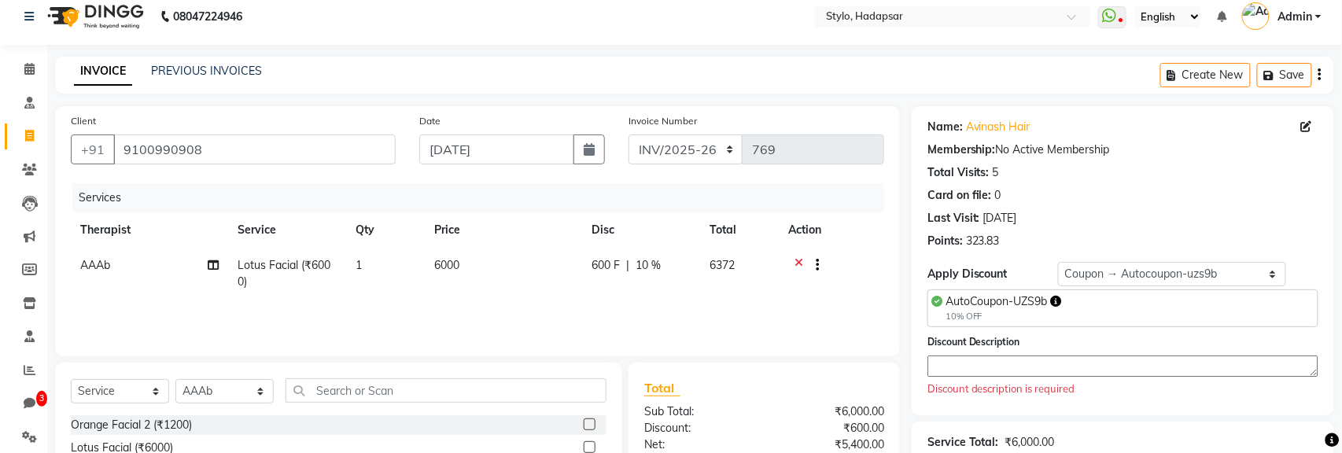
scroll to position [0, 0]
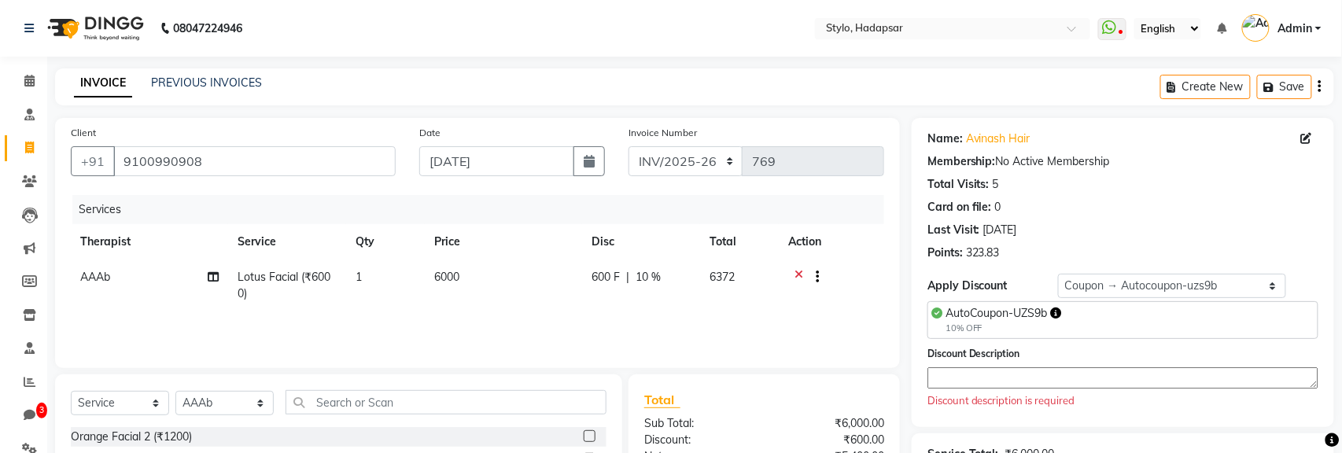
click at [799, 272] on icon at bounding box center [799, 279] width 9 height 20
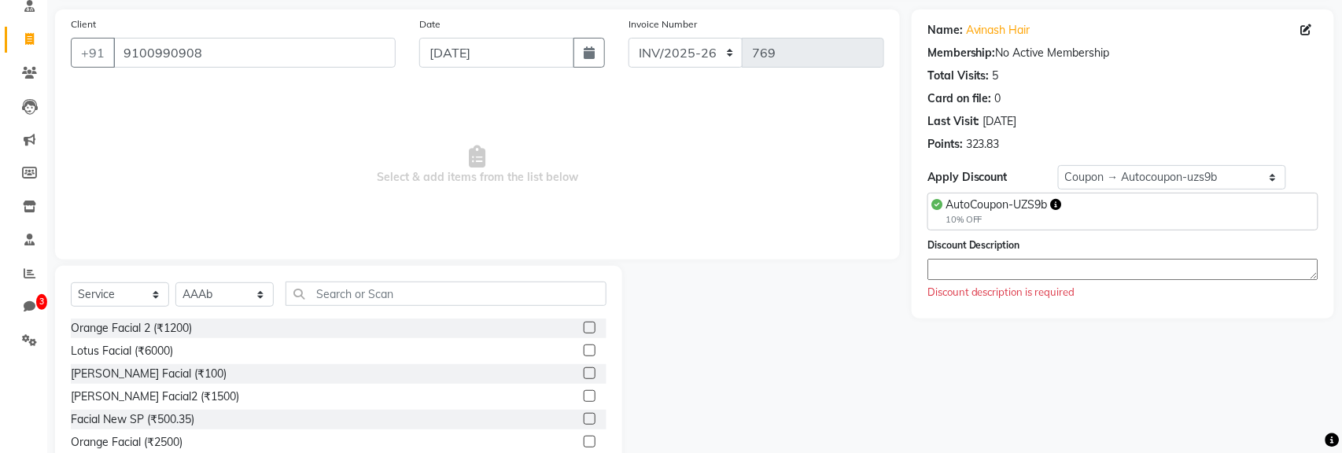
scroll to position [175, 0]
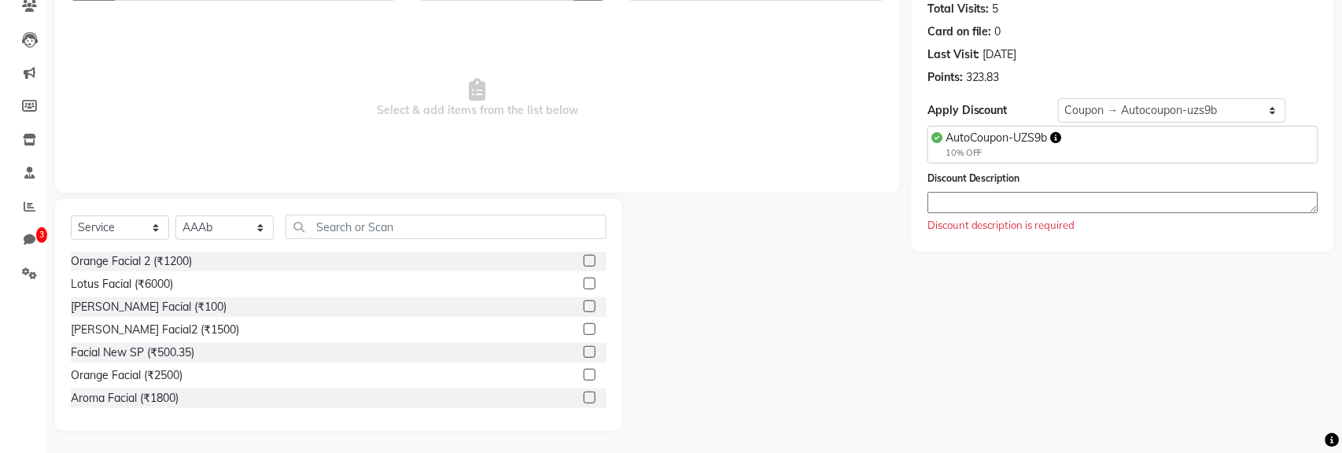
click at [593, 353] on label at bounding box center [590, 352] width 12 height 12
click at [593, 353] on input "checkbox" at bounding box center [589, 353] width 10 height 10
checkbox input "true"
select select "Z73944"
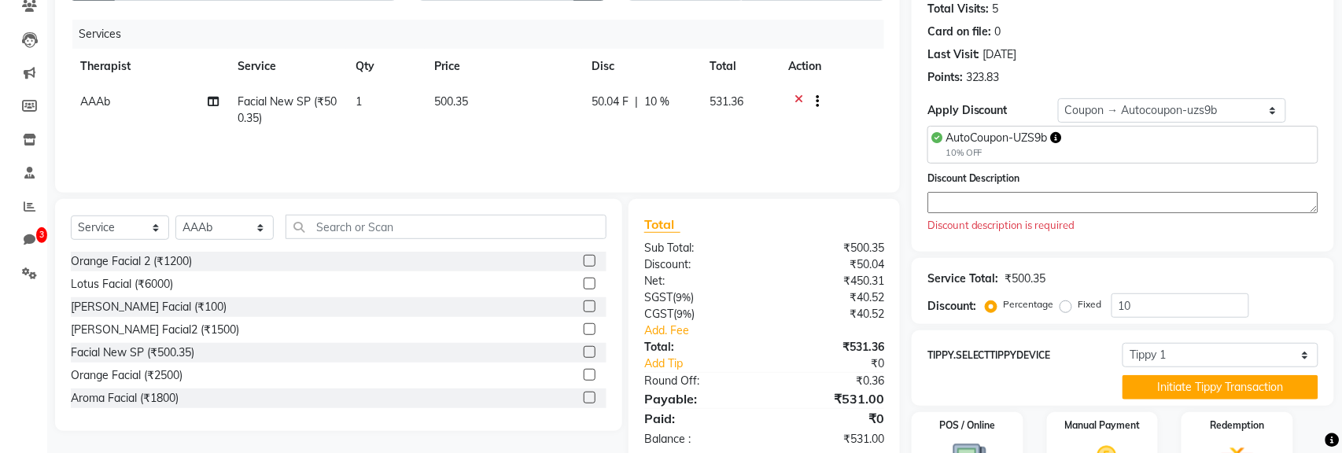
checkbox input "false"
click at [798, 97] on icon at bounding box center [799, 104] width 9 height 20
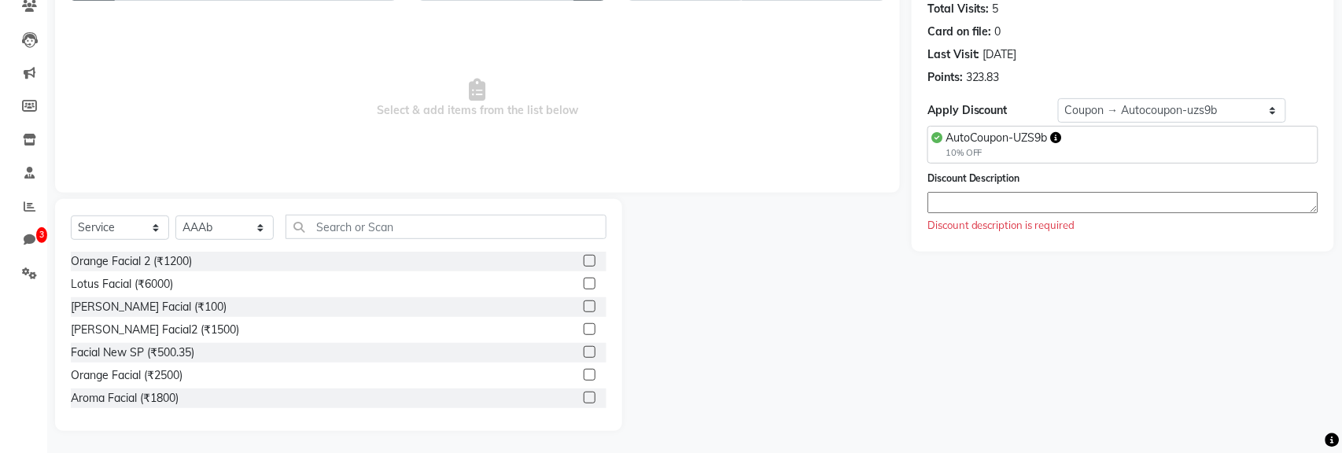
click at [587, 305] on label at bounding box center [590, 307] width 12 height 12
click at [587, 305] on input "checkbox" at bounding box center [589, 307] width 10 height 10
checkbox input "true"
select select "Z73944"
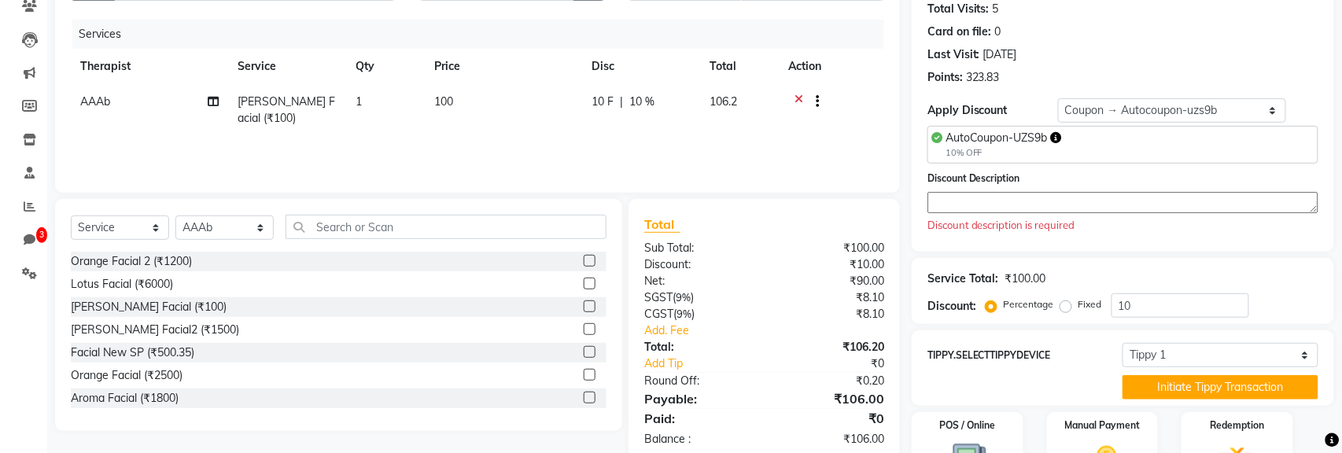
checkbox input "false"
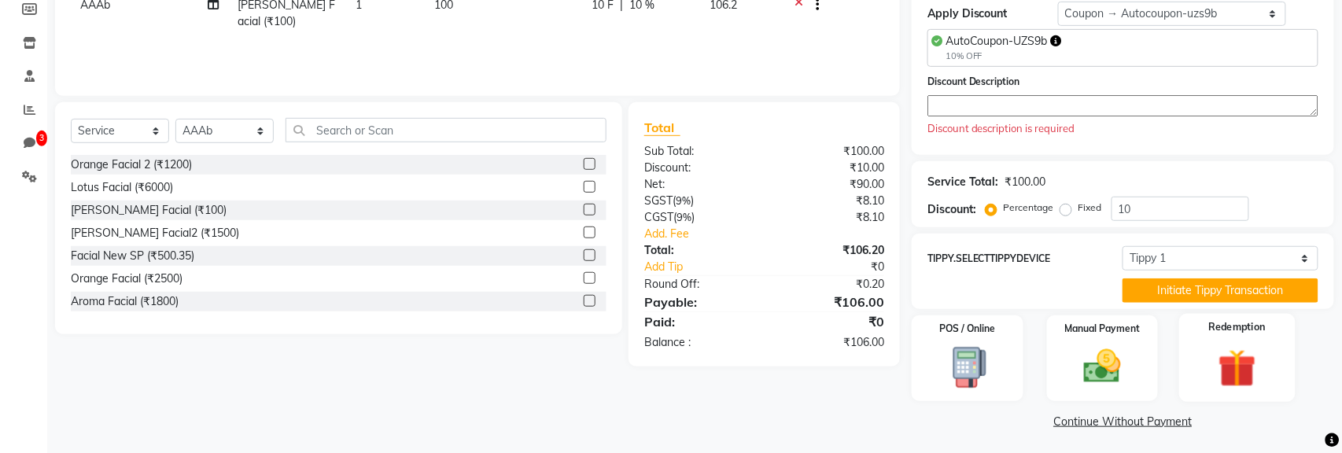
click at [1268, 354] on img at bounding box center [1238, 369] width 62 height 48
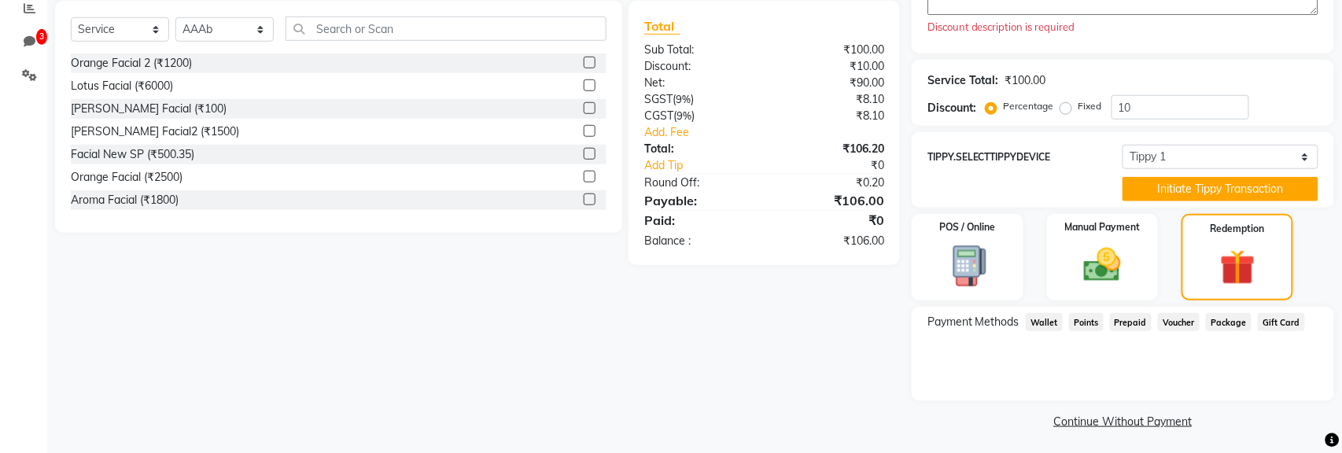
scroll to position [0, 0]
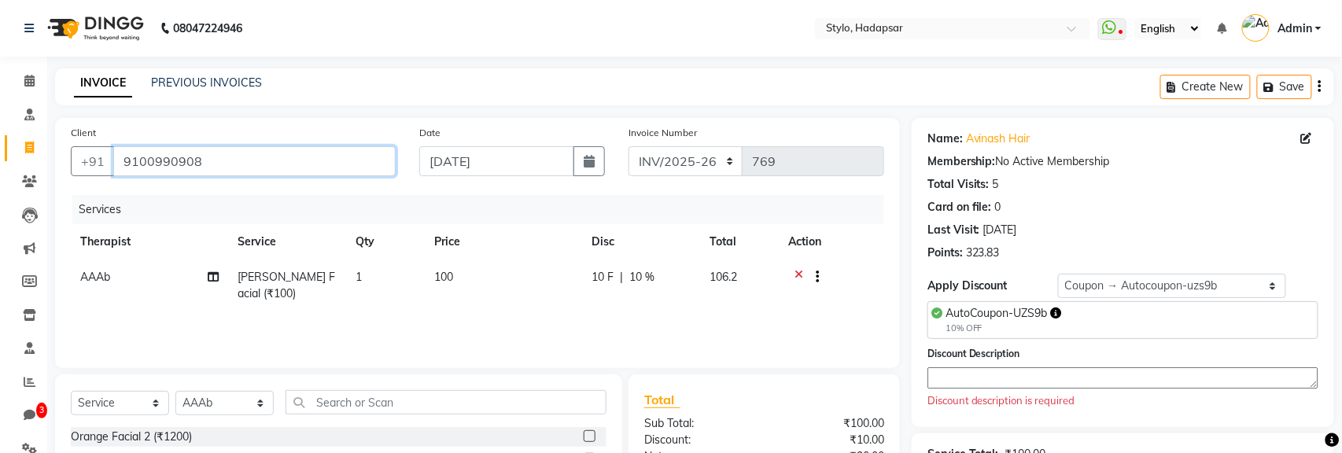
click at [264, 157] on input "9100990908" at bounding box center [254, 161] width 282 height 30
type input "g"
type input "0"
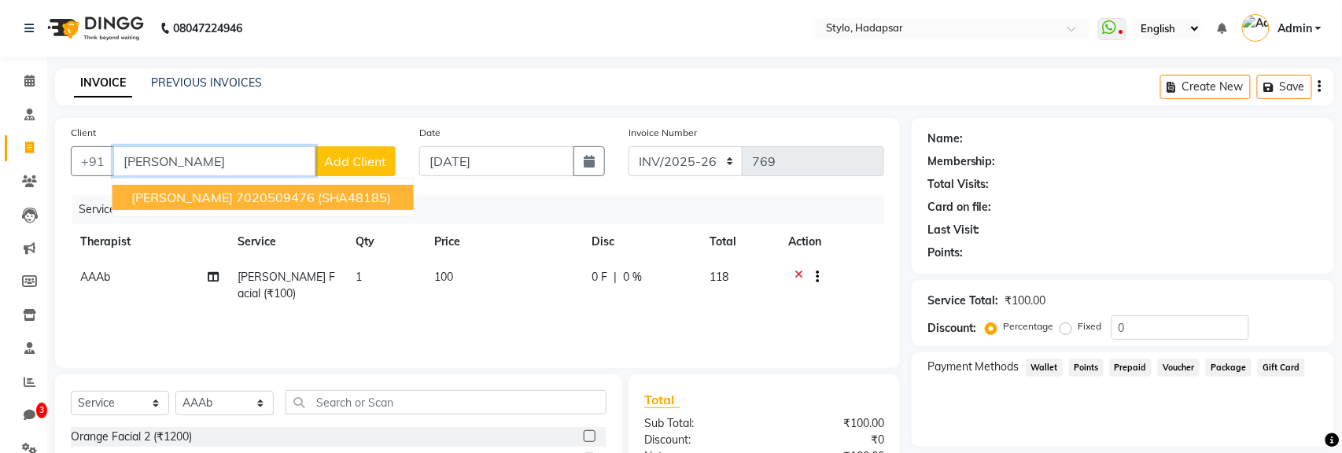
click at [249, 201] on ngb-highlight "7020509476" at bounding box center [275, 198] width 79 height 16
type input "7020509476"
click at [249, 201] on div "Services" at bounding box center [484, 209] width 824 height 29
select select "Z73944"
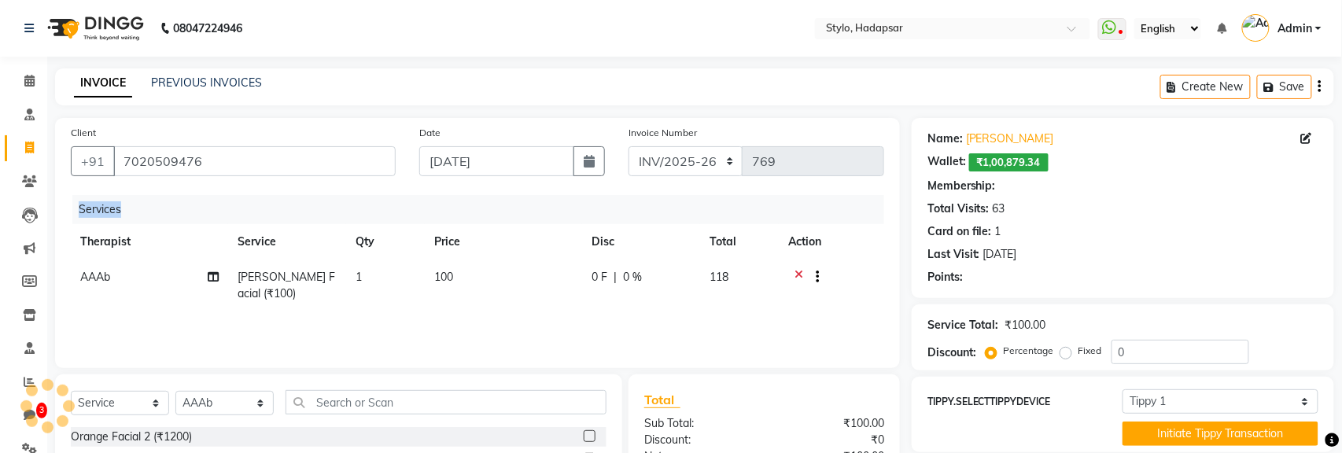
select select "6: Object"
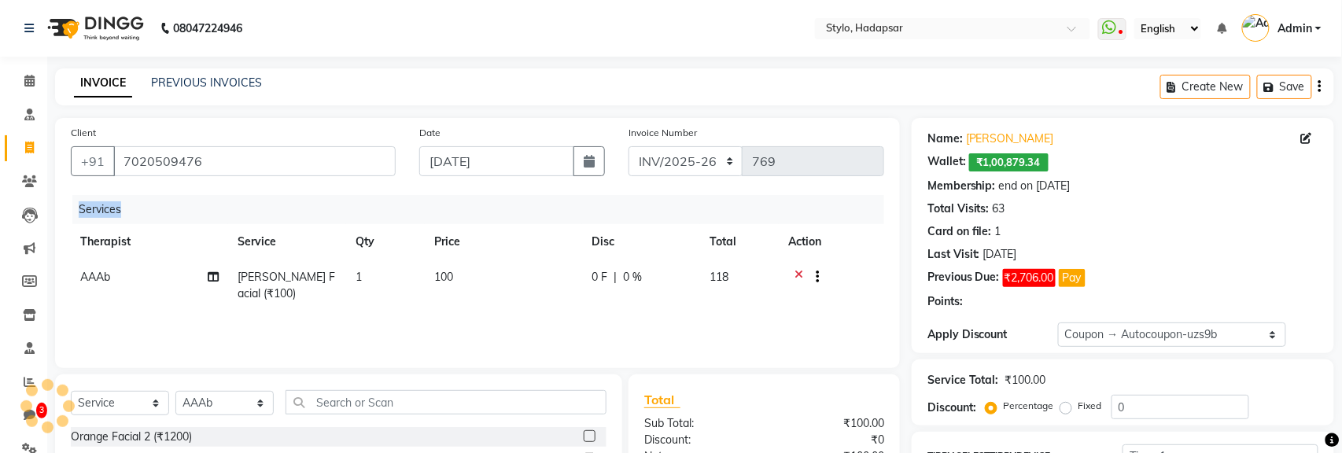
type input "10"
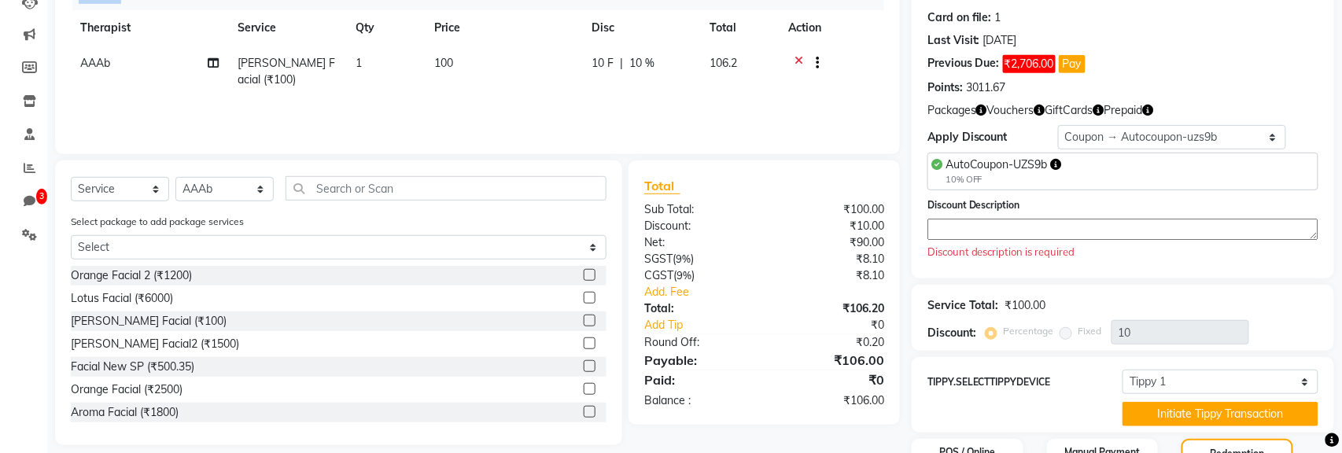
scroll to position [213, 0]
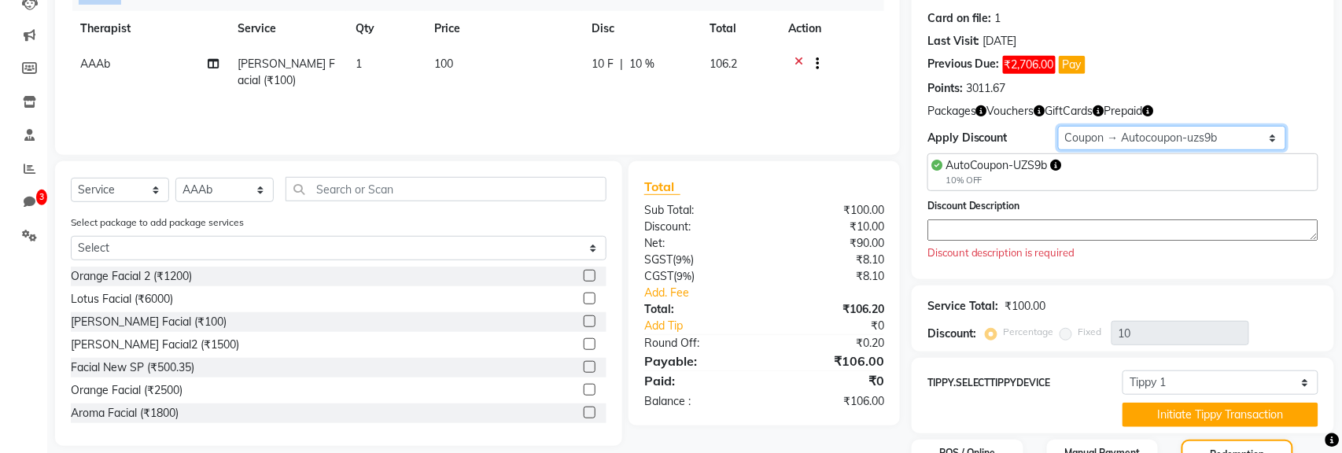
click at [1250, 132] on select "Select Membership → Membership Redemption Test Membership → testing San Members…" at bounding box center [1172, 138] width 228 height 24
select select "0:"
click at [1058, 126] on select "Select Membership → Membership Redemption Test Membership → testing San Members…" at bounding box center [1172, 138] width 228 height 24
type input "0"
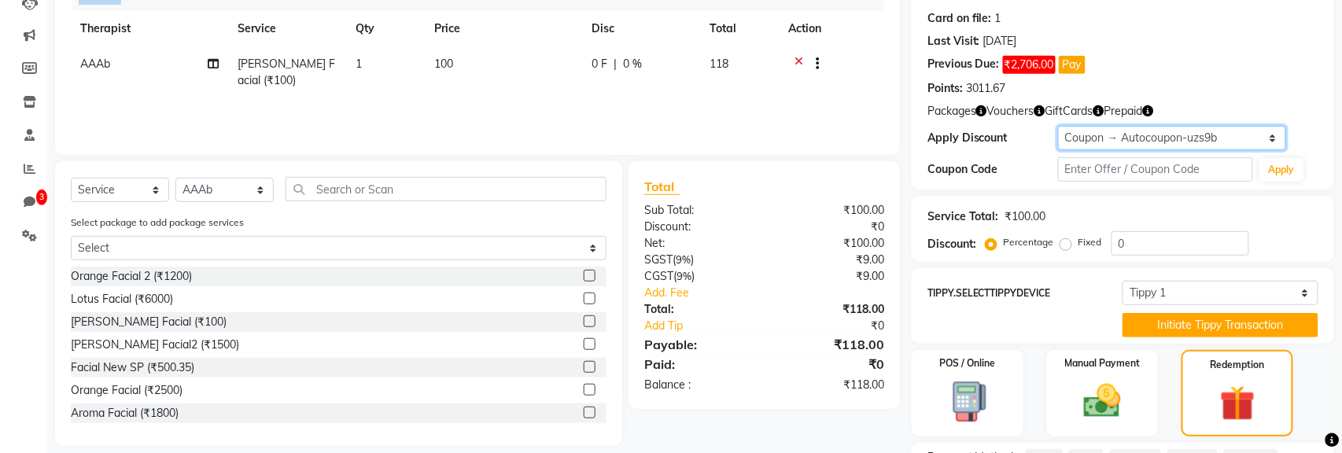
scroll to position [351, 0]
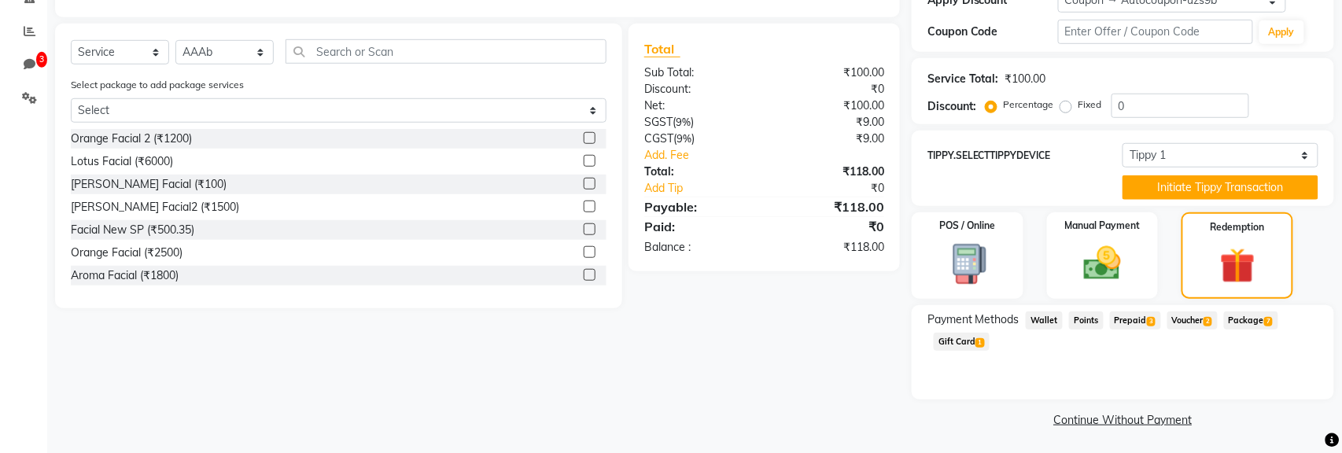
click at [1189, 320] on span "Voucher 2" at bounding box center [1193, 321] width 50 height 18
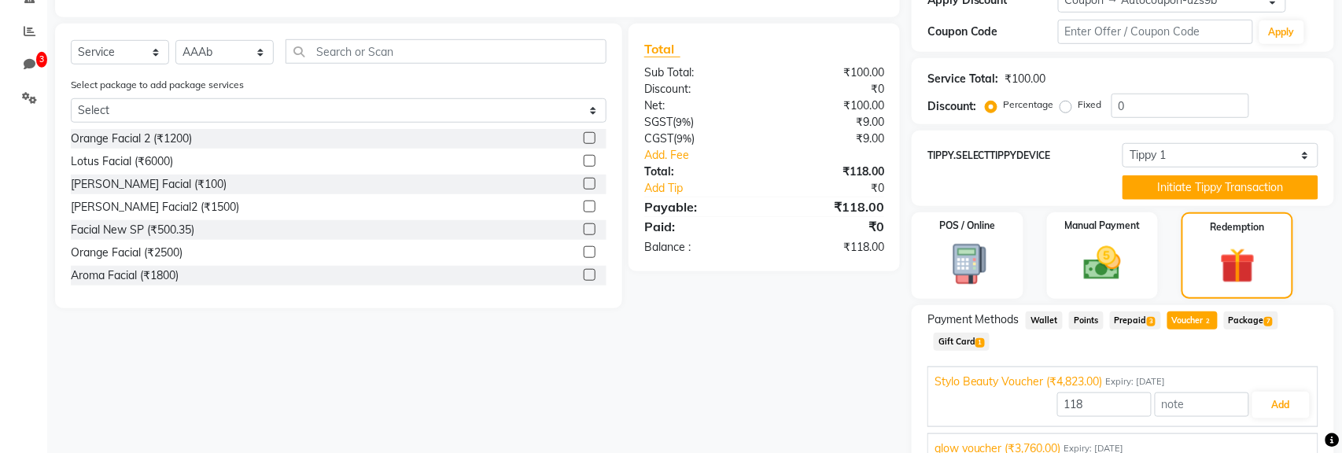
scroll to position [421, 0]
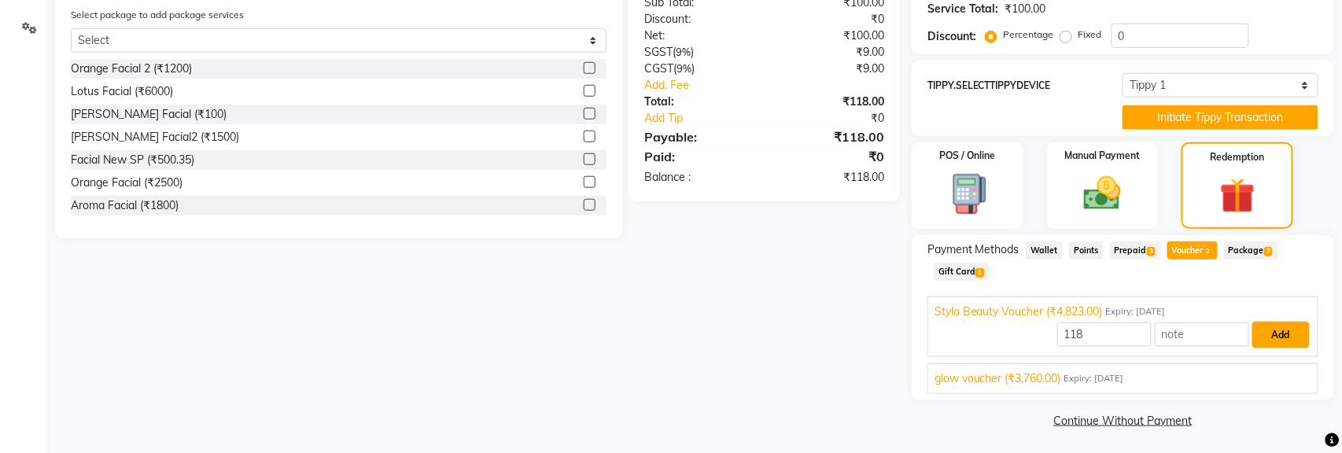
click at [1280, 327] on button "Add" at bounding box center [1281, 335] width 57 height 27
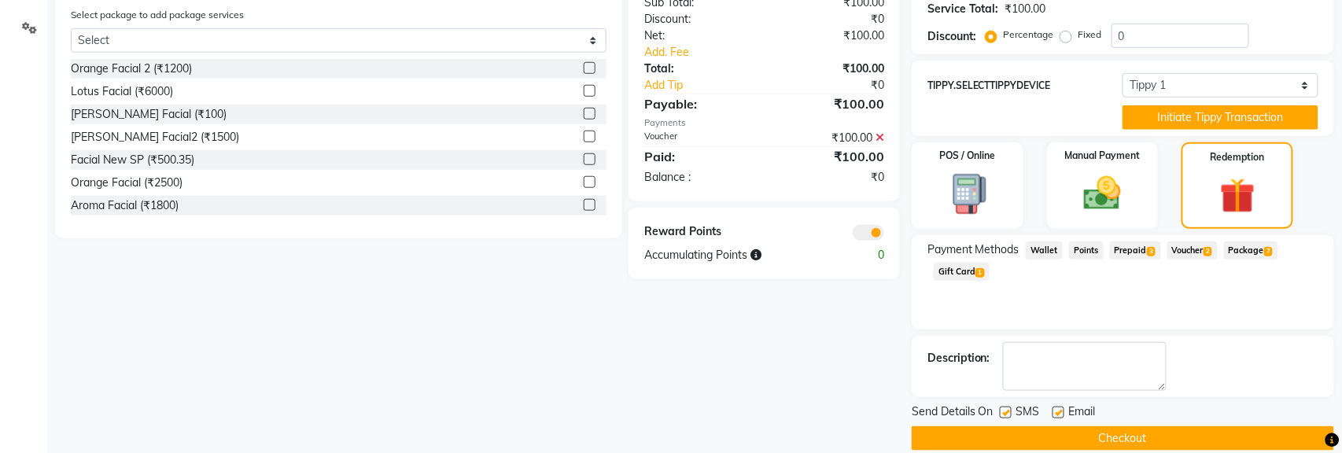
scroll to position [438, 0]
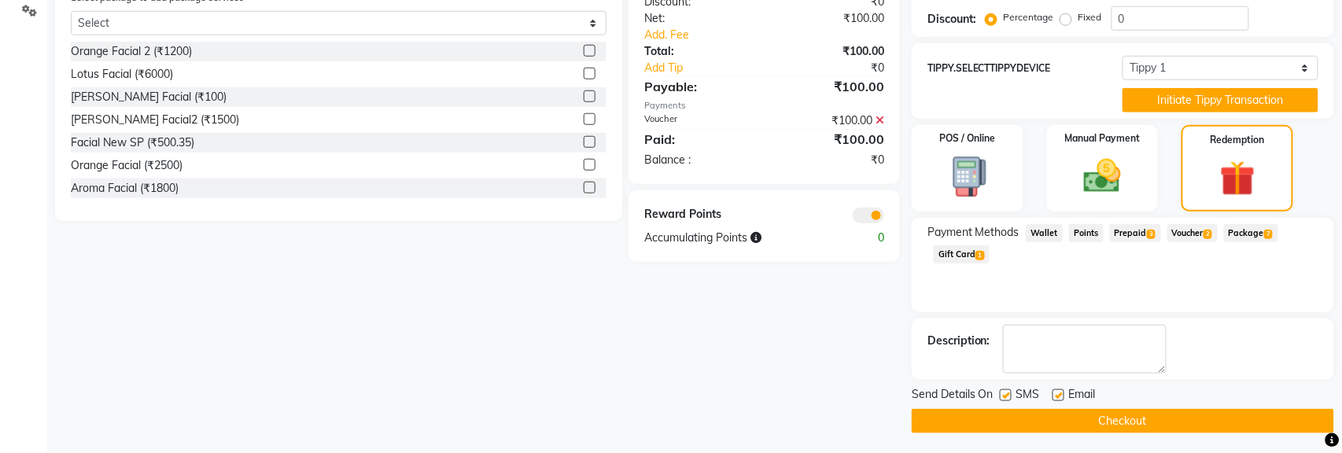
click at [1058, 390] on label at bounding box center [1059, 396] width 12 height 12
click at [1058, 391] on input "checkbox" at bounding box center [1058, 396] width 10 height 10
checkbox input "false"
click at [1006, 393] on label at bounding box center [1006, 396] width 12 height 12
click at [1006, 393] on input "checkbox" at bounding box center [1005, 396] width 10 height 10
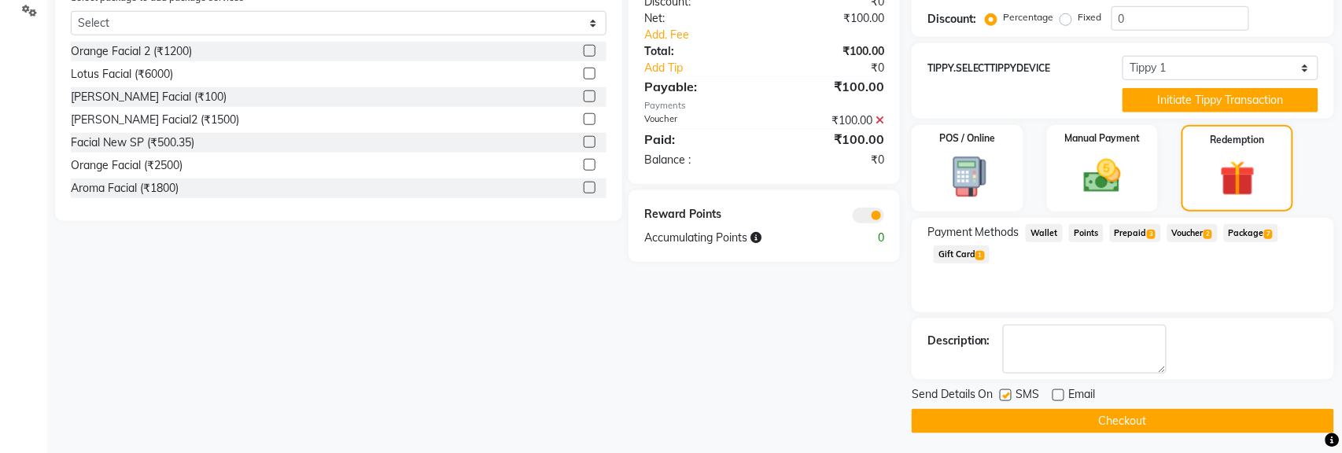
checkbox input "false"
click at [983, 427] on button "Checkout" at bounding box center [1123, 421] width 423 height 24
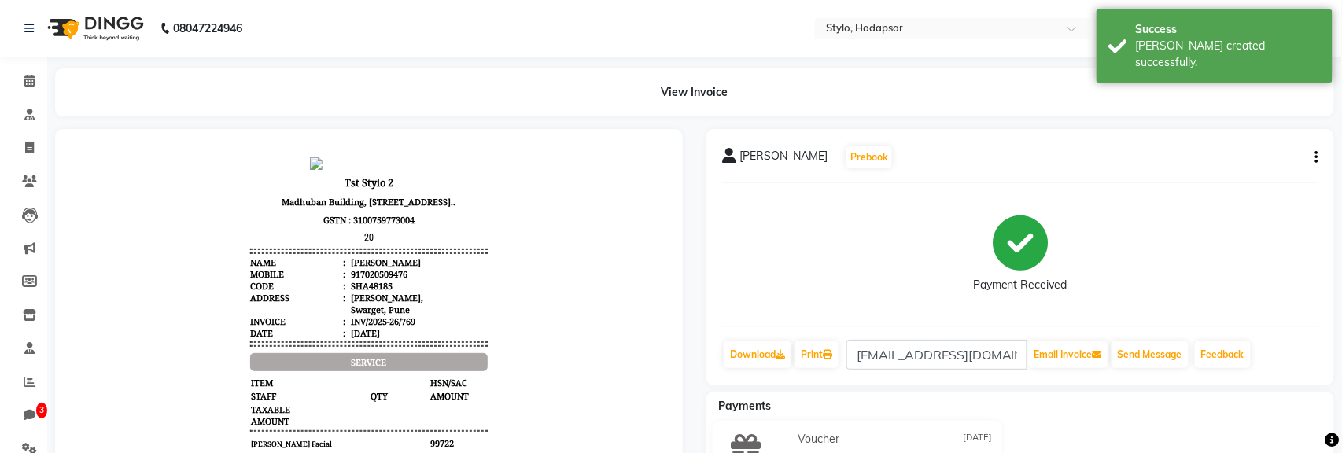
scroll to position [138, 0]
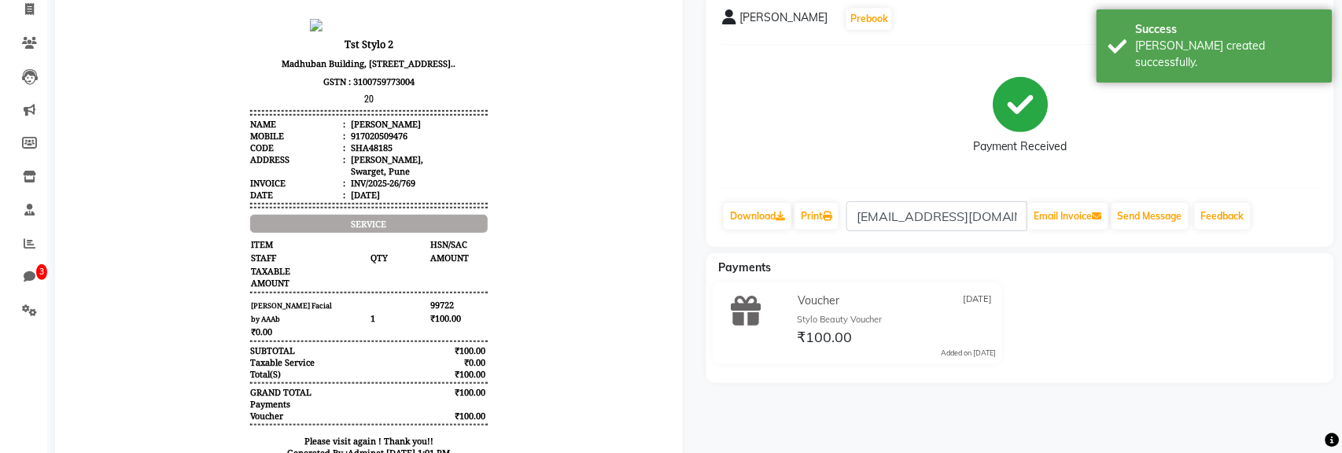
click at [929, 305] on div "Voucher Sep 03, 2025" at bounding box center [896, 301] width 202 height 24
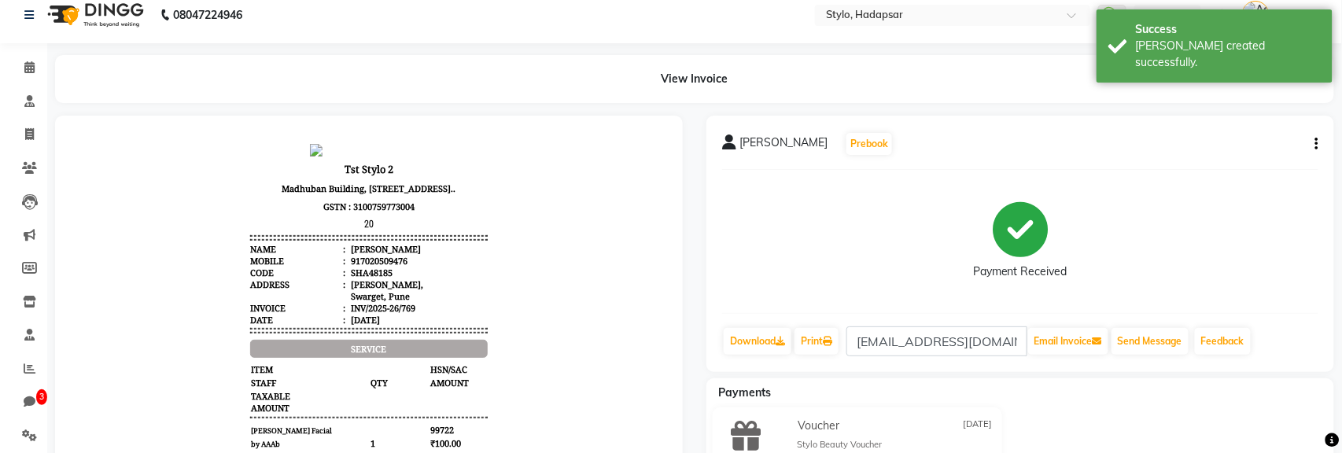
scroll to position [0, 0]
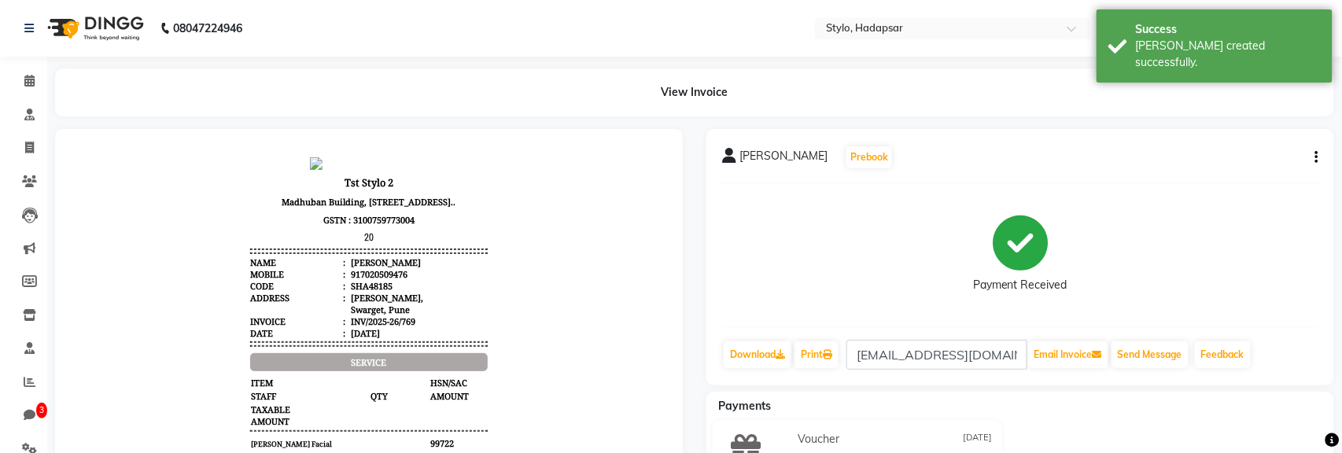
click at [1316, 157] on icon "button" at bounding box center [1317, 157] width 3 height 1
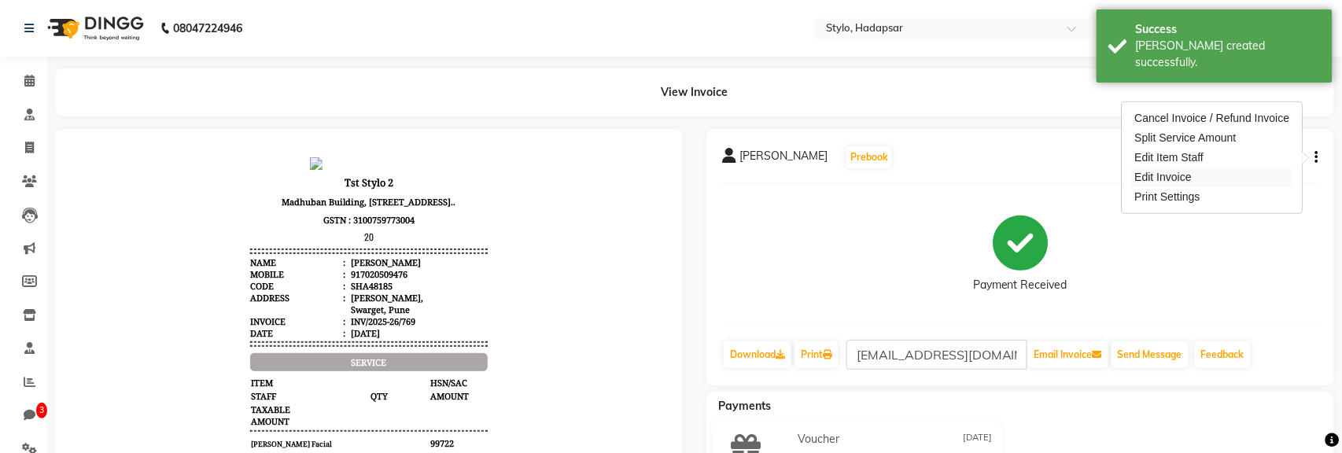
click at [1174, 179] on div "Edit Invoice" at bounding box center [1212, 178] width 161 height 20
select select "service"
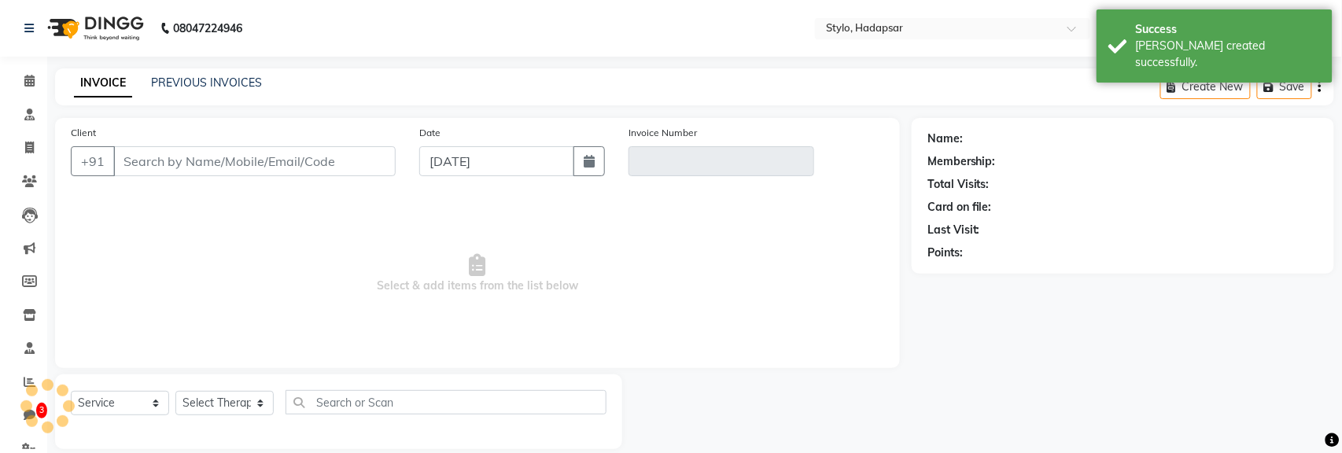
scroll to position [18, 0]
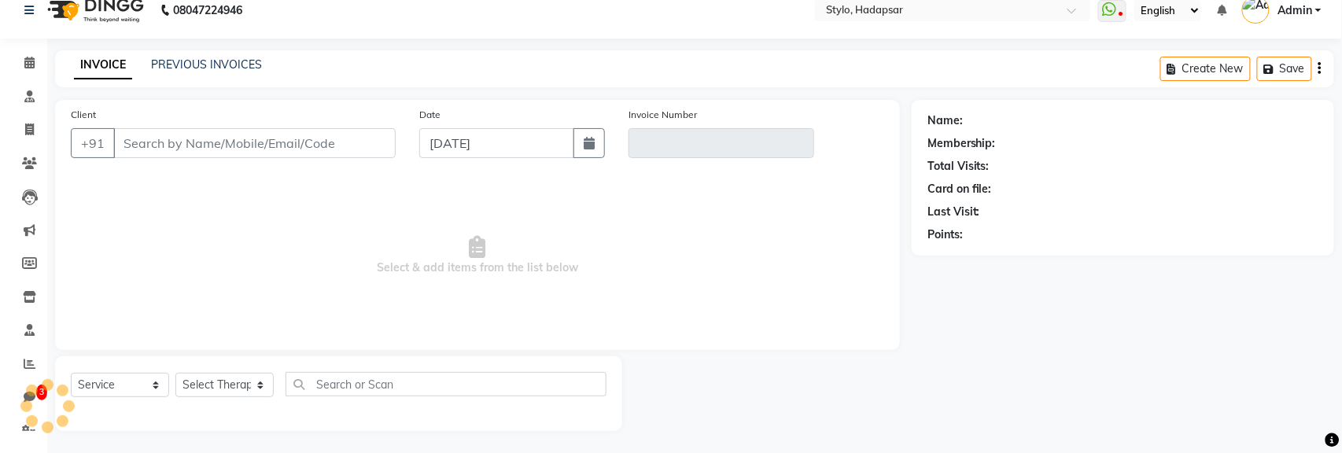
type input "7020509476"
type input "INV/2025-26/769"
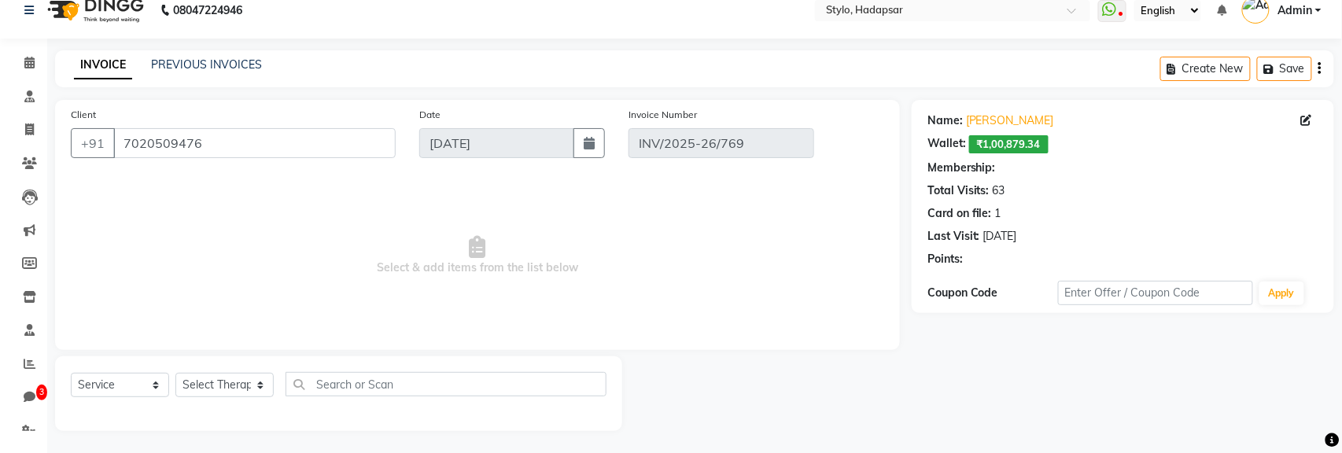
select select "6: Object"
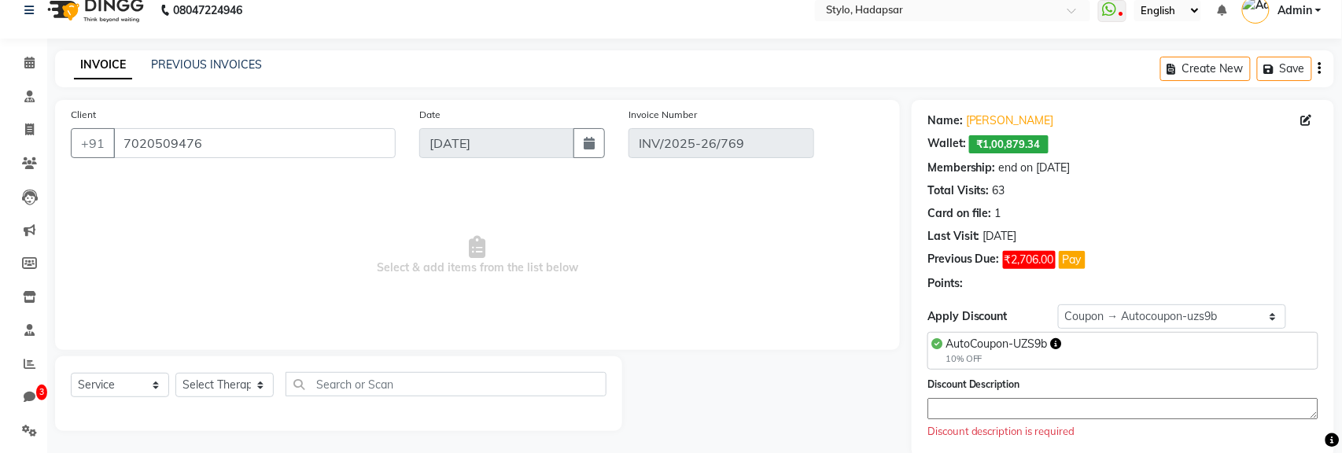
select select "select"
select select "Z73944"
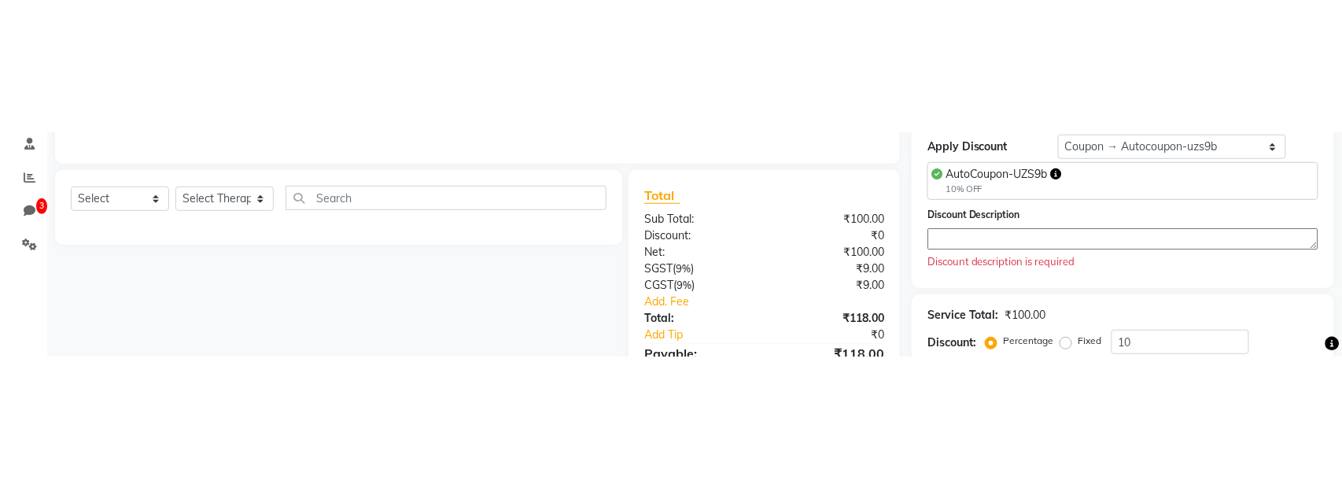
scroll to position [303, 0]
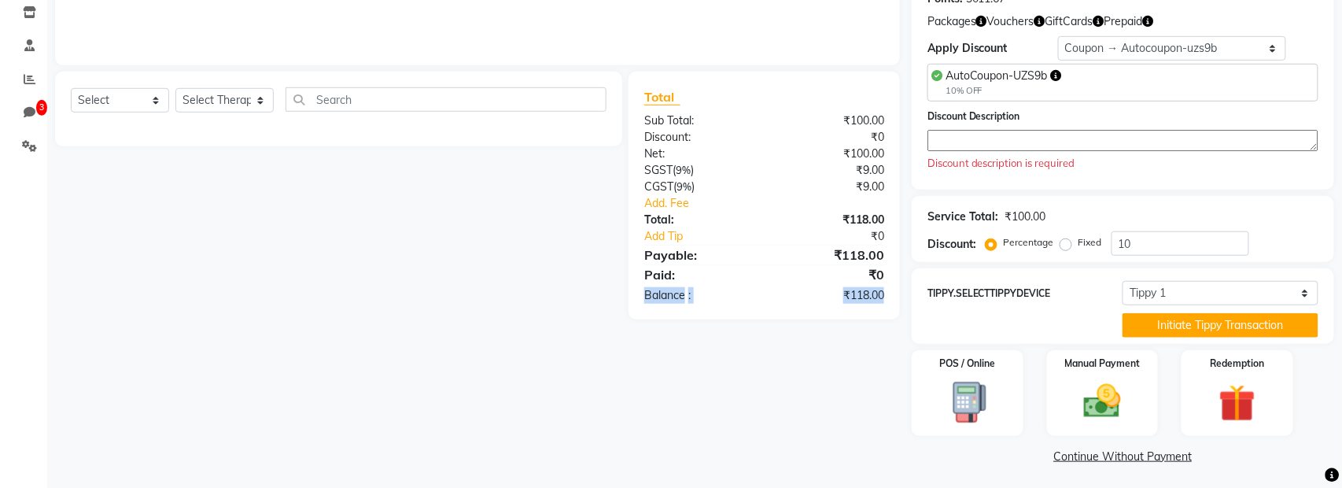
drag, startPoint x: 893, startPoint y: 293, endPoint x: 633, endPoint y: 296, distance: 260.5
click at [633, 296] on div "Balance : ₹118.00" at bounding box center [765, 295] width 264 height 17
click at [737, 365] on div "Client +91 7020509476 Date Sep 03, 2025 Invoice Number INV/2025-26/769 Services…" at bounding box center [477, 141] width 869 height 653
drag, startPoint x: 632, startPoint y: 290, endPoint x: 903, endPoint y: 264, distance: 272.7
click at [903, 264] on div "Total Sub Total: ₹100.00 Discount: ₹0 Net: ₹100.00 SGST ( 9% ) ₹9.00 CGST ( 9% …" at bounding box center [767, 196] width 290 height 248
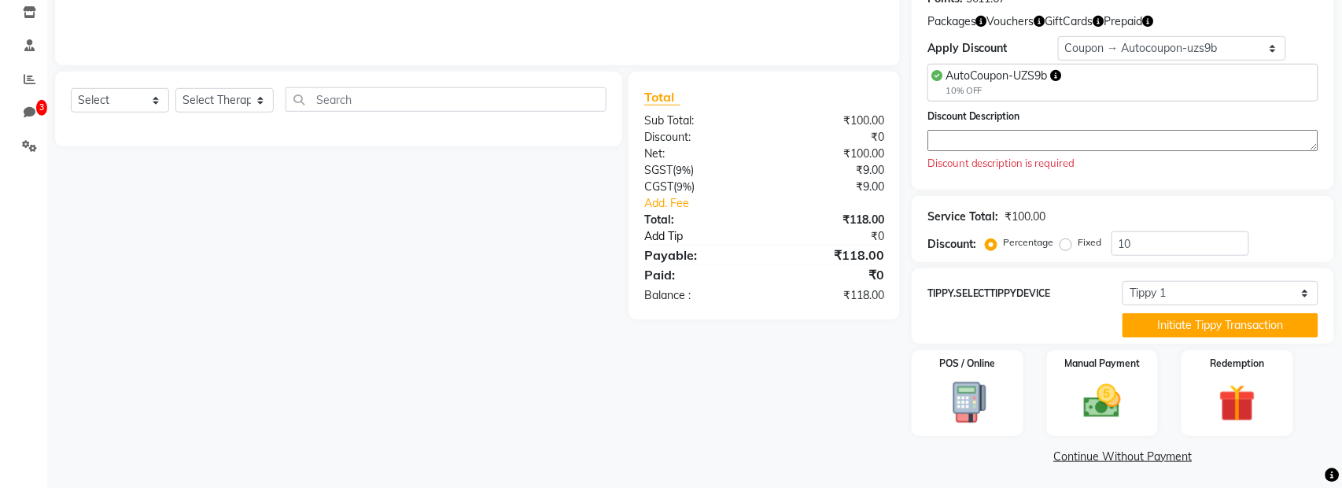
drag, startPoint x: 700, startPoint y: 294, endPoint x: 637, endPoint y: 234, distance: 87.4
click at [644, 234] on div "Total Sub Total: ₹100.00 Discount: ₹0 Net: ₹100.00 SGST ( 9% ) ₹9.00 CGST ( 9% …" at bounding box center [764, 195] width 240 height 216
click at [1242, 404] on img at bounding box center [1238, 404] width 62 height 48
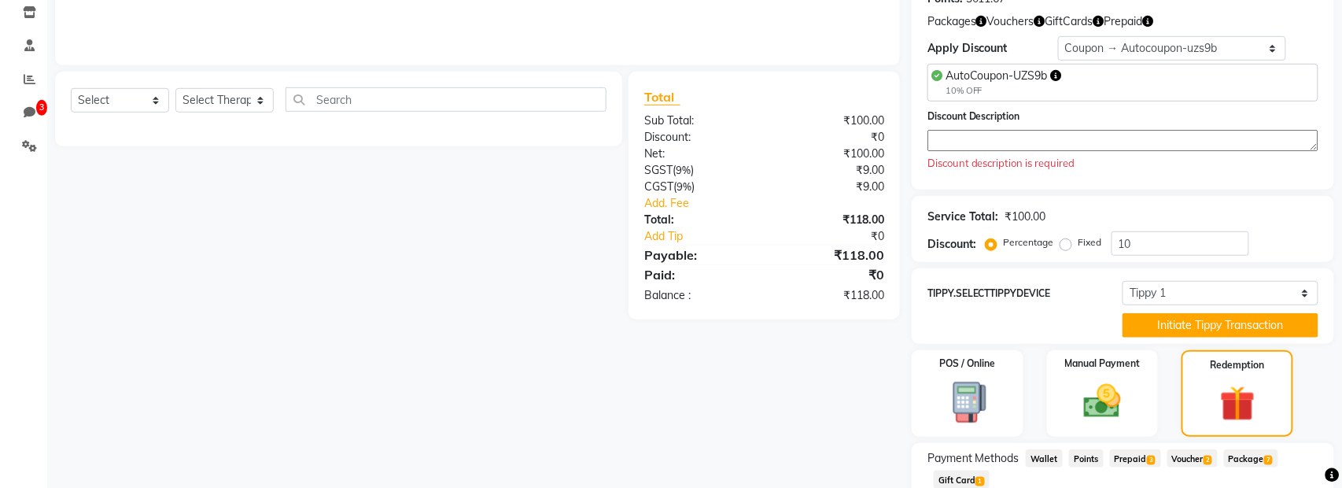
click at [1203, 460] on span "Voucher 2" at bounding box center [1193, 458] width 50 height 18
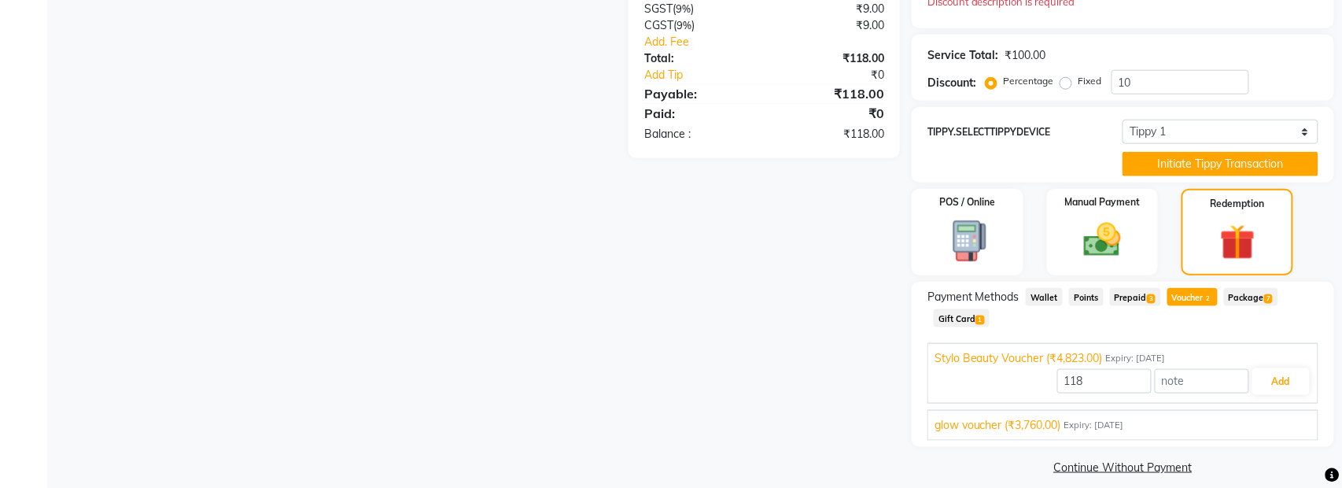
scroll to position [474, 0]
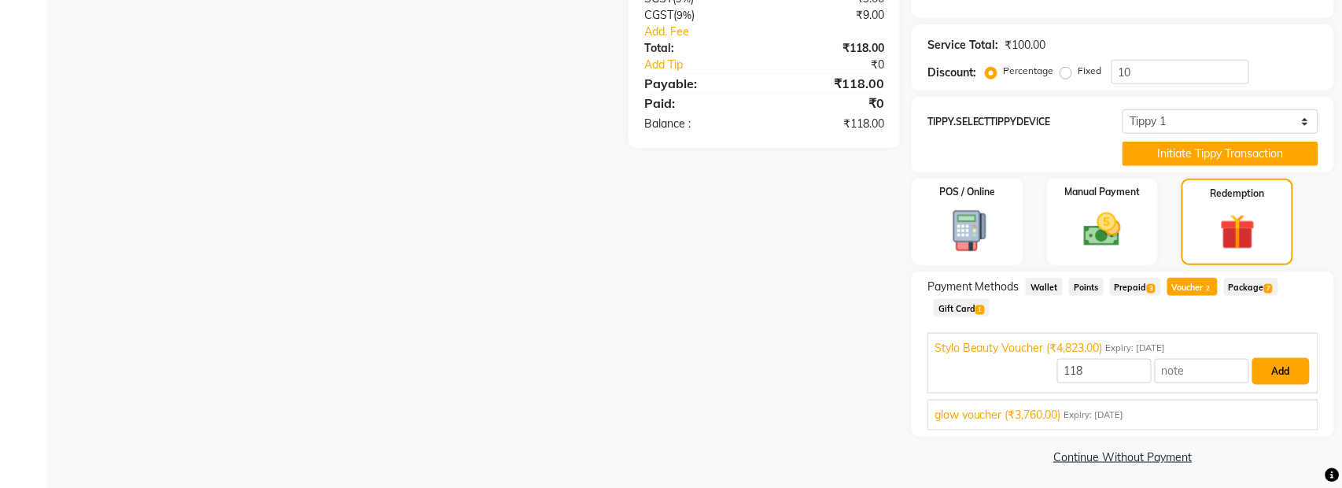
click at [1299, 369] on button "Add" at bounding box center [1281, 371] width 57 height 27
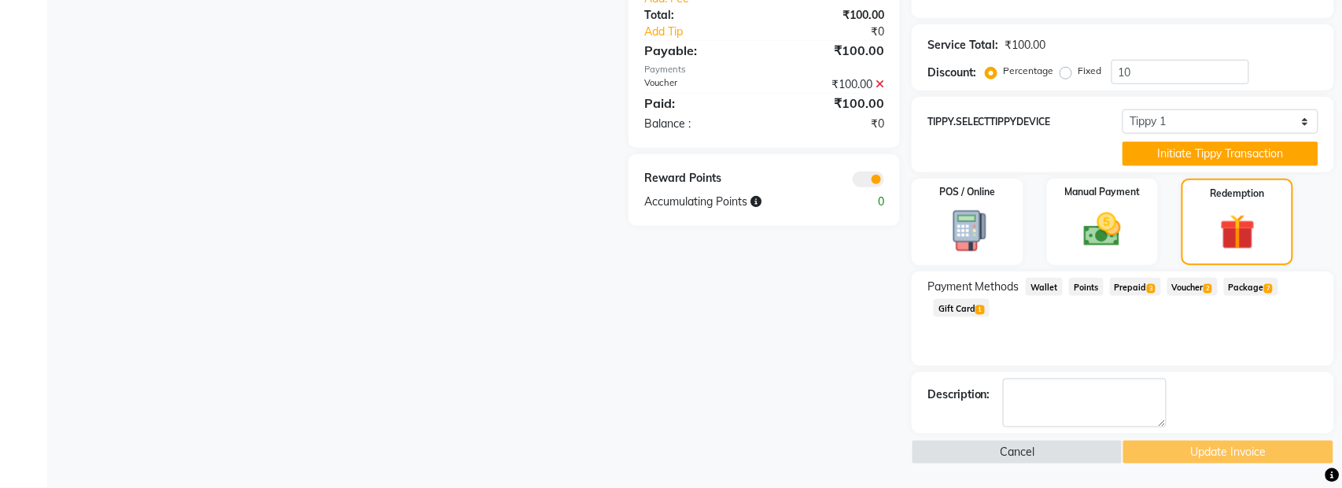
scroll to position [470, 0]
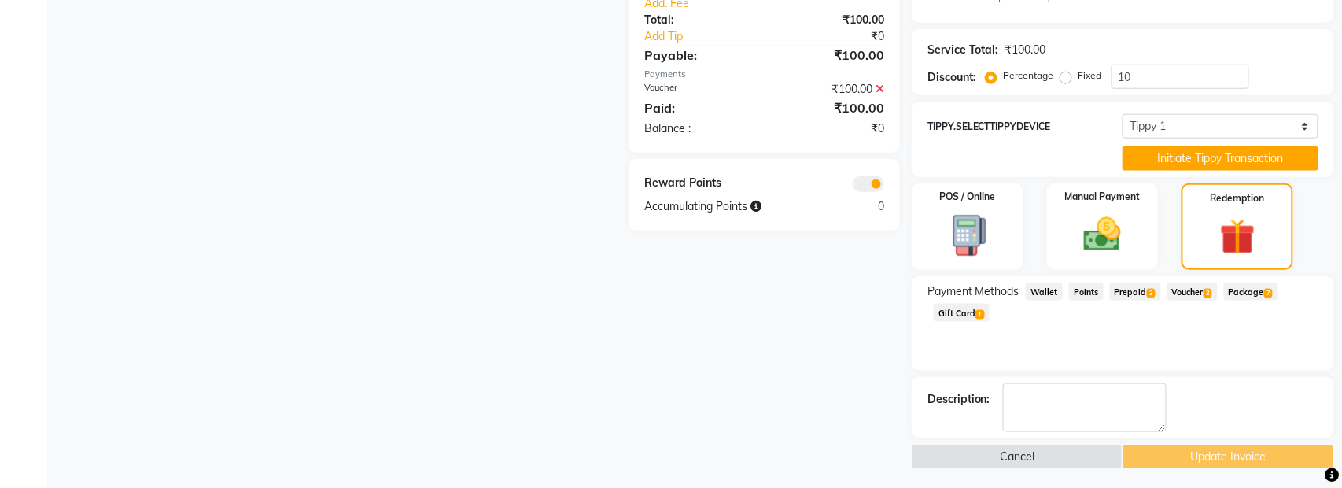
click at [1043, 287] on span "Wallet" at bounding box center [1044, 291] width 37 height 18
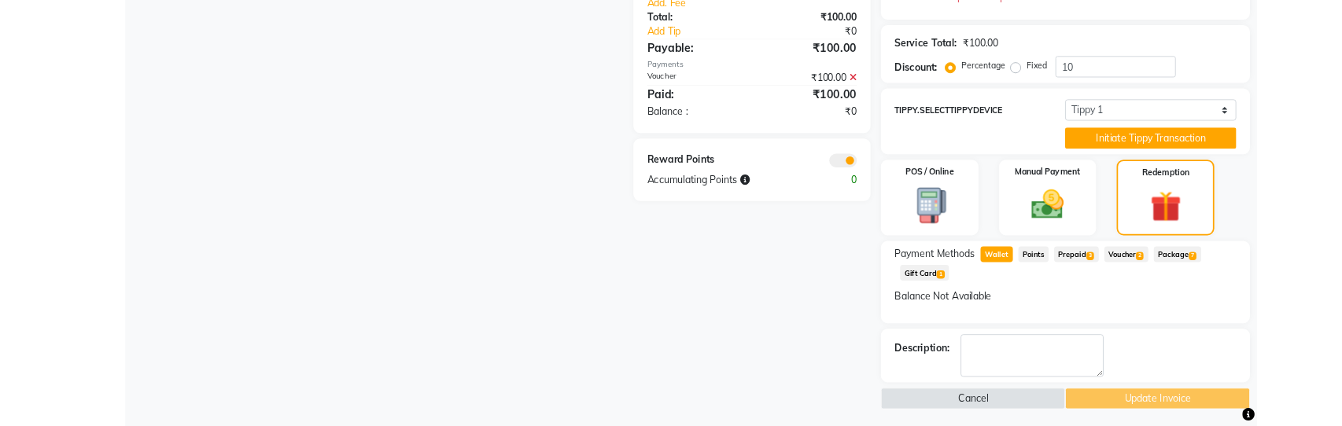
scroll to position [474, 0]
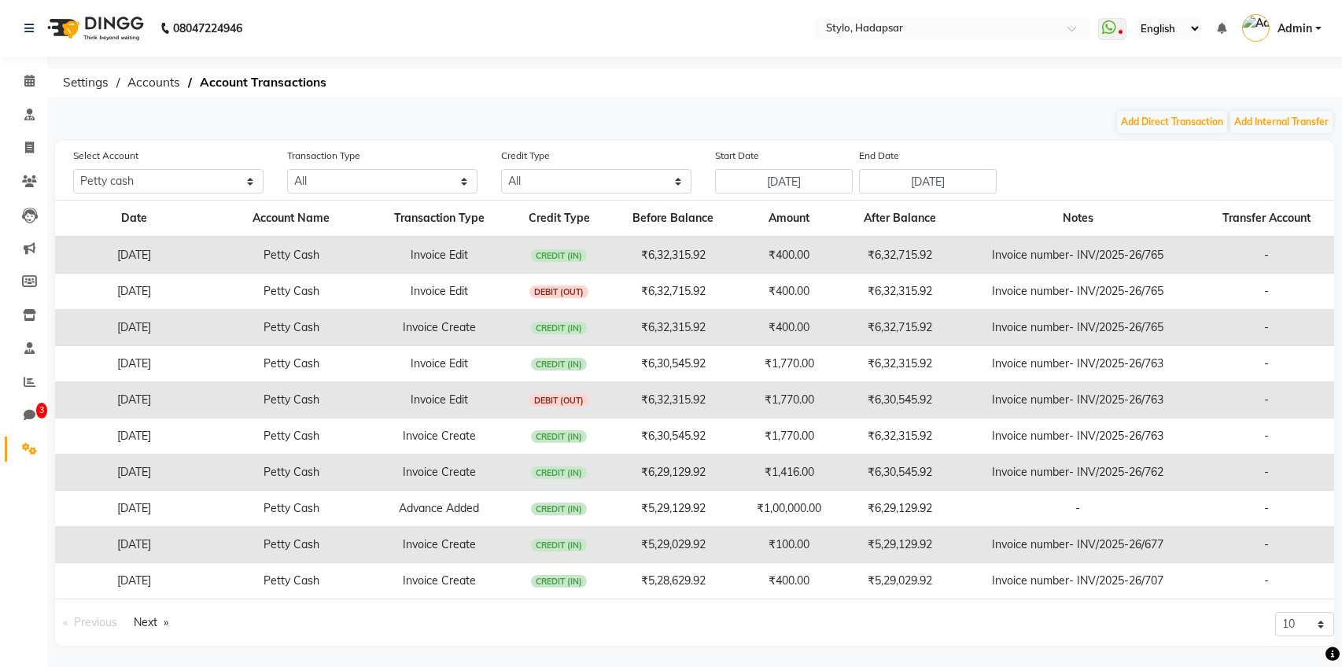
select select "81"
click at [17, 143] on span at bounding box center [30, 148] width 28 height 18
select select "157"
select select "service"
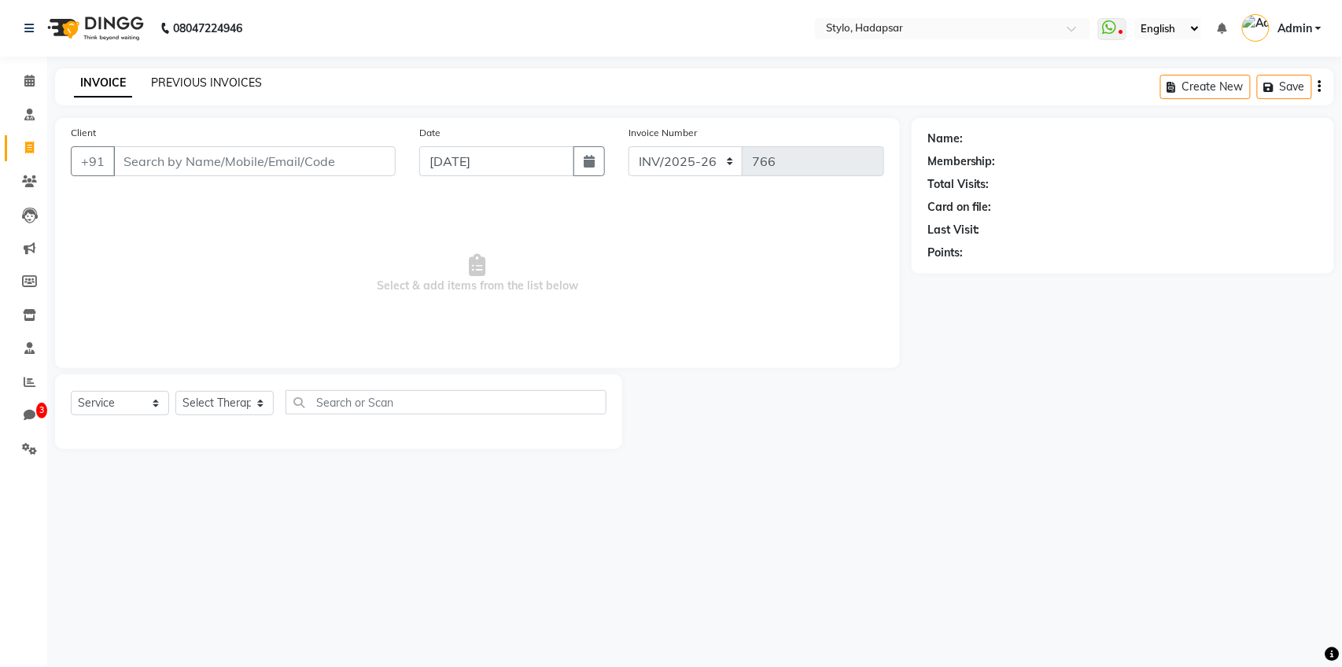
click at [214, 83] on link "PREVIOUS INVOICES" at bounding box center [206, 83] width 111 height 14
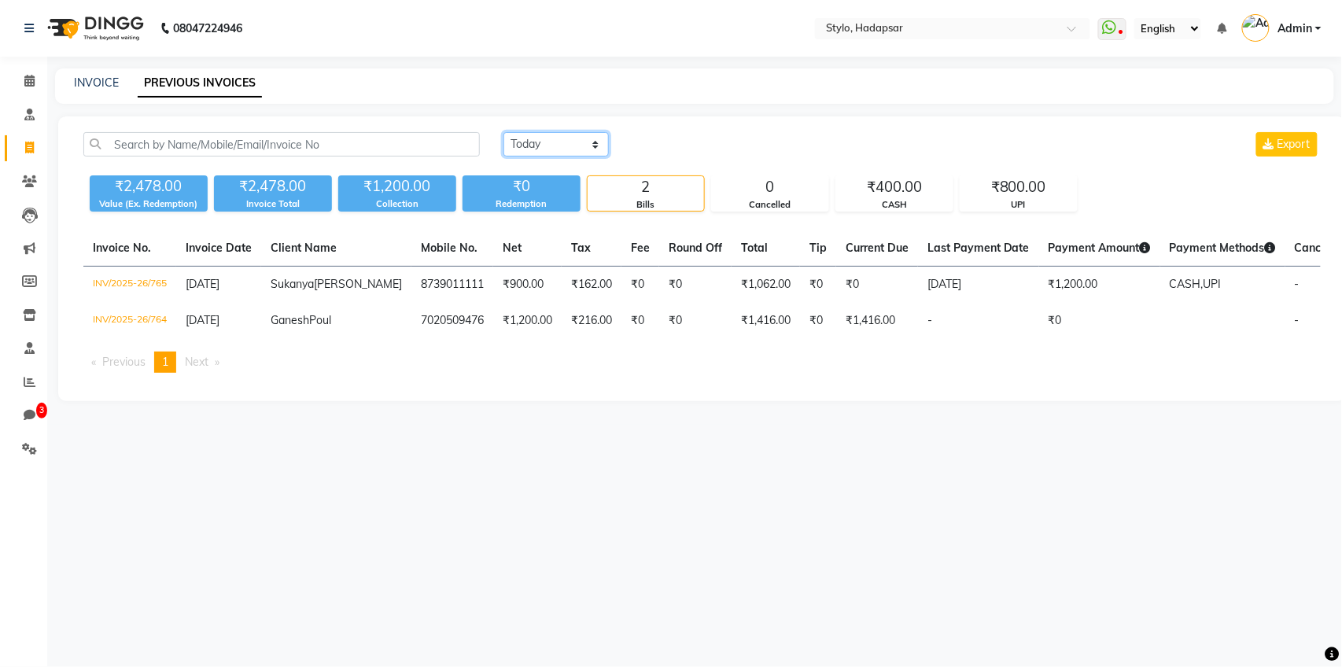
click at [556, 142] on select "Today Yesterday Custom Range" at bounding box center [556, 144] width 105 height 24
select select "yesterday"
click at [504, 132] on select "Today Yesterday Custom Range" at bounding box center [556, 144] width 105 height 24
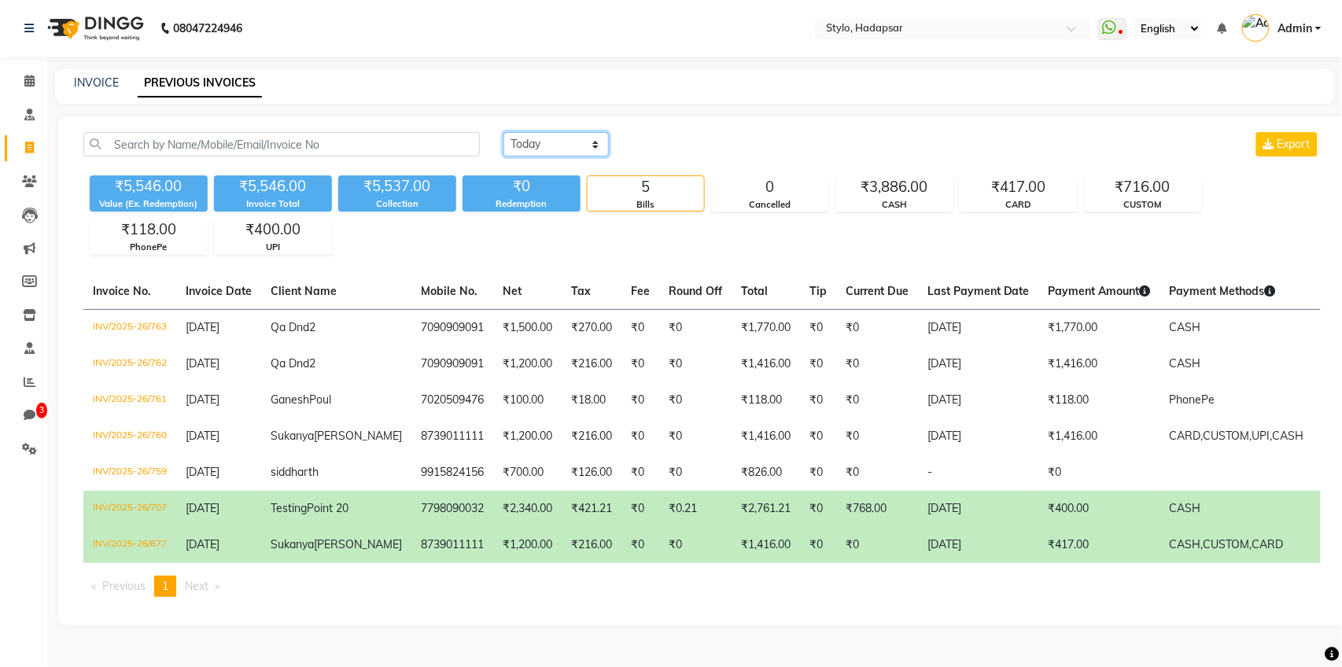
scroll to position [90, 0]
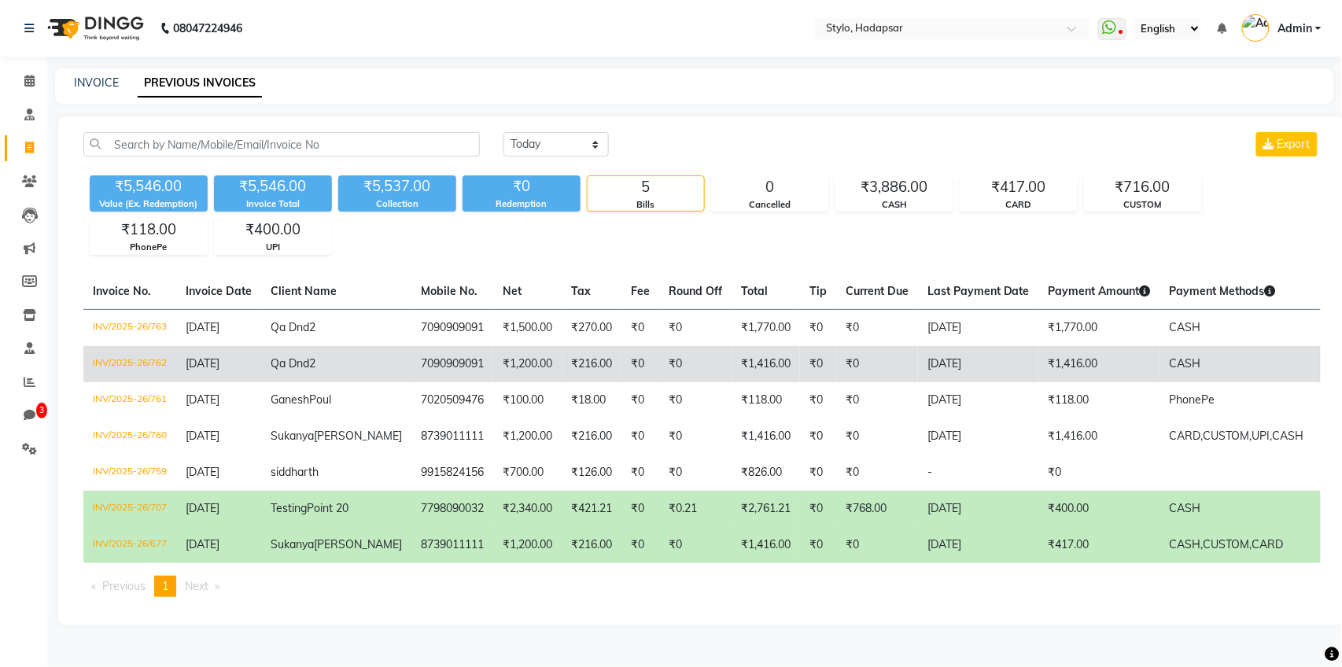
click at [836, 346] on td "₹0" at bounding box center [877, 364] width 82 height 36
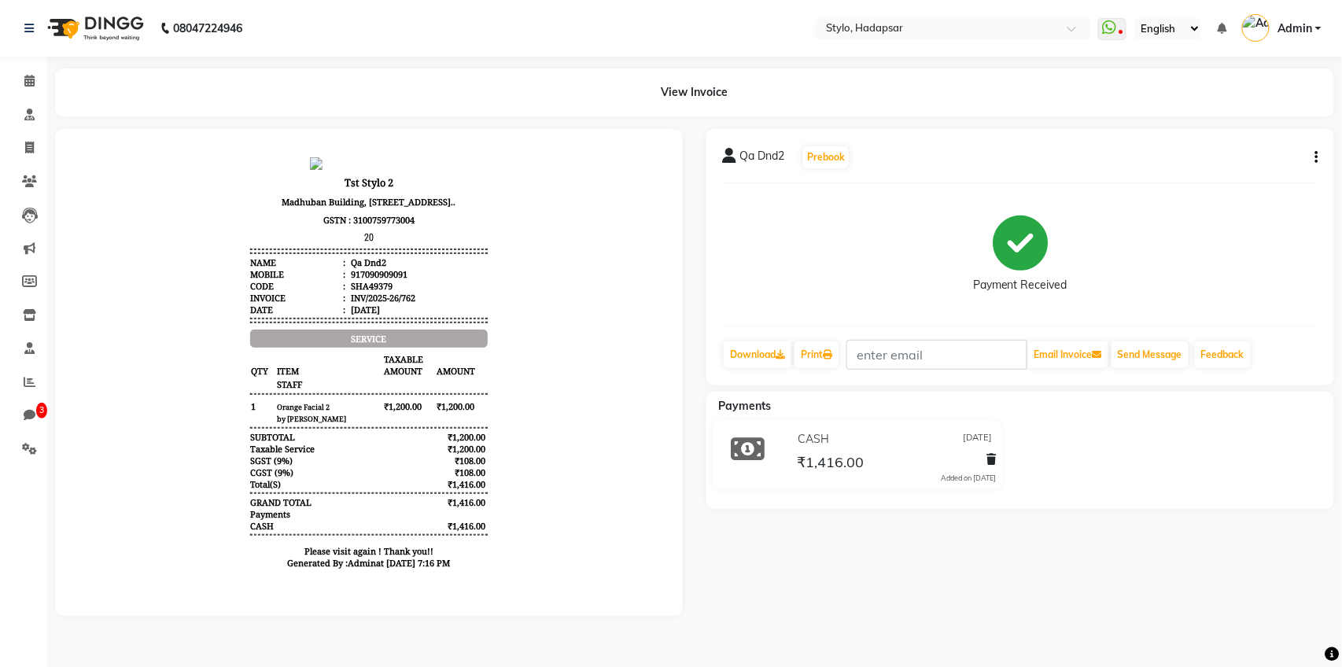
click at [1316, 157] on icon "button" at bounding box center [1317, 157] width 3 height 1
click at [1210, 117] on div "Cancel Invoice / Refund Invoice" at bounding box center [1212, 119] width 161 height 20
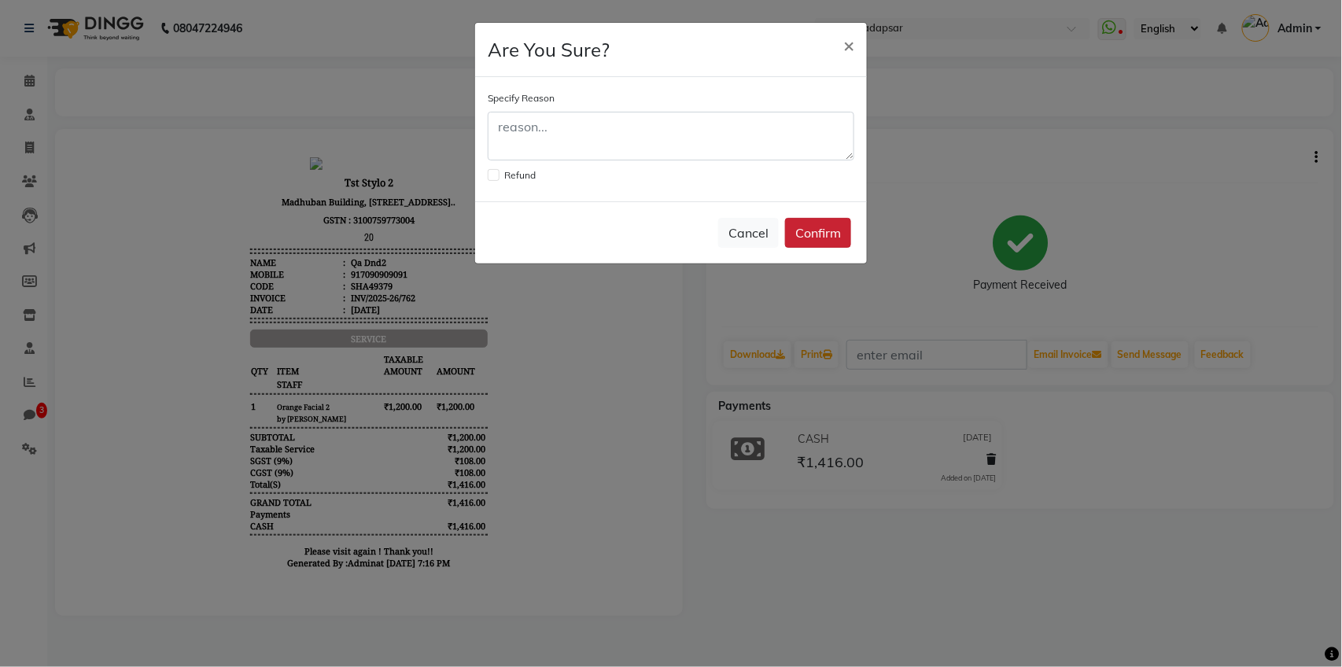
click at [822, 228] on button "Confirm" at bounding box center [818, 233] width 66 height 30
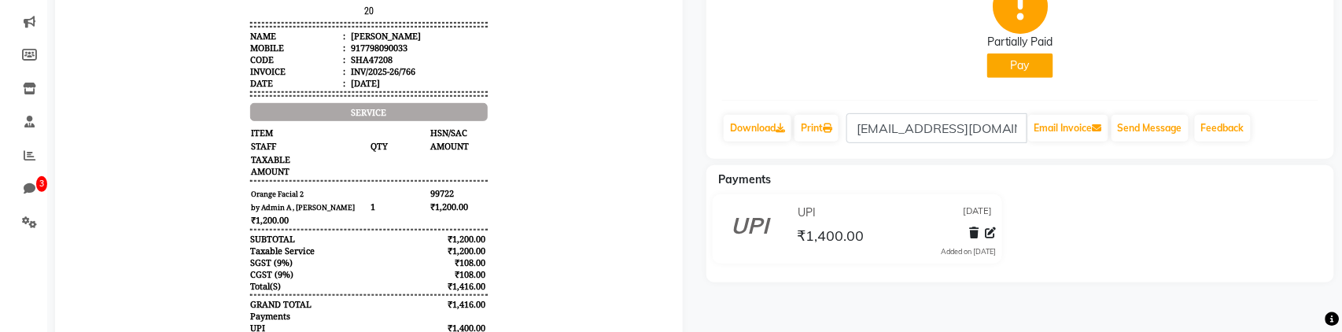
scroll to position [229, 0]
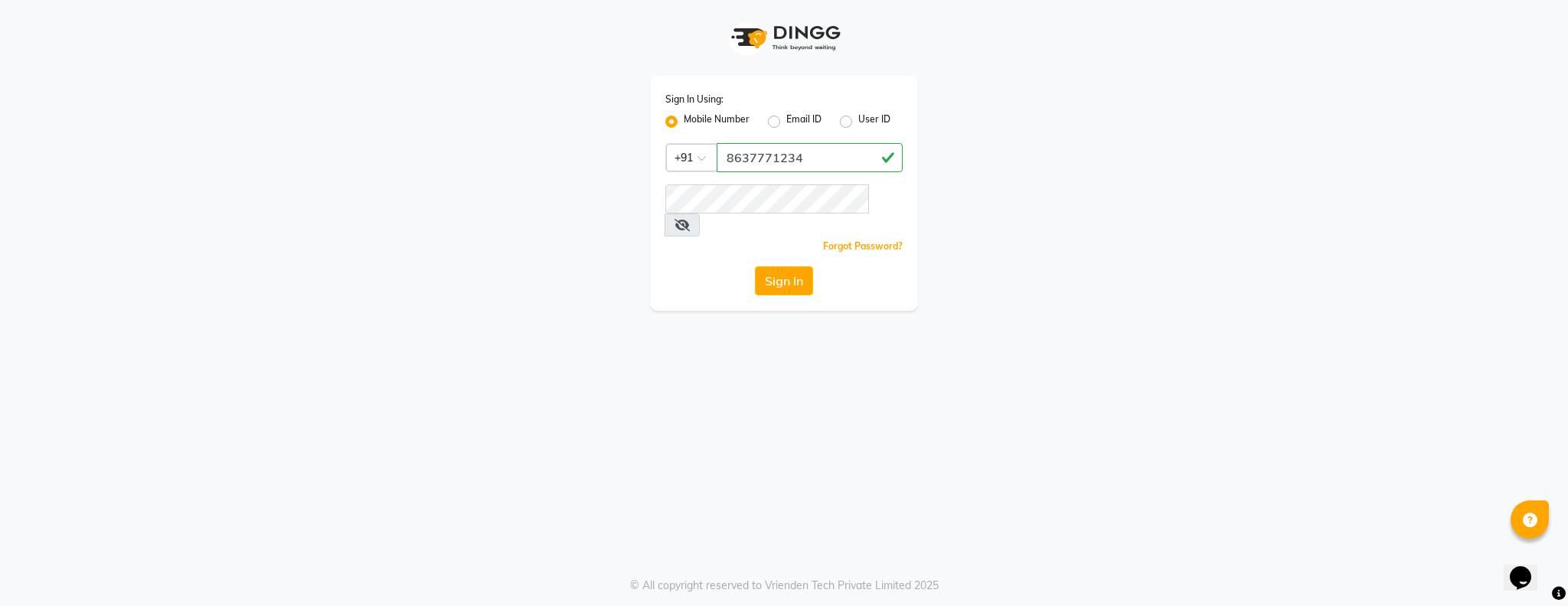
type input "8637771234"
click at [773, 157] on input "8637771234" at bounding box center [809, 158] width 186 height 29
click at [755, 267] on button "Sign In" at bounding box center [784, 281] width 58 height 29
